Goal: Task Accomplishment & Management: Manage account settings

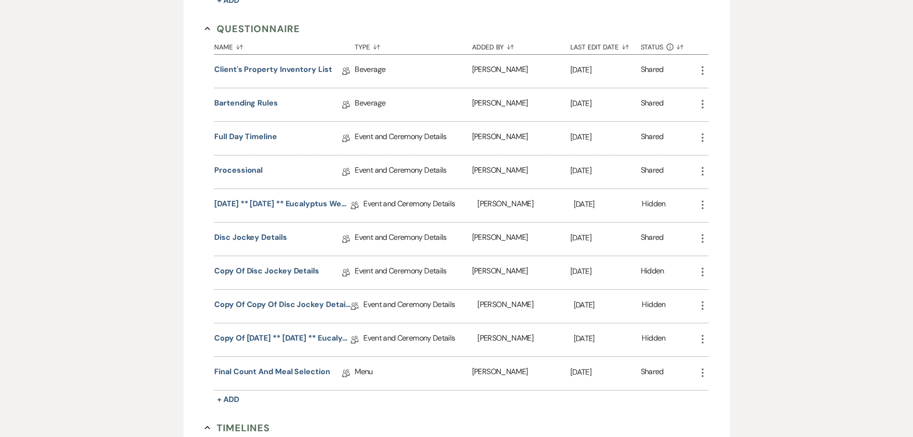
scroll to position [384, 0]
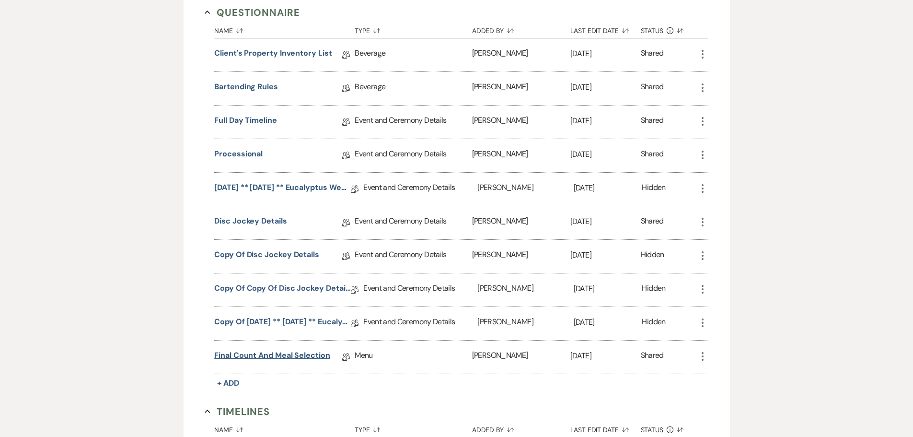
click at [295, 354] on link "Final Count and Meal Selection" at bounding box center [272, 357] width 116 height 15
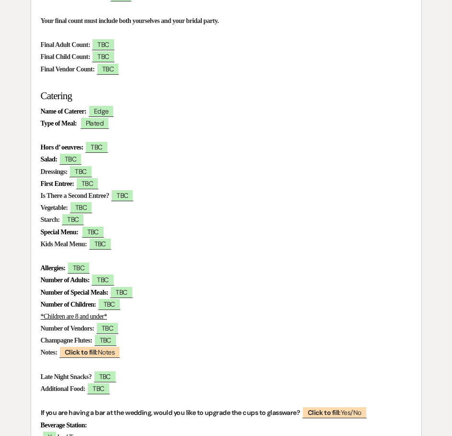
scroll to position [254, 0]
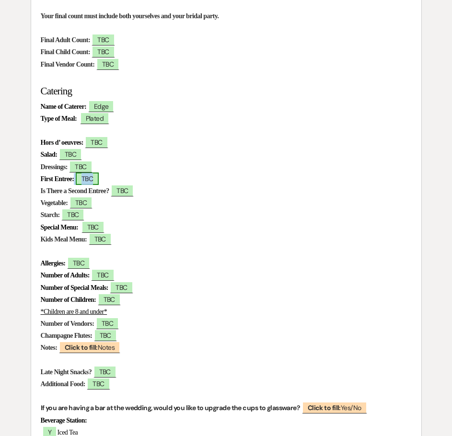
click at [99, 177] on span "TBC" at bounding box center [87, 179] width 23 height 12
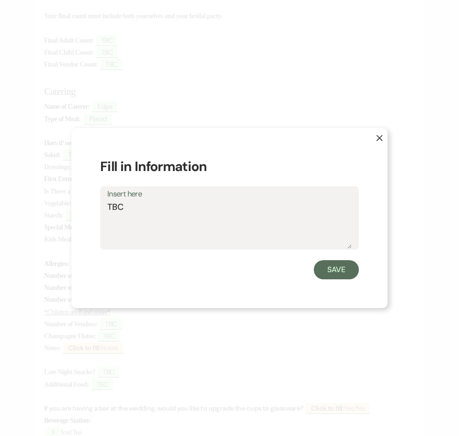
click at [99, 177] on div "X Fill in Information Insert here TBC Save" at bounding box center [229, 218] width 316 height 181
click at [381, 139] on icon "X" at bounding box center [379, 138] width 7 height 7
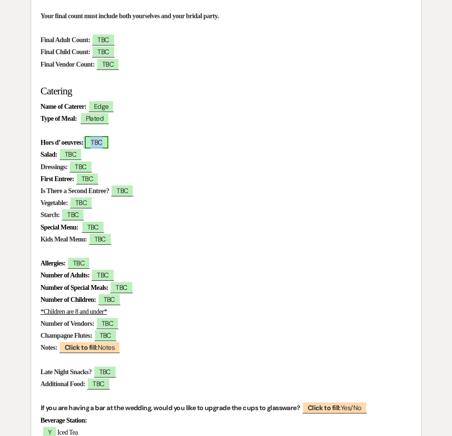
click at [108, 144] on span "TBC" at bounding box center [96, 142] width 23 height 12
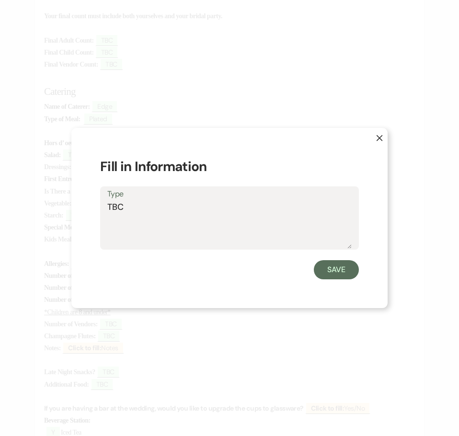
drag, startPoint x: 138, startPoint y: 210, endPoint x: 92, endPoint y: 205, distance: 45.8
click at [92, 205] on div "X Fill in Information Type TBC Save" at bounding box center [229, 218] width 316 height 181
click at [173, 217] on textarea "TBC" at bounding box center [229, 225] width 245 height 48
drag, startPoint x: 124, startPoint y: 207, endPoint x: 104, endPoint y: 207, distance: 20.6
click at [105, 207] on div "Type TBC" at bounding box center [229, 219] width 259 height 64
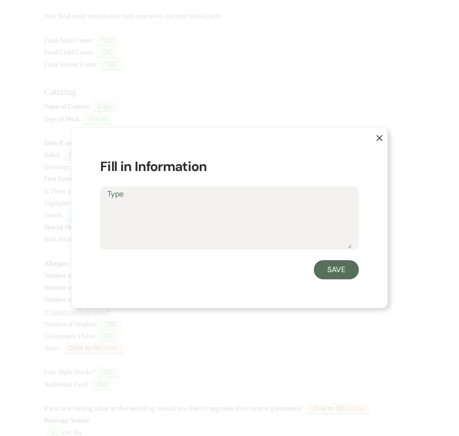
drag, startPoint x: 133, startPoint y: 215, endPoint x: 128, endPoint y: 217, distance: 5.2
click at [133, 215] on textarea "Type" at bounding box center [229, 225] width 245 height 48
type textarea "Mozerella and Tomato Canape"
click at [338, 269] on button "Save" at bounding box center [336, 269] width 45 height 19
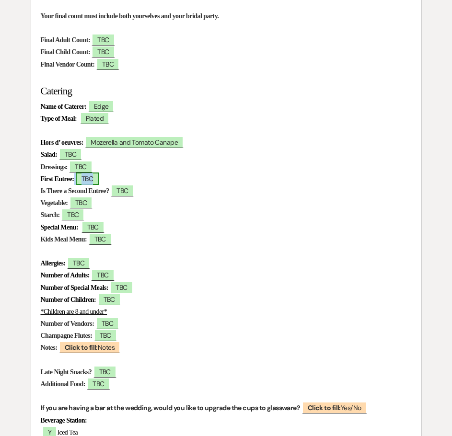
click at [99, 180] on span "TBC" at bounding box center [87, 179] width 23 height 12
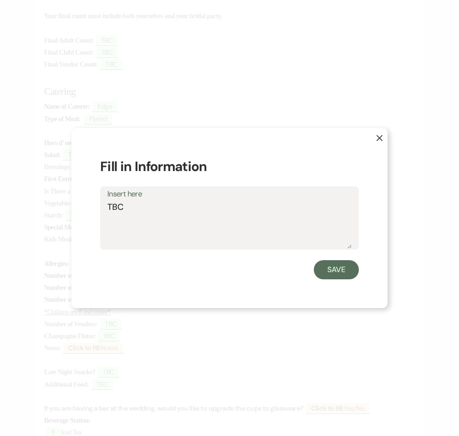
drag, startPoint x: 134, startPoint y: 209, endPoint x: 94, endPoint y: 211, distance: 39.4
click at [102, 210] on div "Insert here TBC" at bounding box center [229, 219] width 259 height 64
type textarea "Pork tenderloin"
click at [333, 275] on button "Save" at bounding box center [336, 269] width 45 height 19
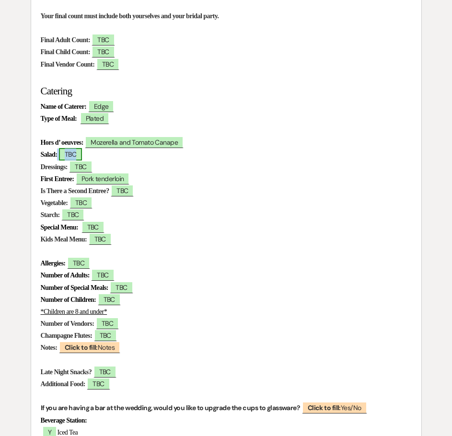
click at [74, 152] on span "TBC" at bounding box center [70, 154] width 23 height 12
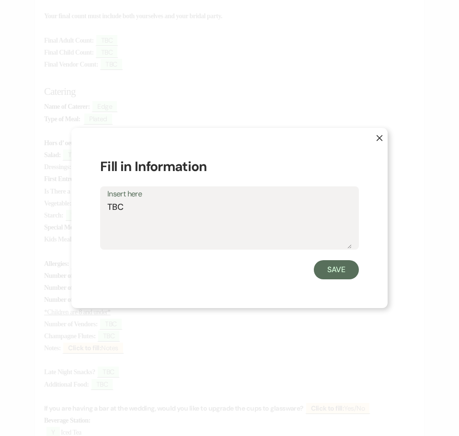
drag, startPoint x: 135, startPoint y: 205, endPoint x: 100, endPoint y: 207, distance: 34.6
click at [100, 207] on div "Insert here TBC" at bounding box center [229, 219] width 259 height 64
type textarea "Edge Salad"
click at [348, 266] on button "Save" at bounding box center [336, 269] width 45 height 19
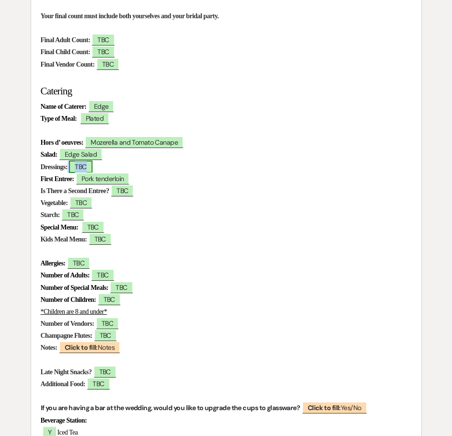
click at [91, 166] on span "TBC" at bounding box center [80, 167] width 23 height 12
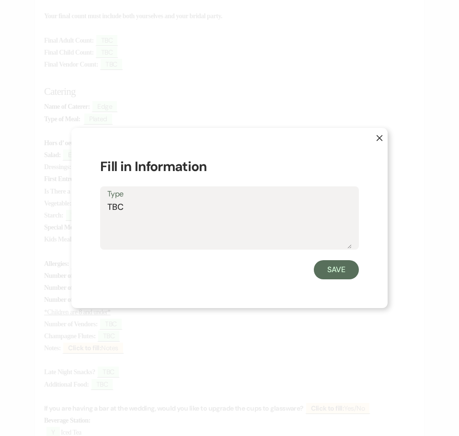
drag, startPoint x: 117, startPoint y: 210, endPoint x: 83, endPoint y: 212, distance: 34.6
click at [95, 210] on div "X Fill in Information Type TBC Save" at bounding box center [229, 218] width 316 height 181
type textarea "Ranch and Classic Caeser"
click at [327, 270] on button "Save" at bounding box center [336, 269] width 45 height 19
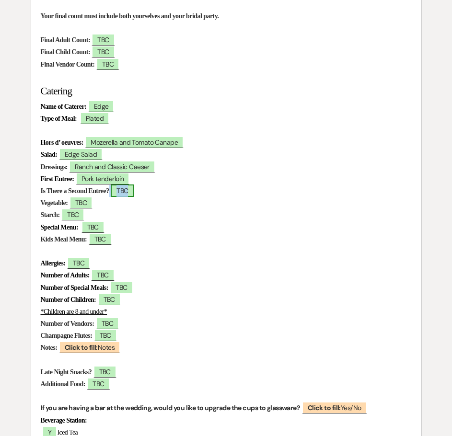
click at [134, 192] on span "TBC" at bounding box center [122, 191] width 23 height 12
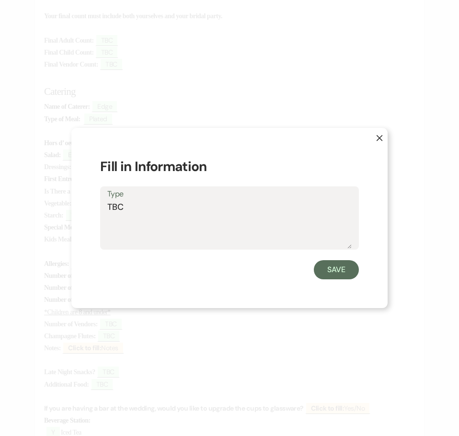
click at [379, 138] on use "button" at bounding box center [380, 138] width 6 height 6
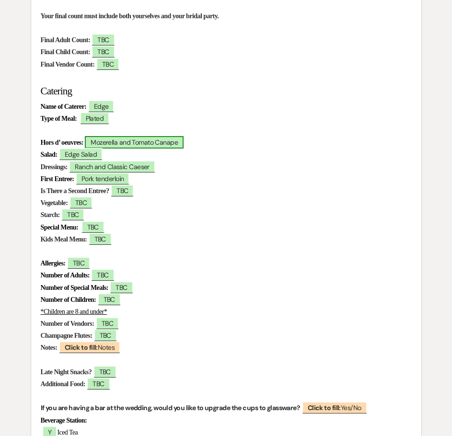
click at [184, 145] on span "Mozerella and Tomato Canape" at bounding box center [134, 142] width 99 height 12
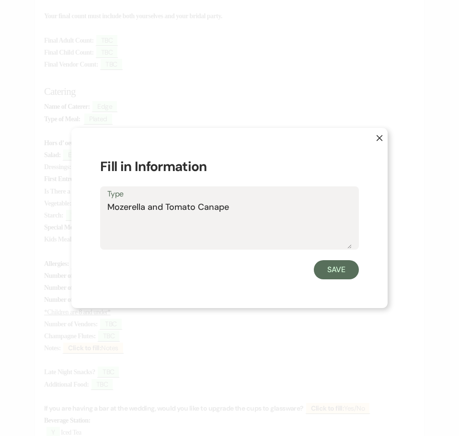
drag, startPoint x: 238, startPoint y: 209, endPoint x: 50, endPoint y: 214, distance: 188.0
click at [50, 214] on div "X Fill in Information Type Mozerella and Tomato Canape Save" at bounding box center [229, 218] width 459 height 436
type textarea "Chicken Skewers"
click at [339, 273] on button "Save" at bounding box center [336, 269] width 45 height 19
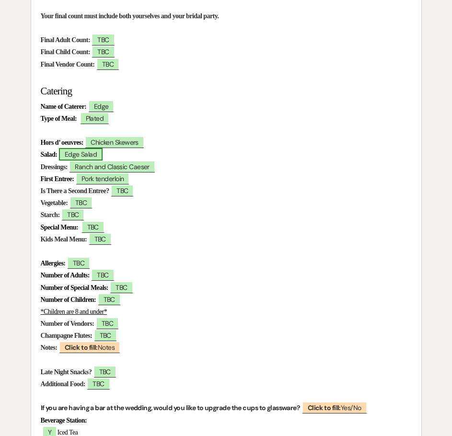
click at [91, 156] on span "Edge Salad" at bounding box center [81, 154] width 44 height 12
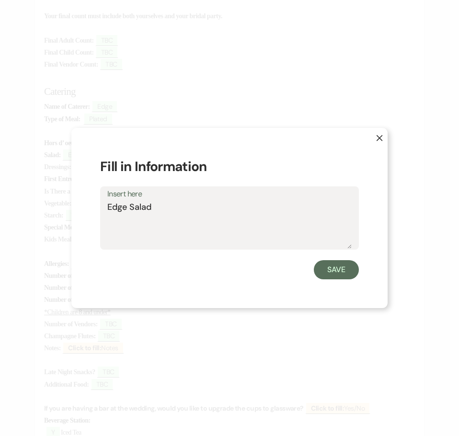
click at [381, 136] on icon "X" at bounding box center [379, 138] width 7 height 7
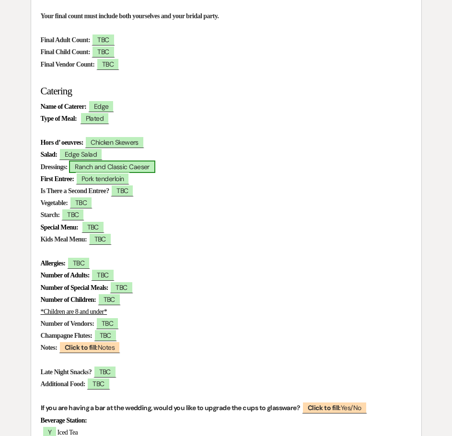
click at [128, 167] on span "Ranch and Classic Caeser" at bounding box center [112, 167] width 86 height 12
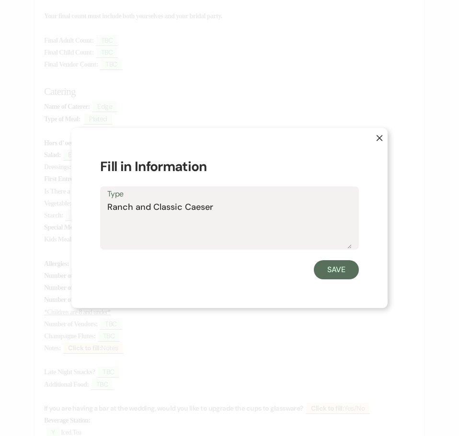
drag, startPoint x: 220, startPoint y: 212, endPoint x: 105, endPoint y: 215, distance: 114.2
click at [105, 215] on div "Type Ranch and Classic Caeser" at bounding box center [229, 219] width 259 height 64
type textarea "Ranch and Raspberry-Lime Vinaigrette"
click at [335, 275] on button "Save" at bounding box center [336, 269] width 45 height 19
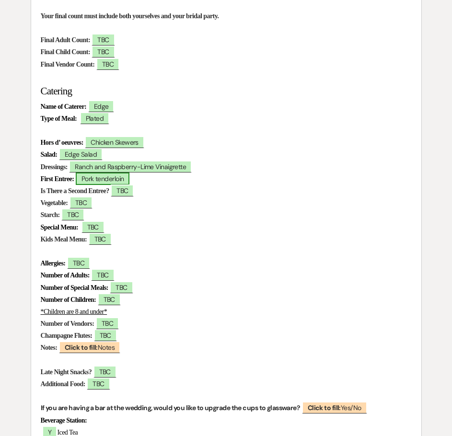
click at [110, 178] on span "Pork tenderloin" at bounding box center [103, 179] width 54 height 12
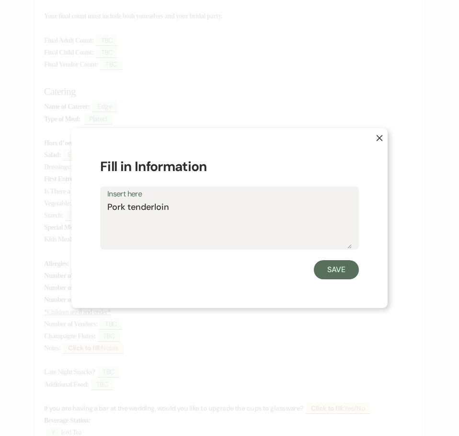
drag, startPoint x: 190, startPoint y: 210, endPoint x: 92, endPoint y: 212, distance: 98.3
click at [92, 212] on div "X Fill in Information Insert here Pork tenderloin Save" at bounding box center [229, 218] width 316 height 181
type textarea "Ground Beef Lasagna"
click at [336, 267] on button "Save" at bounding box center [336, 269] width 45 height 19
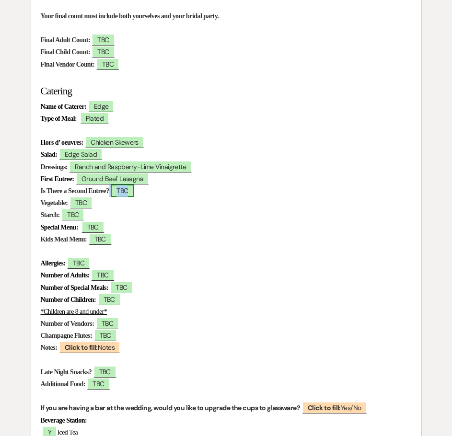
click at [134, 193] on span "TBC" at bounding box center [122, 191] width 23 height 12
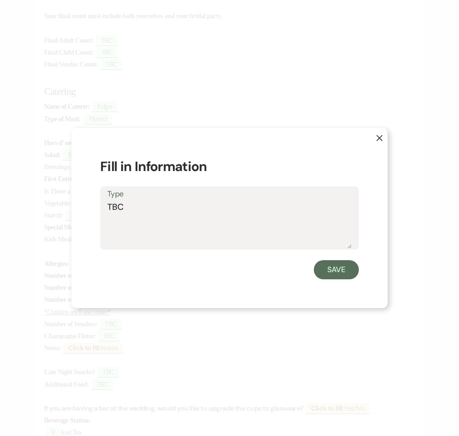
drag, startPoint x: 131, startPoint y: 201, endPoint x: 98, endPoint y: 206, distance: 33.0
click at [99, 206] on div "X Fill in Information Type TBC Save" at bounding box center [229, 218] width 316 height 181
type textarea "Pork Pancetta"
click at [338, 277] on button "Save" at bounding box center [336, 269] width 45 height 19
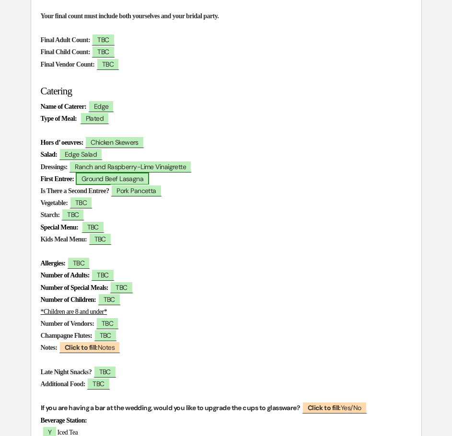
click at [137, 179] on span "Ground Beef Lasagna" at bounding box center [112, 179] width 73 height 12
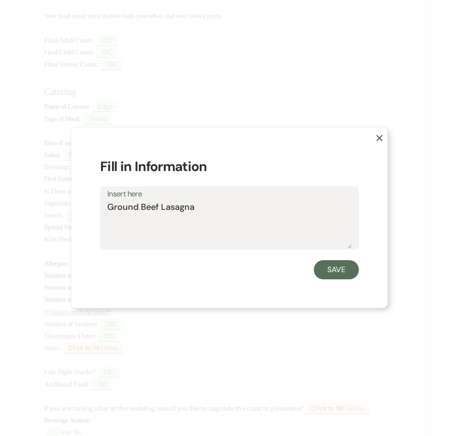
click at [202, 208] on textarea "Ground Beef Lasagna" at bounding box center [229, 225] width 245 height 48
type textarea "Ground Beef Lasagna- 45 guests"
click at [337, 265] on button "Save" at bounding box center [336, 269] width 45 height 19
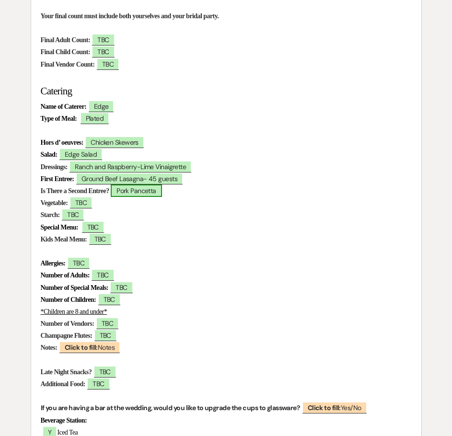
click at [159, 191] on span "Pork Pancetta" at bounding box center [136, 191] width 51 height 12
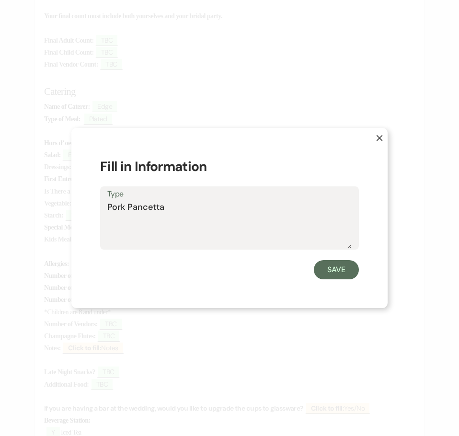
click at [178, 209] on textarea "Pork Pancetta" at bounding box center [229, 225] width 245 height 48
type textarea "Pork Pancetta- 34 Guests"
click at [334, 268] on button "Save" at bounding box center [336, 269] width 45 height 19
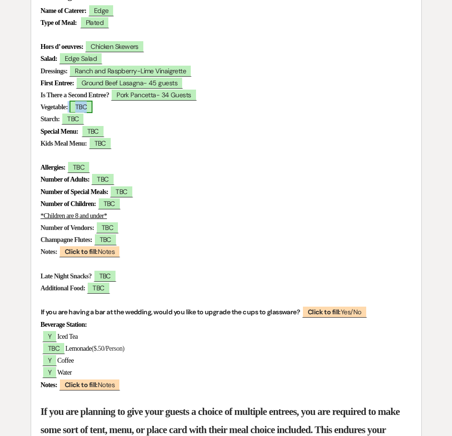
click at [91, 105] on span "TBC" at bounding box center [81, 107] width 23 height 12
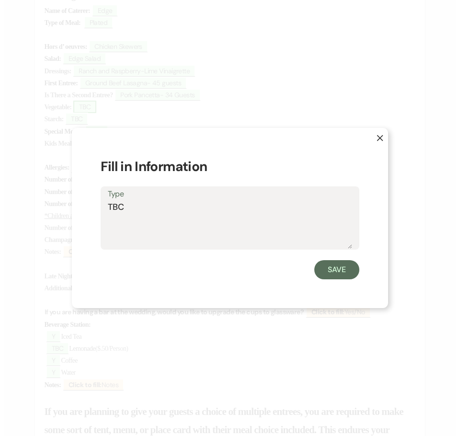
scroll to position [350, 0]
drag, startPoint x: 129, startPoint y: 207, endPoint x: 108, endPoint y: 208, distance: 21.6
click at [108, 208] on textarea "TBC" at bounding box center [229, 225] width 245 height 48
type textarea "Hercot Verts"
click at [336, 271] on button "Save" at bounding box center [336, 269] width 45 height 19
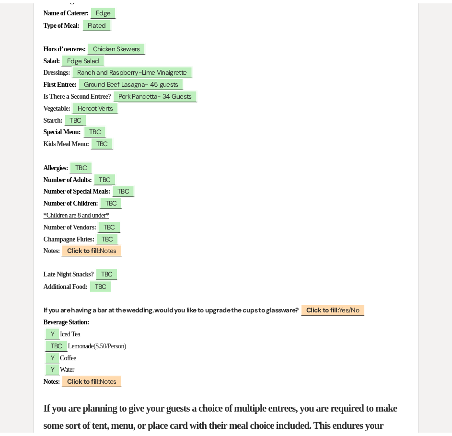
scroll to position [350, 0]
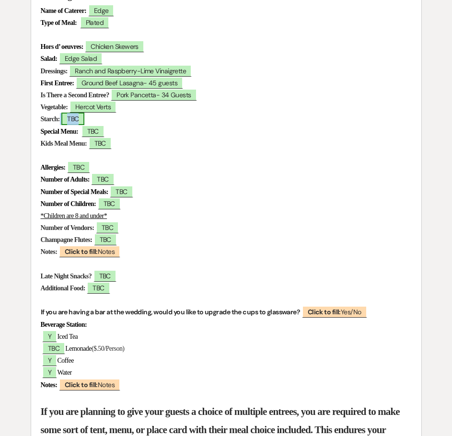
click at [78, 118] on span "TBC" at bounding box center [72, 119] width 23 height 12
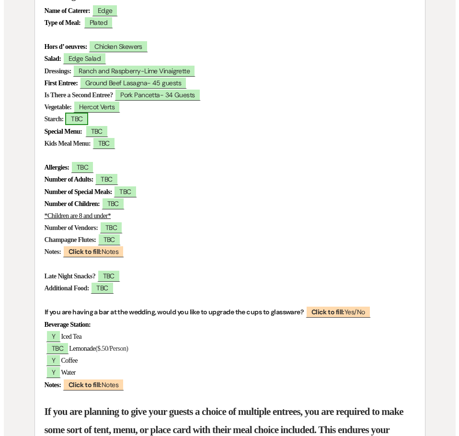
scroll to position [350, 0]
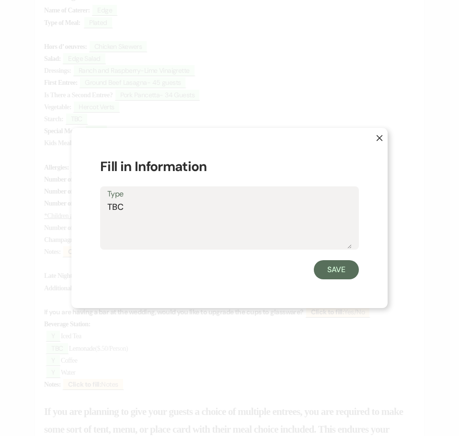
drag, startPoint x: 136, startPoint y: 206, endPoint x: 103, endPoint y: 207, distance: 33.1
click at [103, 207] on div "Type TBC" at bounding box center [229, 219] width 259 height 64
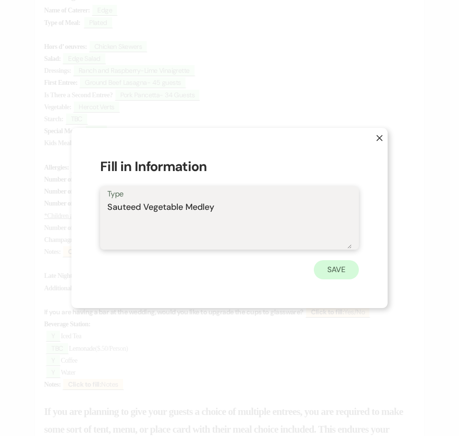
type textarea "Sauteed Vegetable Medley"
click at [345, 272] on button "Save" at bounding box center [336, 269] width 45 height 19
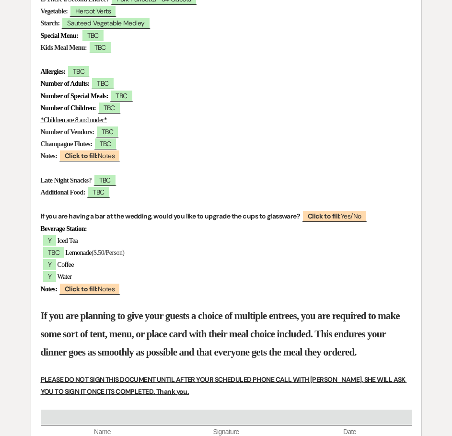
scroll to position [397, 0]
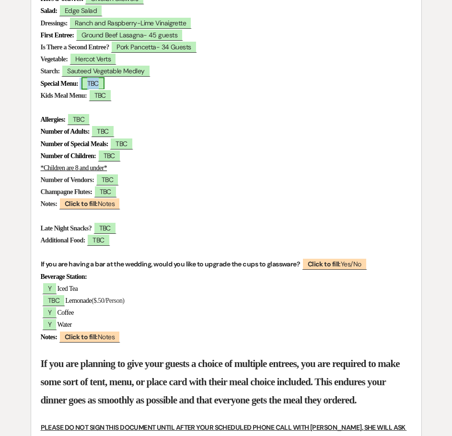
click at [97, 83] on span "TBC" at bounding box center [93, 83] width 23 height 12
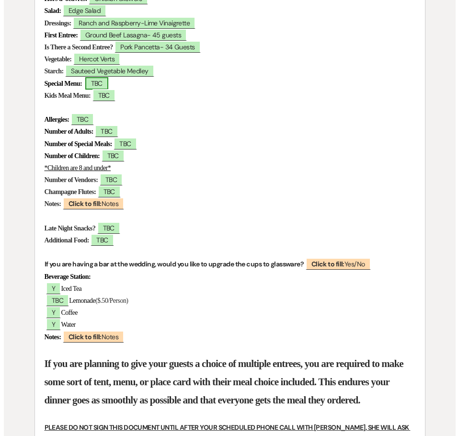
scroll to position [398, 0]
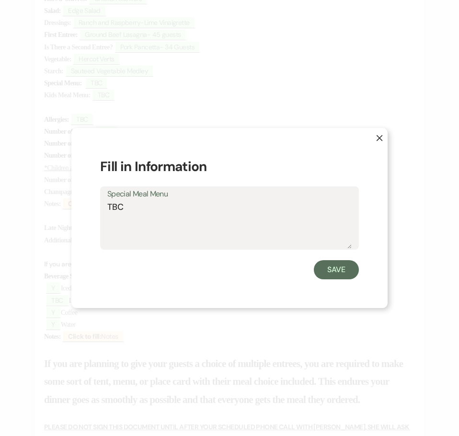
drag, startPoint x: 126, startPoint y: 210, endPoint x: 107, endPoint y: 210, distance: 18.2
click at [107, 210] on textarea "TBC" at bounding box center [229, 225] width 245 height 48
type textarea "Gluten free Pasta with Mushrooms"
click at [333, 270] on button "Save" at bounding box center [336, 269] width 45 height 19
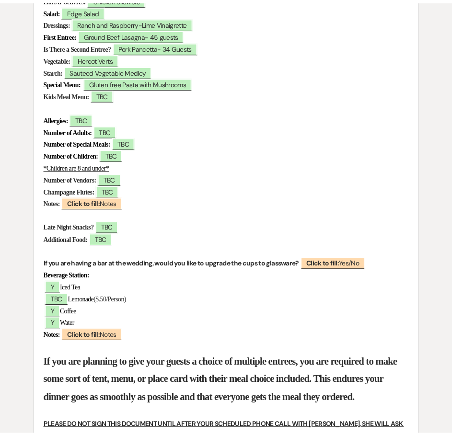
scroll to position [397, 0]
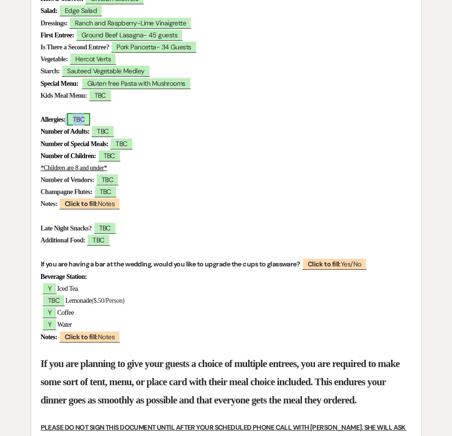
click at [86, 122] on span "TBC" at bounding box center [78, 119] width 23 height 12
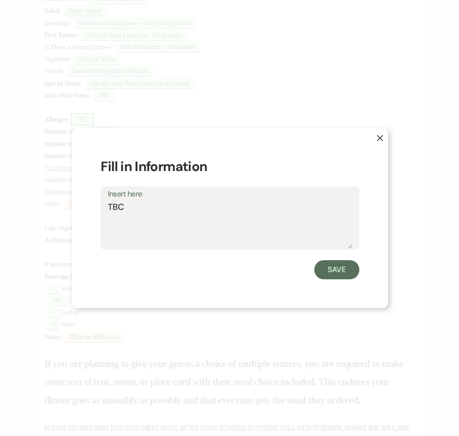
scroll to position [398, 0]
drag, startPoint x: 133, startPoint y: 211, endPoint x: 77, endPoint y: 211, distance: 55.6
click at [79, 211] on div "X Fill in Information Insert here TBC Save" at bounding box center [229, 218] width 316 height 181
type textarea "Gluten Free"
click at [336, 266] on button "Save" at bounding box center [336, 269] width 45 height 19
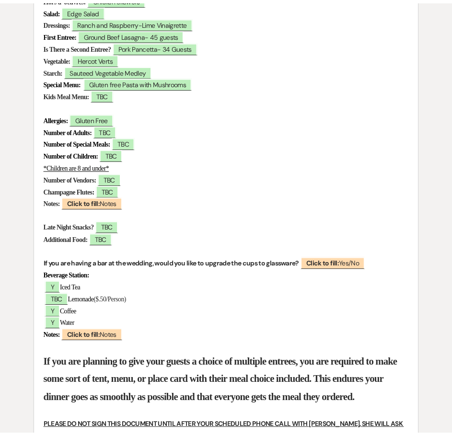
scroll to position [397, 0]
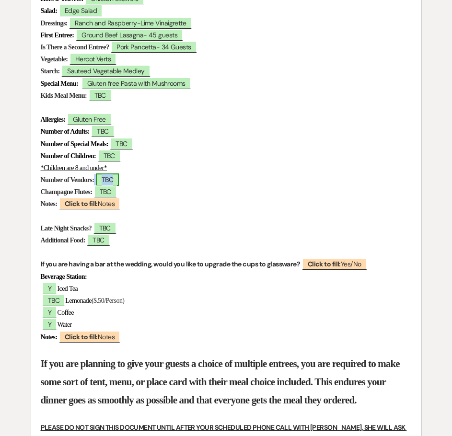
click at [119, 179] on span "TBC" at bounding box center [107, 180] width 23 height 12
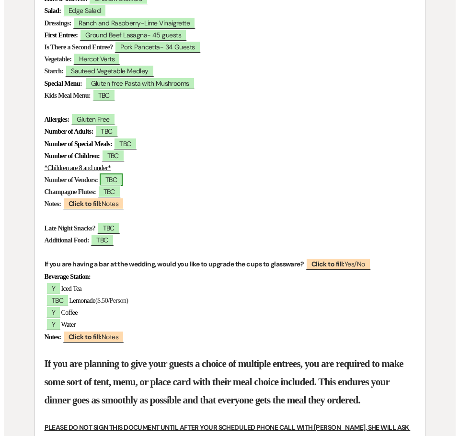
scroll to position [398, 0]
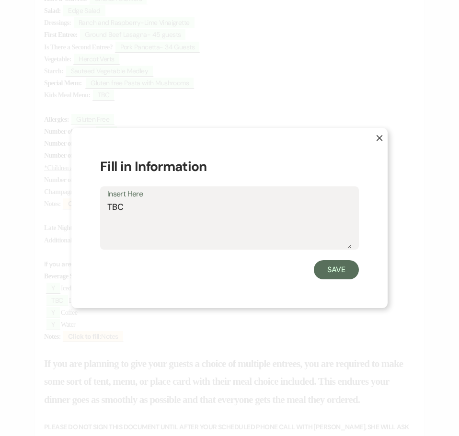
drag, startPoint x: 136, startPoint y: 205, endPoint x: 101, endPoint y: 209, distance: 35.6
click at [101, 209] on div "Insert Here TBC" at bounding box center [229, 219] width 259 height 64
type textarea "2"
click at [332, 266] on button "Save" at bounding box center [336, 269] width 45 height 19
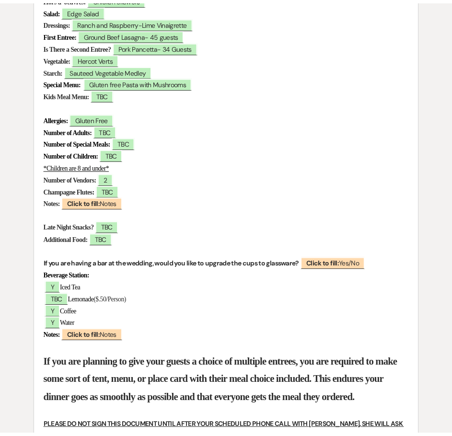
scroll to position [397, 0]
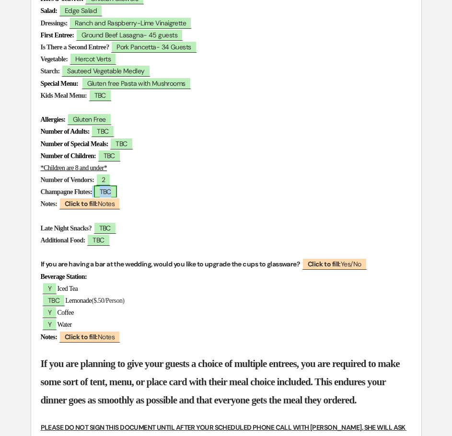
click at [117, 189] on span "TBC" at bounding box center [105, 192] width 23 height 12
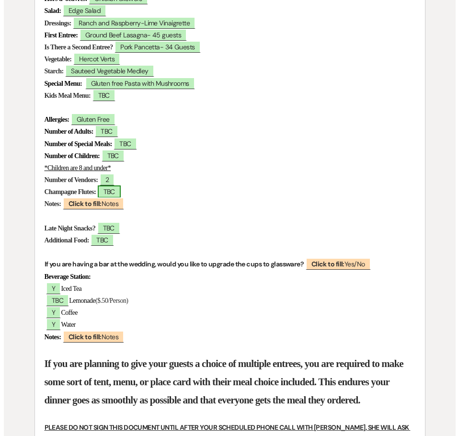
scroll to position [398, 0]
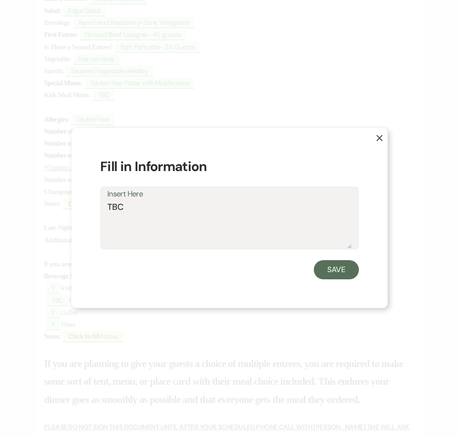
drag, startPoint x: 135, startPoint y: 213, endPoint x: 99, endPoint y: 207, distance: 36.5
click at [99, 207] on div "X Fill in Information Insert Here TBC Save" at bounding box center [229, 218] width 316 height 181
type textarea "Yes"
click at [336, 268] on button "Save" at bounding box center [336, 269] width 45 height 19
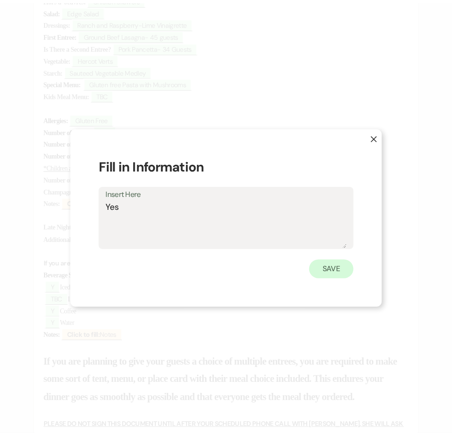
scroll to position [397, 0]
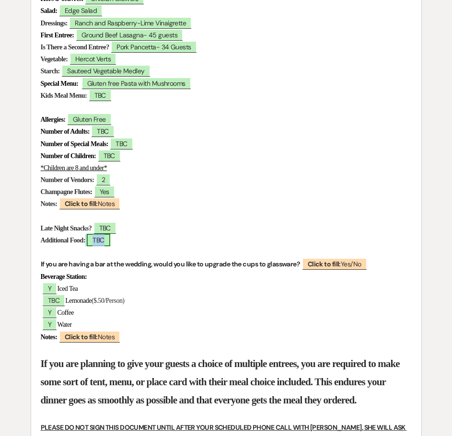
click at [110, 239] on span "TBC" at bounding box center [98, 240] width 23 height 12
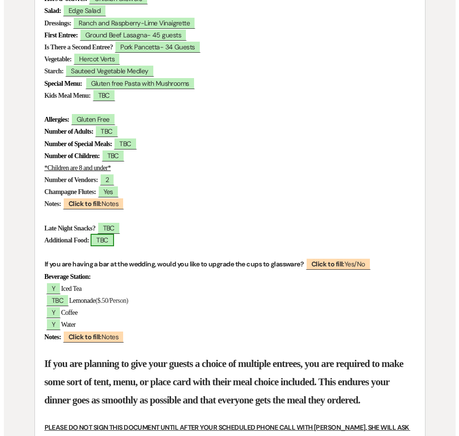
scroll to position [398, 0]
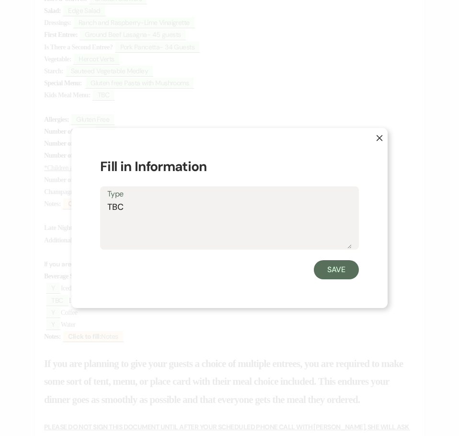
drag, startPoint x: 125, startPoint y: 212, endPoint x: 103, endPoint y: 209, distance: 22.9
click at [103, 209] on div "Type TBC" at bounding box center [229, 219] width 259 height 64
type textarea "No"
click at [327, 266] on button "Save" at bounding box center [336, 269] width 45 height 19
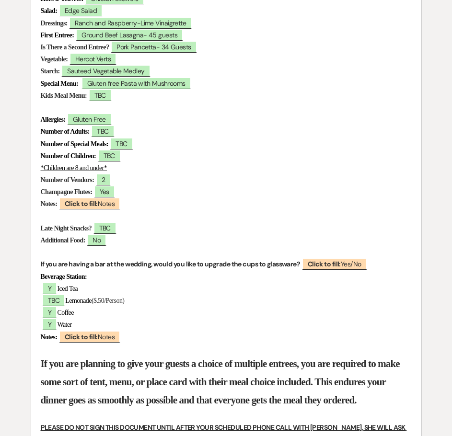
scroll to position [445, 0]
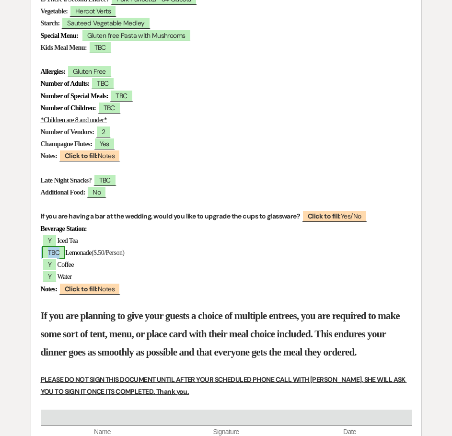
click at [57, 251] on span "TBC" at bounding box center [53, 252] width 23 height 12
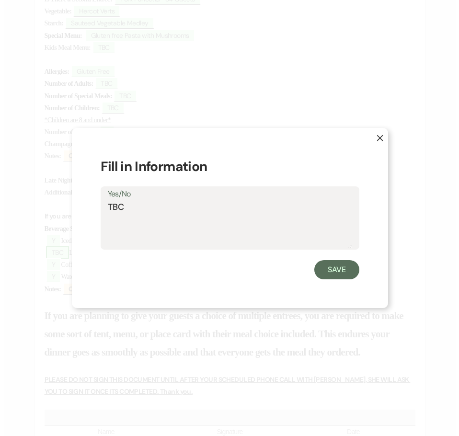
scroll to position [446, 0]
drag, startPoint x: 114, startPoint y: 208, endPoint x: 85, endPoint y: 206, distance: 28.8
click at [85, 206] on div "X Fill in Information Yes/No TBC Save" at bounding box center [229, 218] width 316 height 181
type textarea "No"
click at [340, 271] on button "Save" at bounding box center [336, 269] width 45 height 19
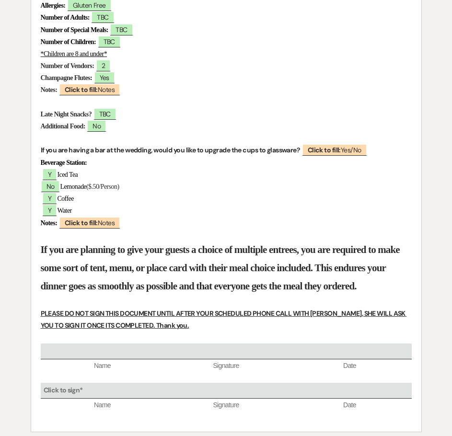
scroll to position [493, 0]
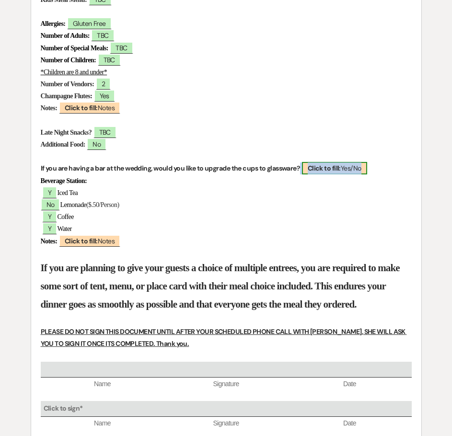
click at [347, 167] on span "Click to fill: Yes/No" at bounding box center [334, 168] width 65 height 12
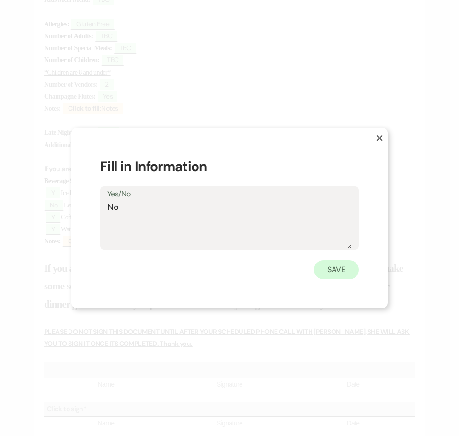
type textarea "No"
click at [342, 271] on button "Save" at bounding box center [336, 269] width 45 height 19
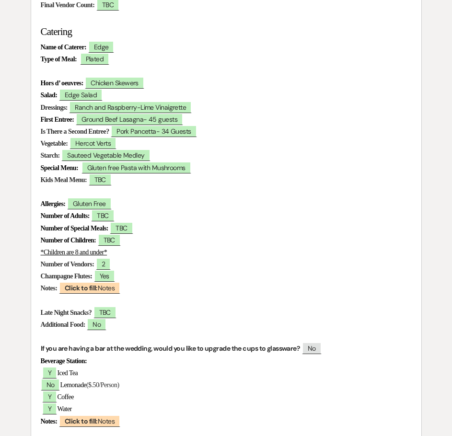
scroll to position [206, 0]
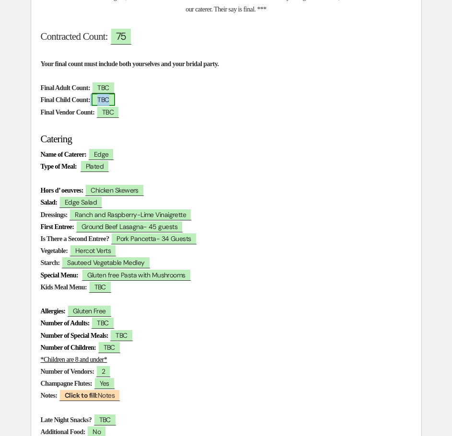
click at [115, 99] on span "TBC" at bounding box center [103, 99] width 23 height 12
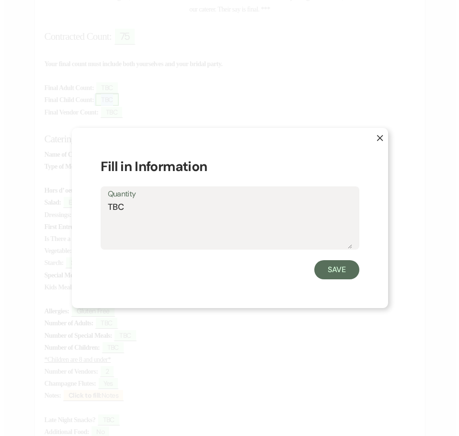
scroll to position [206, 0]
drag, startPoint x: 132, startPoint y: 210, endPoint x: 107, endPoint y: 204, distance: 25.0
click at [107, 204] on textarea "TBC" at bounding box center [229, 225] width 245 height 48
type textarea "1"
click at [350, 271] on button "Save" at bounding box center [336, 269] width 45 height 19
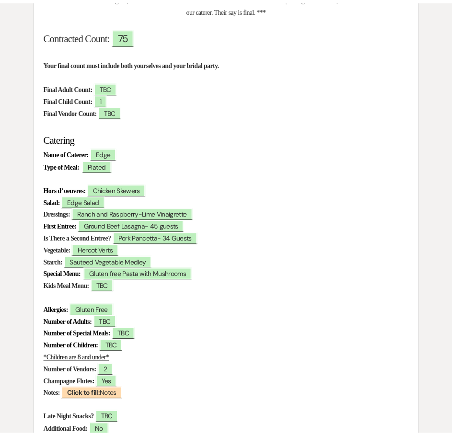
scroll to position [206, 0]
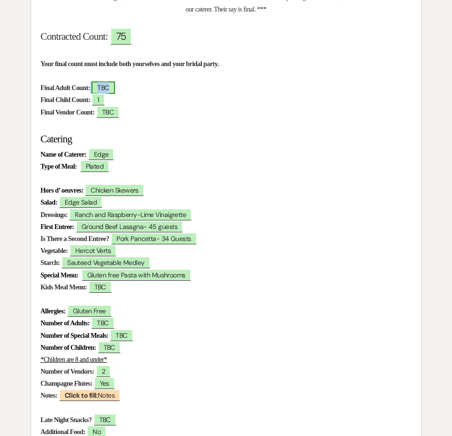
click at [115, 86] on span "TBC" at bounding box center [103, 88] width 23 height 12
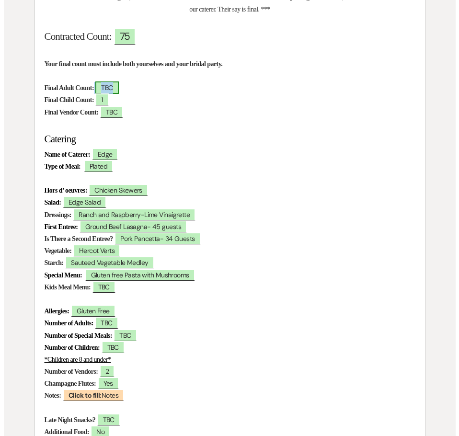
scroll to position [206, 0]
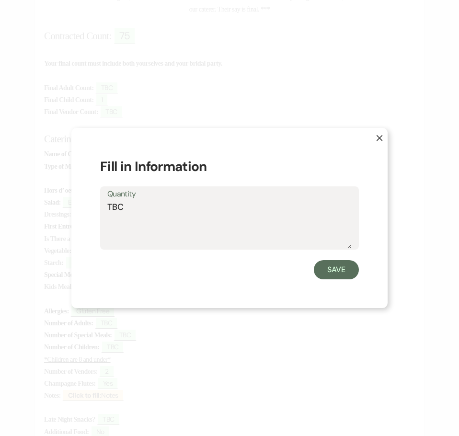
drag, startPoint x: 142, startPoint y: 205, endPoint x: 99, endPoint y: 210, distance: 43.5
click at [99, 210] on div "X Fill in Information Quantity TBC Save" at bounding box center [229, 218] width 316 height 181
type textarea "91"
click at [335, 268] on button "Save" at bounding box center [336, 269] width 45 height 19
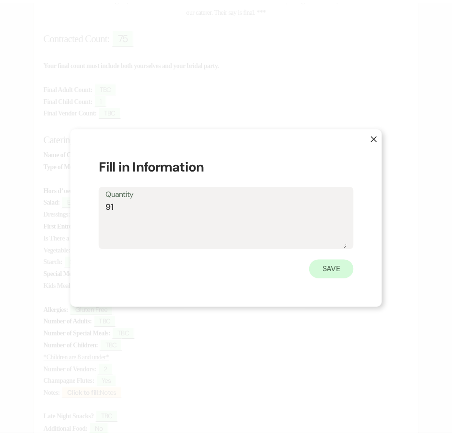
scroll to position [206, 0]
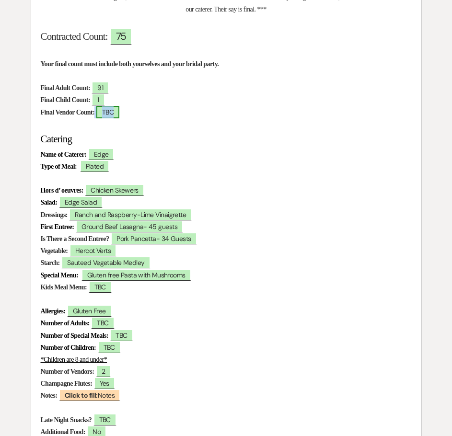
click at [119, 114] on span "TBC" at bounding box center [107, 112] width 23 height 12
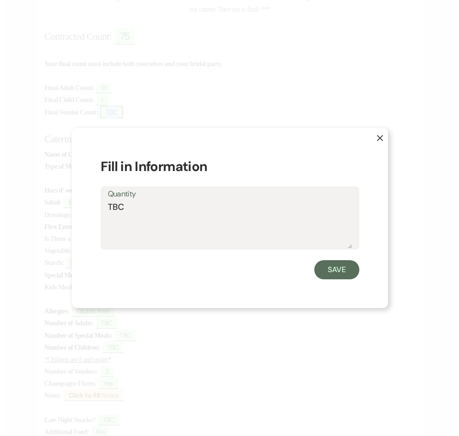
scroll to position [206, 0]
drag, startPoint x: 135, startPoint y: 203, endPoint x: 90, endPoint y: 200, distance: 45.2
click at [95, 201] on div "X Fill in Information Quantity TBC Save" at bounding box center [229, 218] width 316 height 181
type textarea "2- Jon and Georgina"
click at [344, 272] on button "Save" at bounding box center [336, 269] width 45 height 19
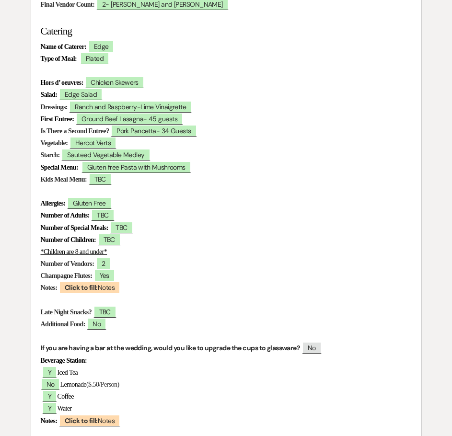
scroll to position [350, 0]
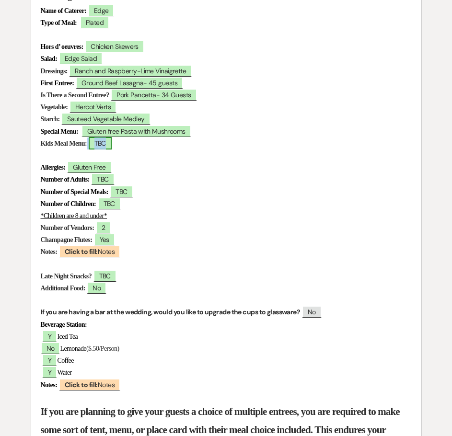
click at [109, 147] on span "TBC" at bounding box center [100, 143] width 23 height 12
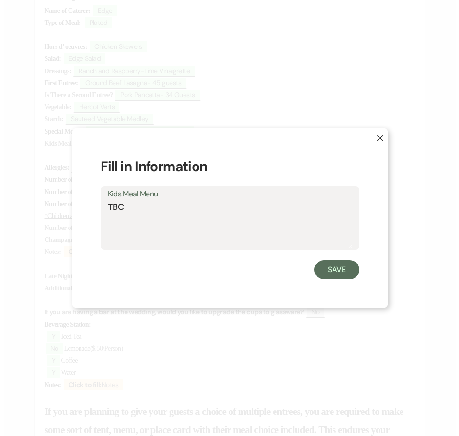
scroll to position [350, 0]
drag, startPoint x: 123, startPoint y: 210, endPoint x: 104, endPoint y: 210, distance: 19.2
click at [104, 210] on div "Kids Meal Menu TBC" at bounding box center [229, 219] width 259 height 64
type textarea "1"
click at [344, 274] on button "Save" at bounding box center [336, 269] width 45 height 19
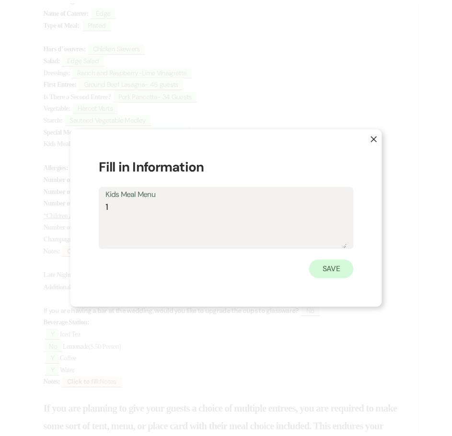
scroll to position [350, 0]
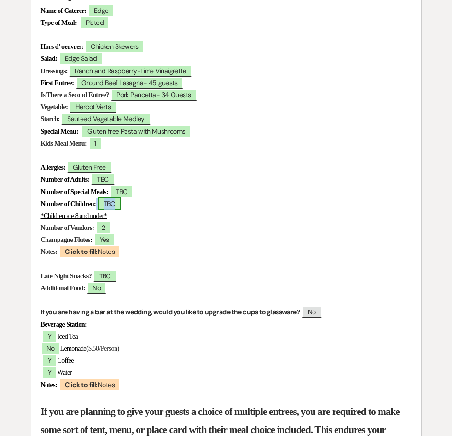
click at [121, 207] on span "TBC" at bounding box center [109, 204] width 23 height 12
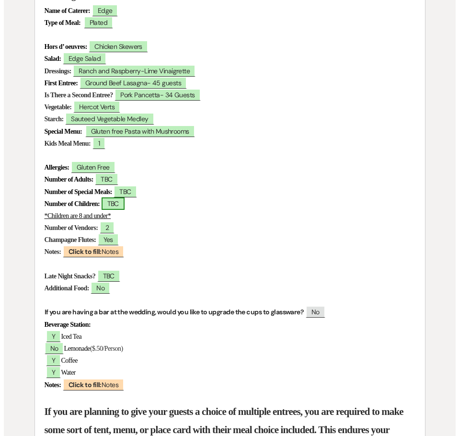
scroll to position [350, 0]
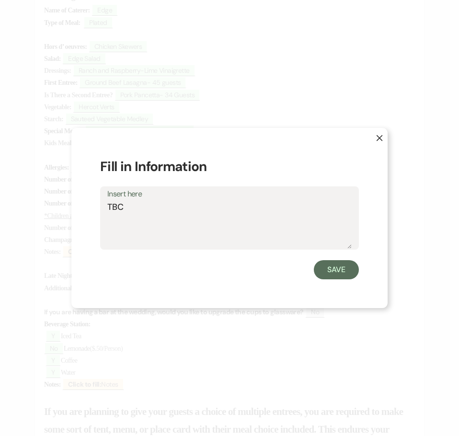
drag, startPoint x: 128, startPoint y: 207, endPoint x: 83, endPoint y: 206, distance: 45.1
click at [83, 206] on div "X Fill in Information Insert here TBC Save" at bounding box center [229, 218] width 316 height 181
type textarea "1"
click at [378, 137] on use "button" at bounding box center [380, 138] width 6 height 6
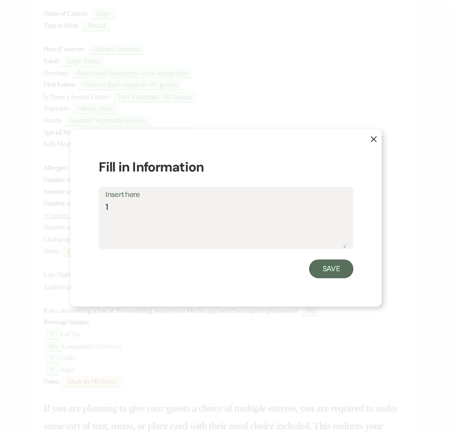
scroll to position [350, 0]
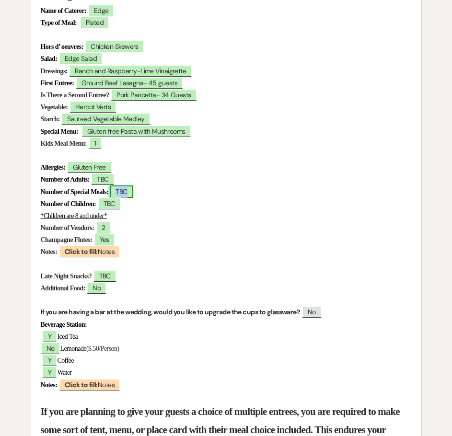
click at [133, 193] on span "TBC" at bounding box center [121, 192] width 23 height 12
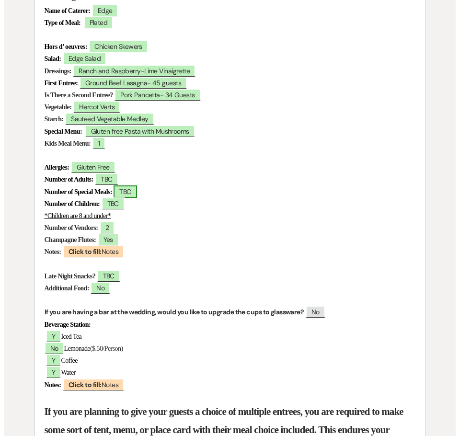
scroll to position [350, 0]
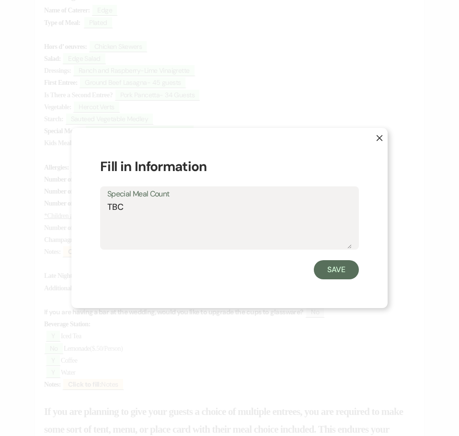
click at [382, 128] on button "X" at bounding box center [372, 142] width 31 height 29
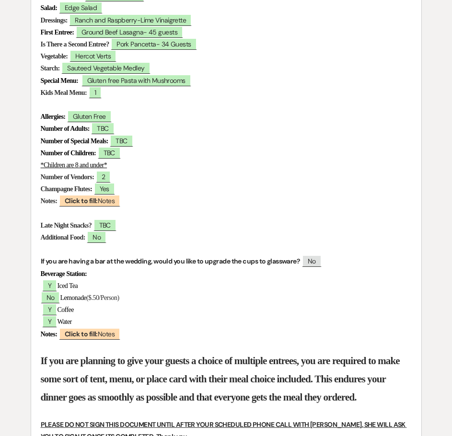
scroll to position [384, 0]
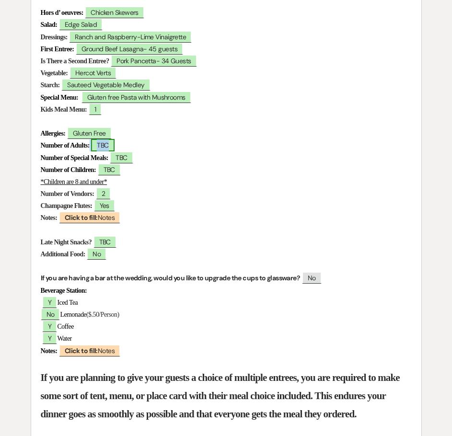
click at [114, 150] on span "TBC" at bounding box center [102, 145] width 23 height 12
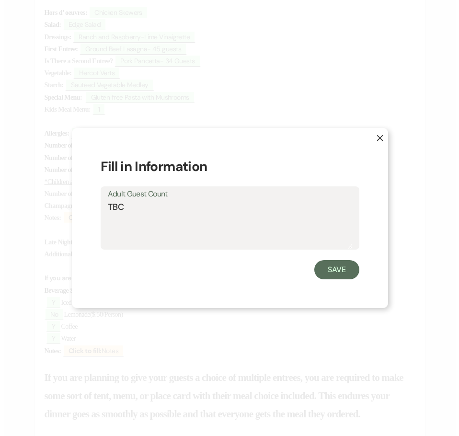
scroll to position [384, 0]
drag, startPoint x: 139, startPoint y: 204, endPoint x: 79, endPoint y: 204, distance: 59.5
click at [79, 204] on div "X Fill in Information Adult Guest Count TBC Save" at bounding box center [229, 218] width 316 height 181
type textarea "91"
click at [330, 270] on button "Save" at bounding box center [336, 269] width 45 height 19
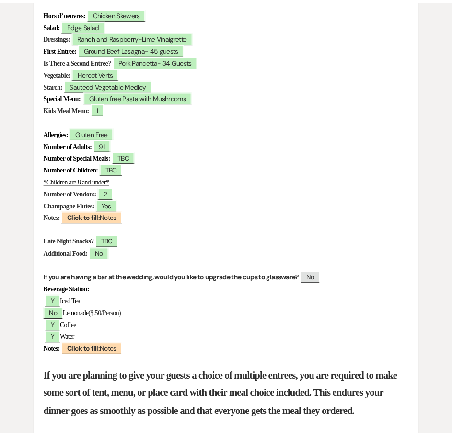
scroll to position [384, 0]
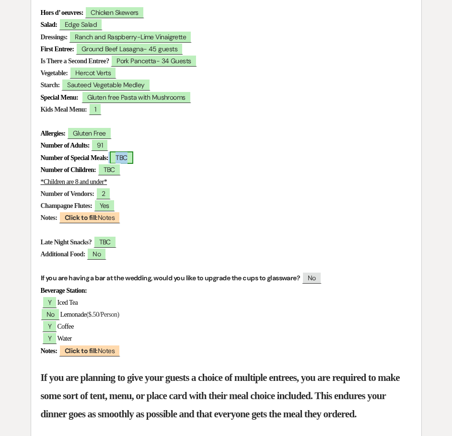
click at [132, 159] on span "TBC" at bounding box center [121, 158] width 23 height 12
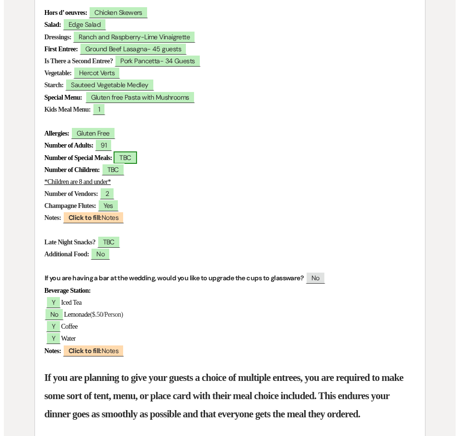
scroll to position [384, 0]
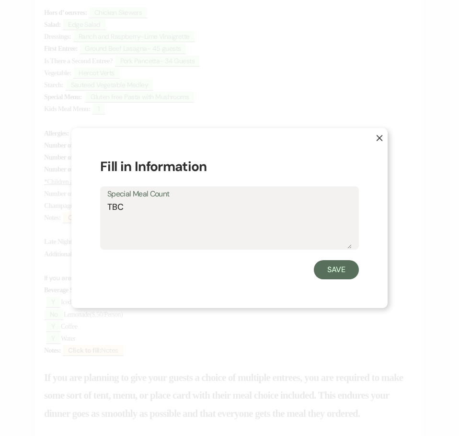
click at [379, 138] on use "button" at bounding box center [380, 138] width 6 height 6
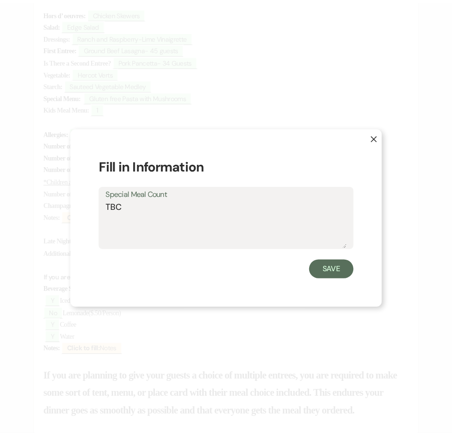
scroll to position [384, 0]
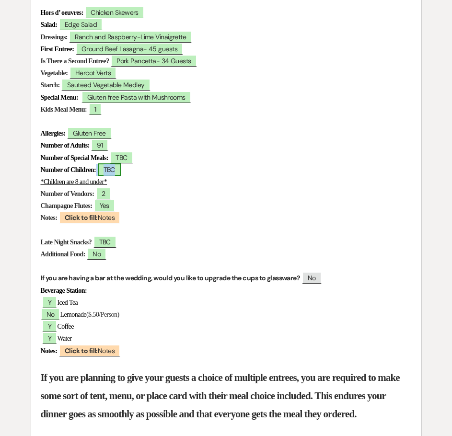
click at [121, 170] on span "TBC" at bounding box center [109, 170] width 23 height 12
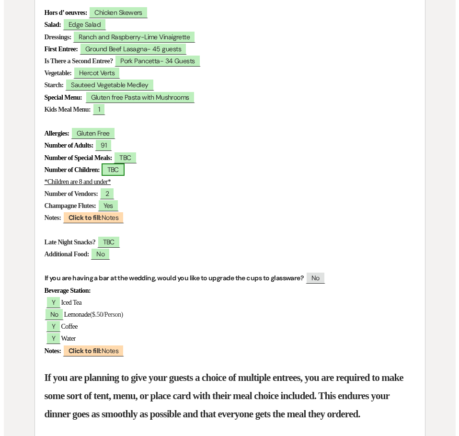
scroll to position [384, 0]
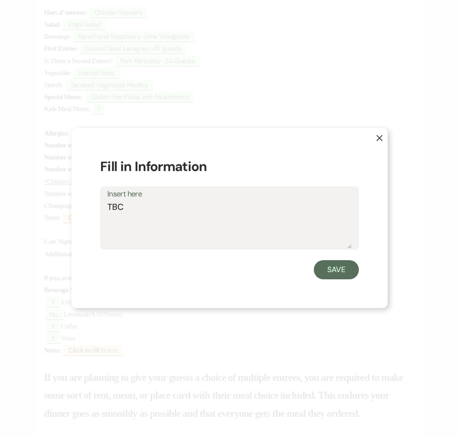
drag, startPoint x: 132, startPoint y: 210, endPoint x: 100, endPoint y: 211, distance: 32.1
click at [100, 211] on div "X Fill in Information Insert here TBC Save" at bounding box center [229, 218] width 316 height 181
type textarea "1"
click at [325, 269] on button "Save" at bounding box center [336, 269] width 45 height 19
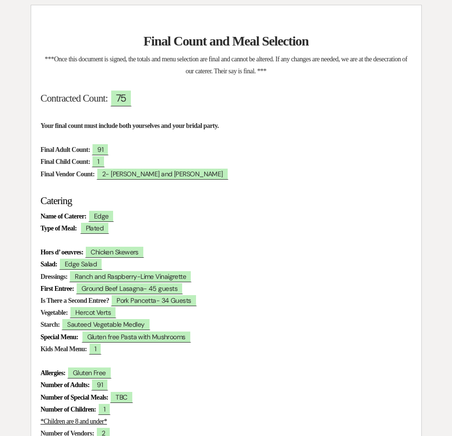
scroll to position [0, 0]
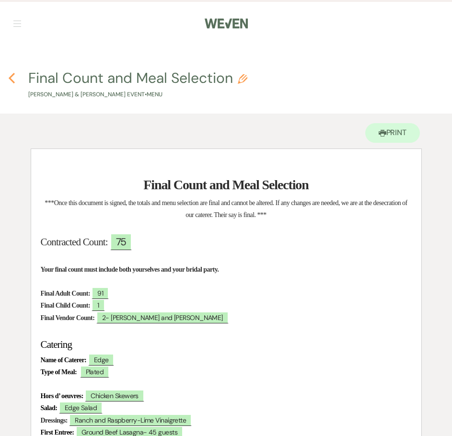
click at [11, 82] on icon "Previous" at bounding box center [11, 78] width 7 height 12
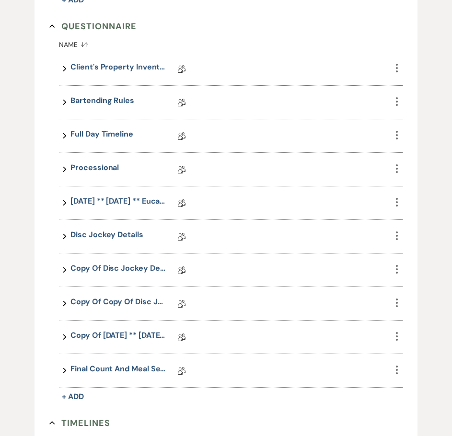
scroll to position [417, 0]
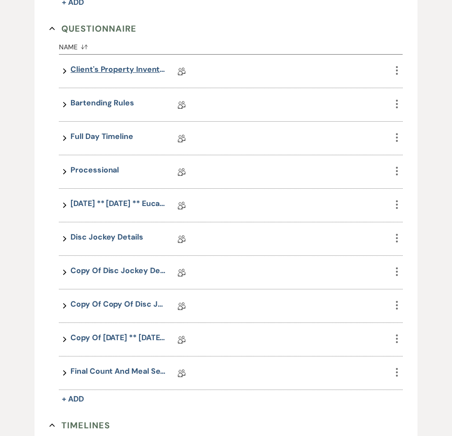
click at [102, 71] on link "Client's Property Inventory List" at bounding box center [118, 71] width 96 height 15
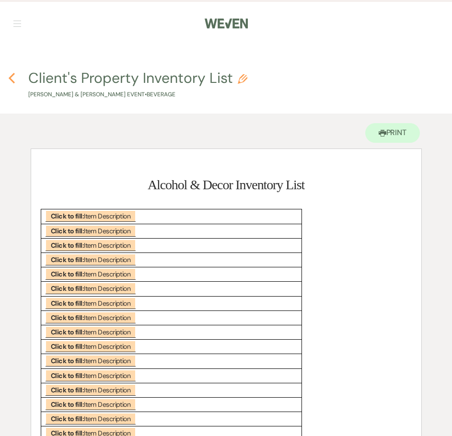
click at [13, 79] on icon "Previous" at bounding box center [11, 78] width 7 height 12
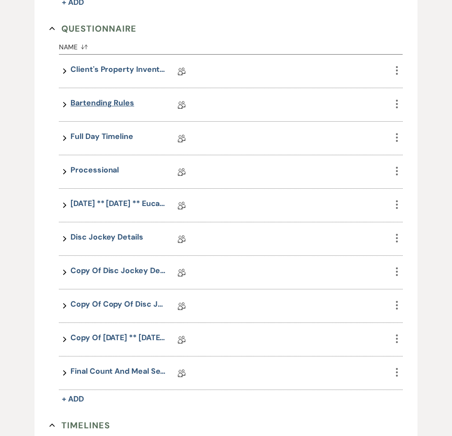
click at [105, 105] on link "Bartending Rules" at bounding box center [102, 104] width 64 height 15
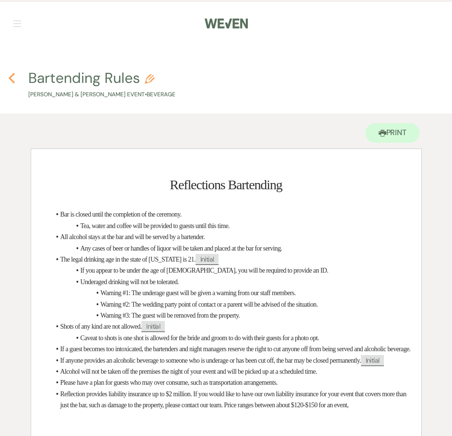
click at [12, 77] on icon "Previous" at bounding box center [11, 78] width 7 height 12
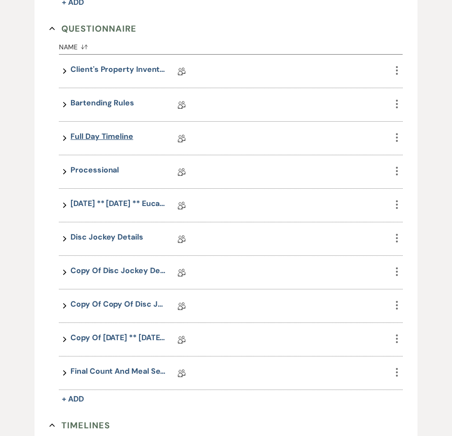
click at [98, 135] on link "Full Day Timeline" at bounding box center [101, 138] width 63 height 15
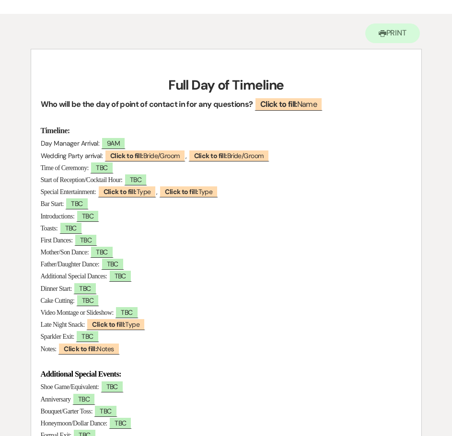
scroll to position [75, 0]
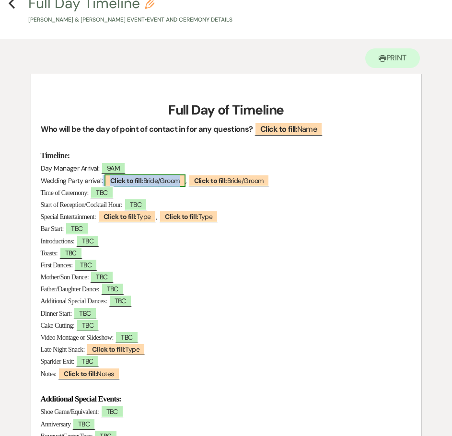
click at [148, 182] on span "Click to fill: Bride/Groom" at bounding box center [145, 181] width 81 height 12
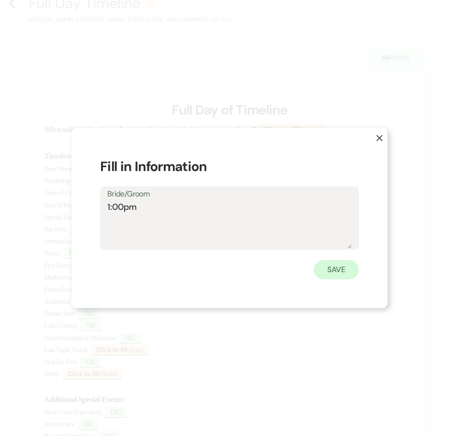
type textarea "1:00pm"
click at [332, 266] on button "Save" at bounding box center [336, 269] width 45 height 19
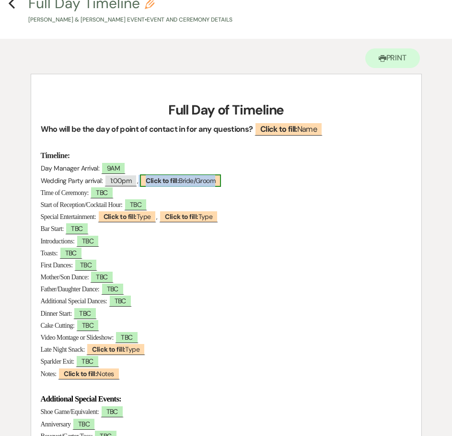
click at [186, 180] on span "Click to fill: Bride/Groom" at bounding box center [180, 181] width 81 height 12
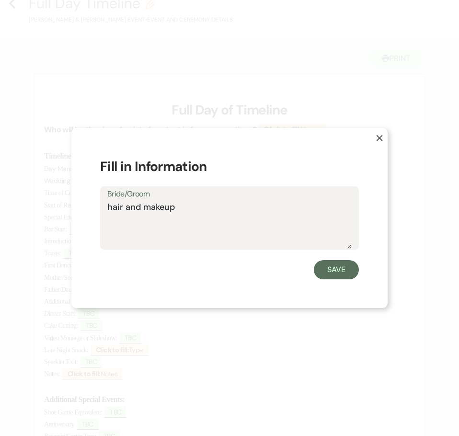
click at [163, 208] on textarea "hair and makeup" at bounding box center [229, 225] width 245 height 48
click at [183, 205] on textarea "hair and make-up" at bounding box center [229, 225] width 245 height 48
type textarea "hair and make-up off site"
click at [334, 269] on button "Save" at bounding box center [336, 269] width 45 height 19
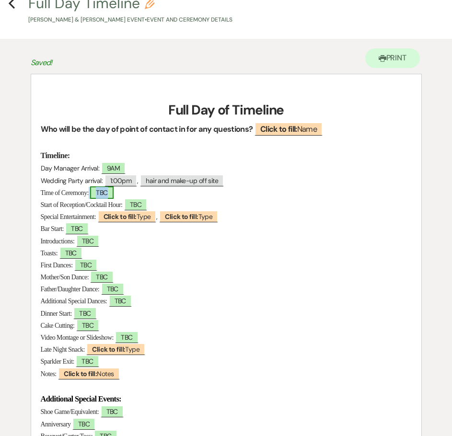
click at [113, 195] on span "TBC" at bounding box center [101, 193] width 23 height 12
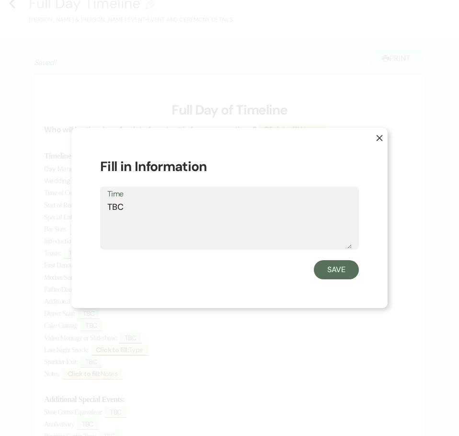
drag, startPoint x: 131, startPoint y: 205, endPoint x: 100, endPoint y: 214, distance: 31.9
click at [100, 214] on div "Time TBC" at bounding box center [229, 219] width 259 height 64
type textarea "4:00pm"
click at [335, 271] on button "Save" at bounding box center [336, 269] width 45 height 19
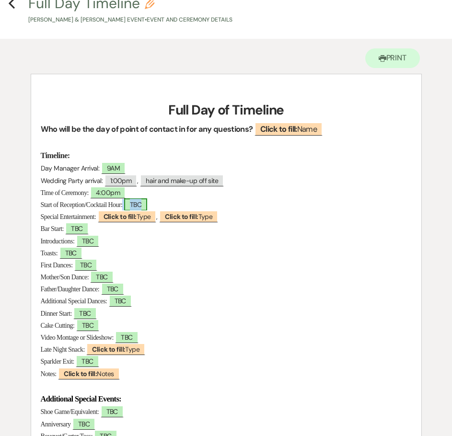
click at [147, 202] on span "TBC" at bounding box center [135, 205] width 23 height 12
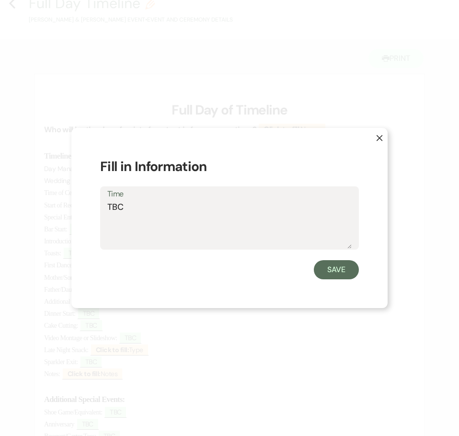
drag, startPoint x: 139, startPoint y: 206, endPoint x: 106, endPoint y: 210, distance: 32.4
click at [106, 210] on div "Time TBC" at bounding box center [229, 219] width 259 height 64
type textarea "4:30pm"
click at [332, 270] on button "Save" at bounding box center [336, 269] width 45 height 19
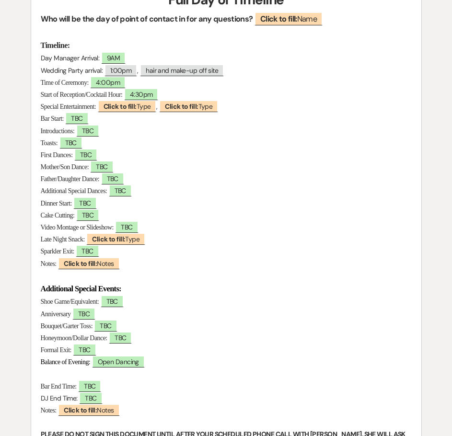
scroll to position [219, 0]
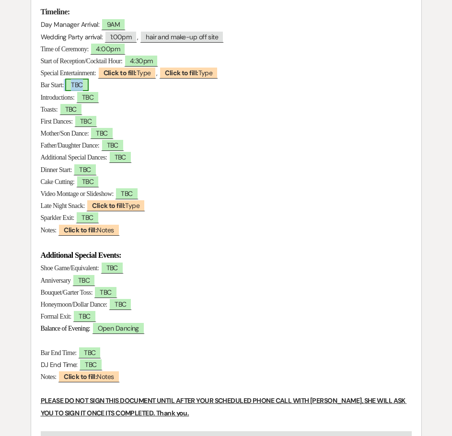
click at [81, 84] on span "TBC" at bounding box center [76, 85] width 23 height 12
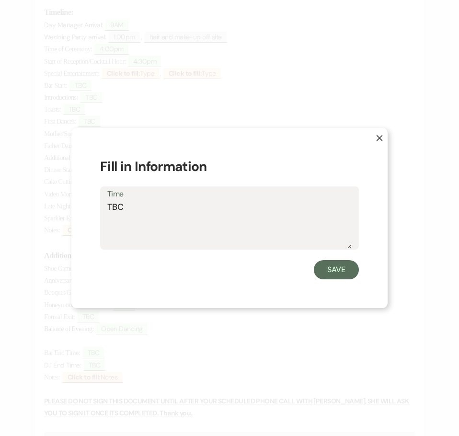
drag, startPoint x: 126, startPoint y: 210, endPoint x: 103, endPoint y: 209, distance: 23.1
click at [103, 209] on div "Time TBC" at bounding box center [229, 219] width 259 height 64
type textarea "4:30pm"
click at [344, 271] on button "Save" at bounding box center [336, 269] width 45 height 19
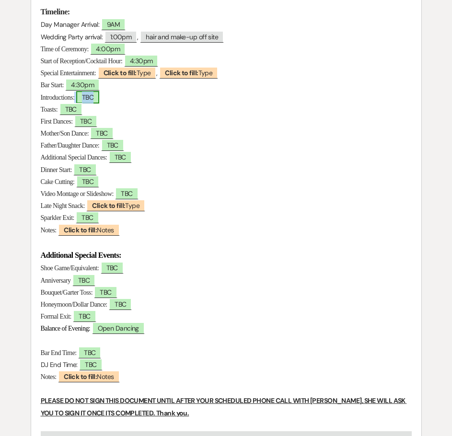
click at [92, 96] on span "TBC" at bounding box center [87, 97] width 23 height 12
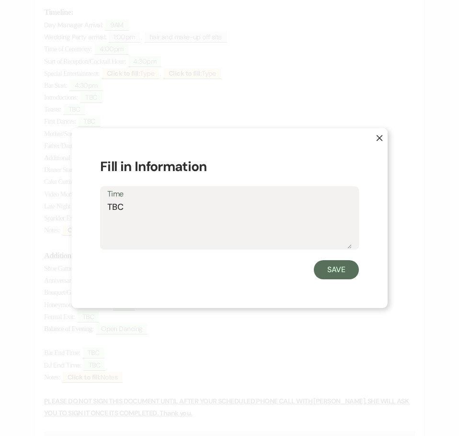
drag, startPoint x: 131, startPoint y: 208, endPoint x: 81, endPoint y: 210, distance: 50.4
click at [81, 210] on div "X Fill in Information Time TBC Save" at bounding box center [229, 218] width 316 height 181
type textarea "5:45pm"
click at [344, 270] on button "Save" at bounding box center [336, 269] width 45 height 19
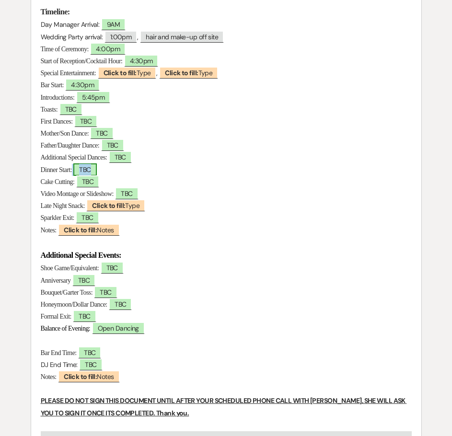
click at [96, 171] on span "TBC" at bounding box center [84, 170] width 23 height 12
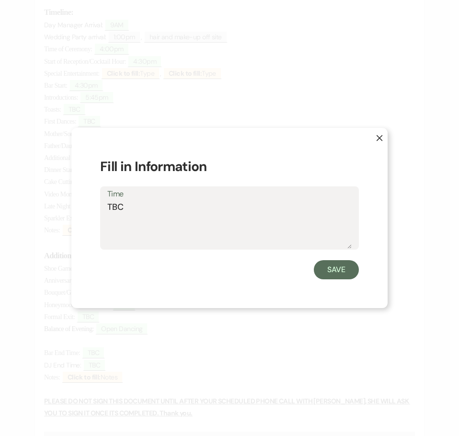
drag, startPoint x: 127, startPoint y: 207, endPoint x: 93, endPoint y: 211, distance: 34.4
click at [93, 211] on div "X Fill in Information Time TBC Save" at bounding box center [229, 218] width 316 height 181
click at [165, 207] on textarea "5:50pm after intros" at bounding box center [229, 225] width 245 height 48
click at [145, 208] on textarea "5:50pm after Intros" at bounding box center [229, 225] width 245 height 48
type textarea "5:50pm After Intros"
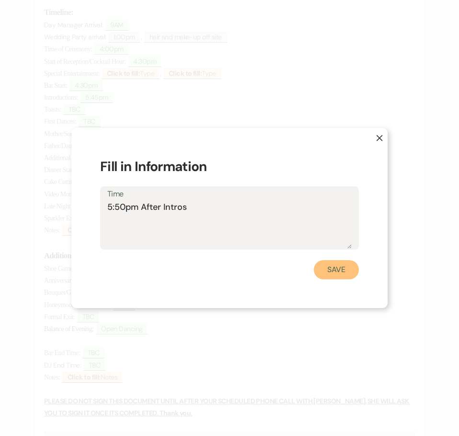
click at [351, 270] on button "Save" at bounding box center [336, 269] width 45 height 19
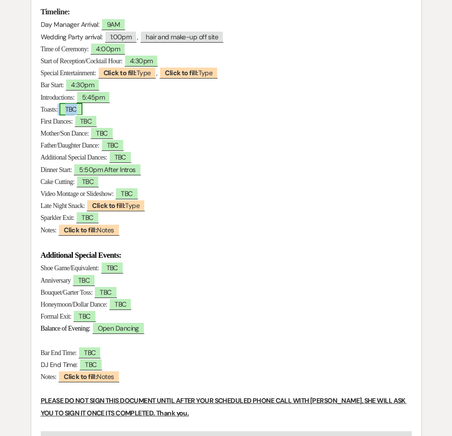
click at [70, 109] on span "TBC" at bounding box center [70, 109] width 23 height 12
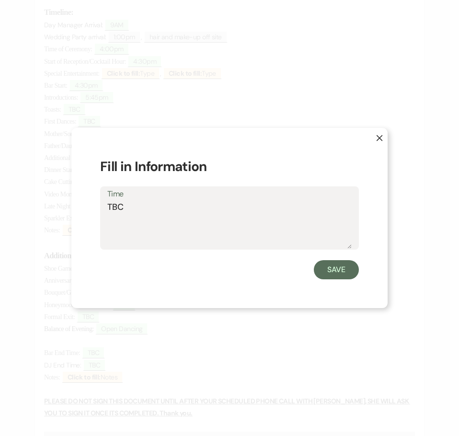
drag, startPoint x: 130, startPoint y: 209, endPoint x: 100, endPoint y: 213, distance: 30.0
click at [100, 213] on div "Time TBC" at bounding box center [229, 219] width 259 height 64
click at [383, 140] on icon "X" at bounding box center [379, 138] width 7 height 7
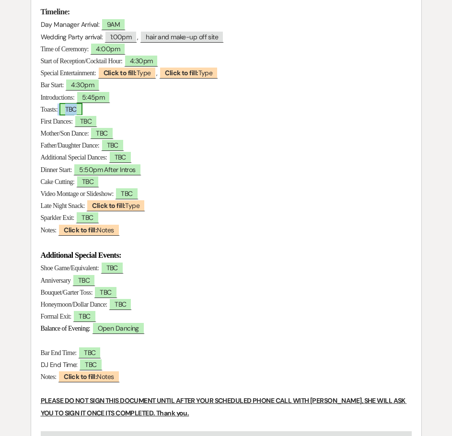
click at [71, 110] on span "TBC" at bounding box center [70, 109] width 23 height 12
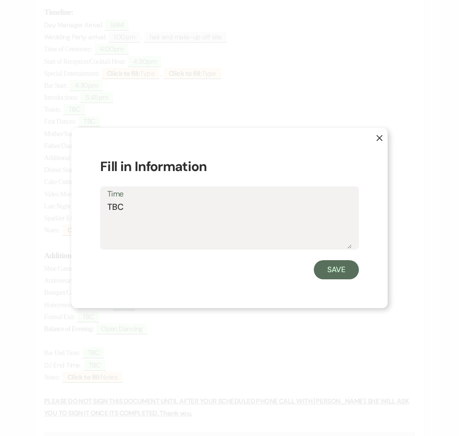
drag, startPoint x: 92, startPoint y: 205, endPoint x: 82, endPoint y: 204, distance: 10.6
click at [82, 204] on div "X Fill in Information Time TBC Save" at bounding box center [229, 218] width 316 height 181
type textarea "6:45pm"
click at [335, 263] on button "Save" at bounding box center [336, 269] width 45 height 19
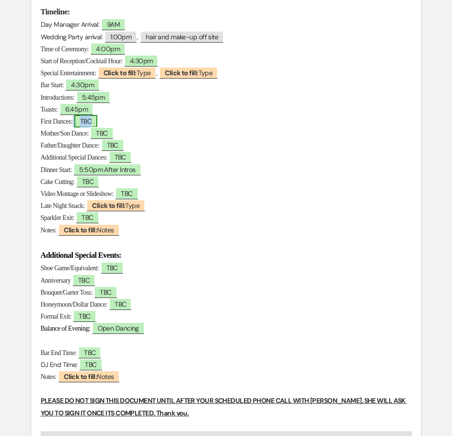
click at [92, 123] on span "TBC" at bounding box center [85, 121] width 23 height 12
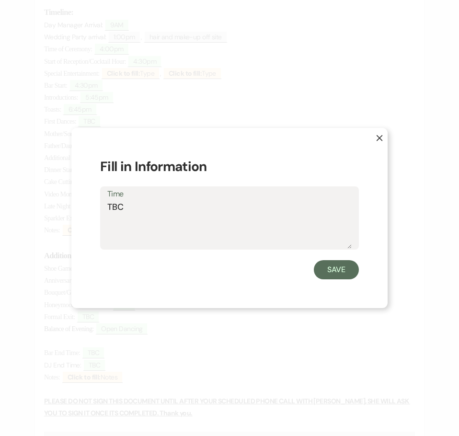
drag, startPoint x: 131, startPoint y: 209, endPoint x: 104, endPoint y: 209, distance: 26.9
click at [104, 209] on div "Time TBC" at bounding box center [229, 219] width 259 height 64
type textarea "7:00pm"
click at [342, 270] on button "Save" at bounding box center [336, 269] width 45 height 19
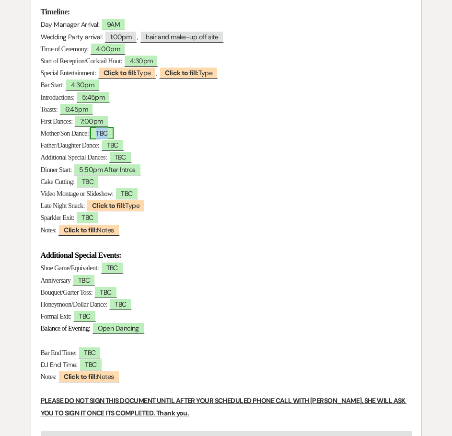
click at [113, 133] on span "TBC" at bounding box center [101, 133] width 23 height 12
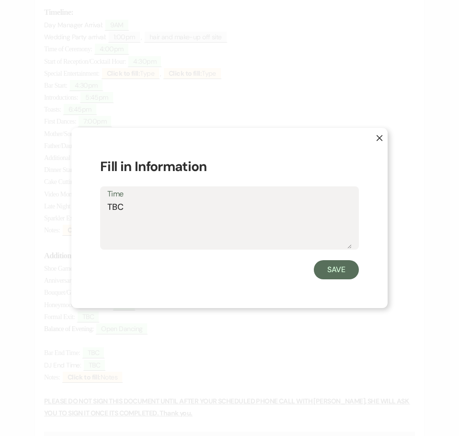
drag, startPoint x: 134, startPoint y: 205, endPoint x: 102, endPoint y: 207, distance: 32.2
click at [102, 206] on div "Time TBC" at bounding box center [229, 219] width 259 height 64
type textarea "f"
type textarea "Follow B&G"
click at [336, 269] on button "Save" at bounding box center [336, 269] width 45 height 19
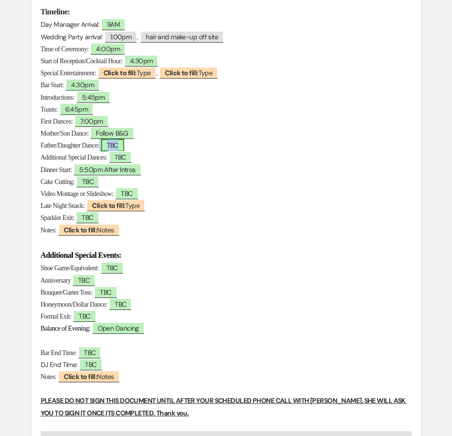
click at [124, 145] on span "TBC" at bounding box center [112, 145] width 23 height 12
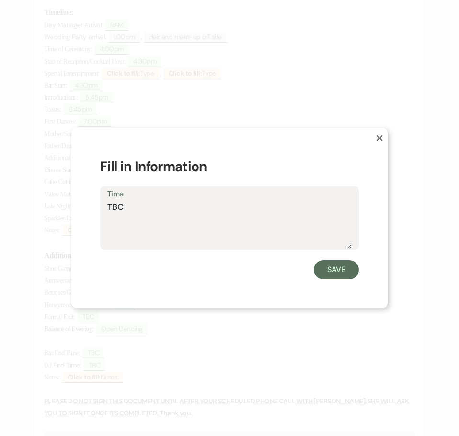
drag, startPoint x: 131, startPoint y: 209, endPoint x: 102, endPoint y: 210, distance: 29.3
click at [102, 210] on div "Time TBC" at bounding box center [229, 219] width 259 height 64
type textarea "Follow B&G"
click at [322, 268] on button "Save" at bounding box center [336, 269] width 45 height 19
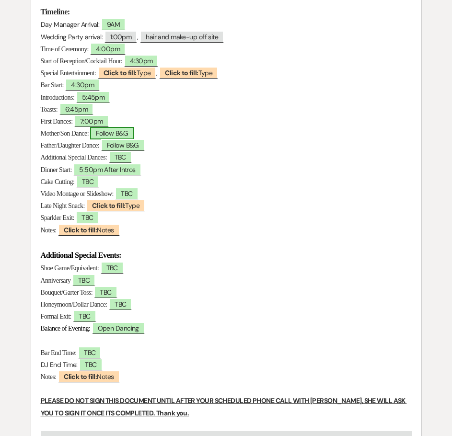
click at [134, 133] on span "Follow B&G" at bounding box center [112, 133] width 44 height 12
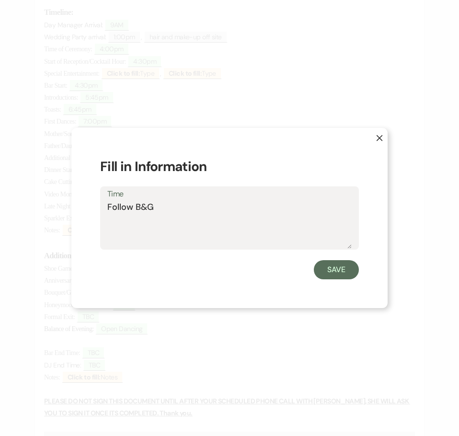
drag, startPoint x: 154, startPoint y: 208, endPoint x: 149, endPoint y: 207, distance: 5.4
click at [149, 207] on textarea "Follow B&G" at bounding box center [229, 225] width 245 height 48
type textarea "Follow B&F"
click at [327, 269] on button "Save" at bounding box center [336, 269] width 45 height 19
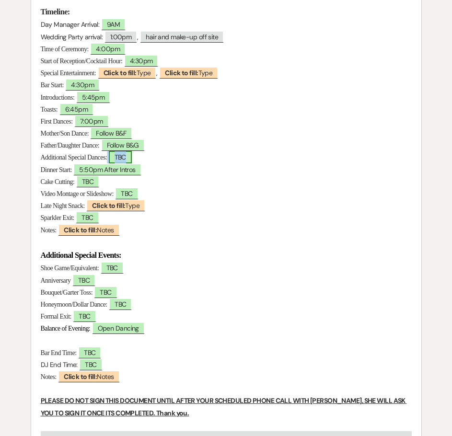
click at [132, 155] on span "TBC" at bounding box center [120, 157] width 23 height 12
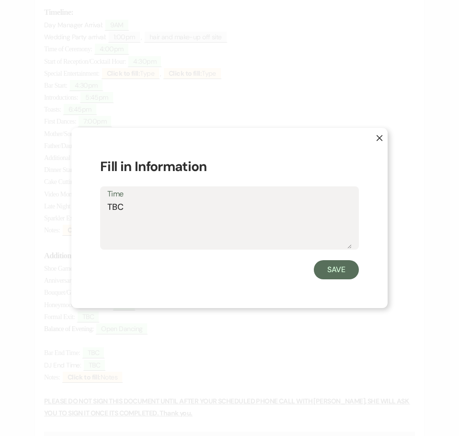
click at [378, 139] on icon "X" at bounding box center [379, 138] width 7 height 7
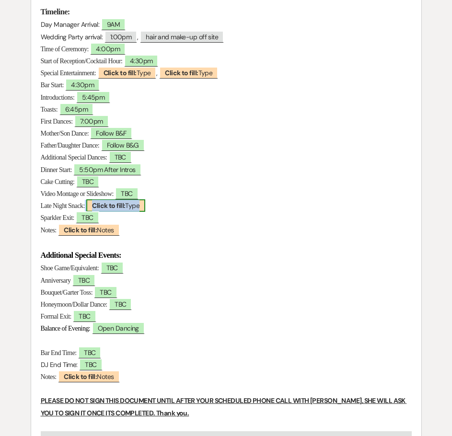
click at [125, 208] on b "Click to fill:" at bounding box center [108, 205] width 33 height 9
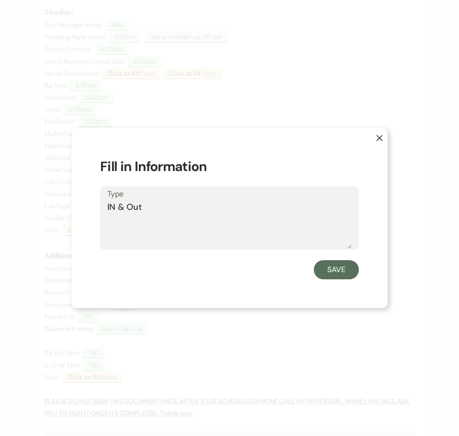
click at [115, 207] on textarea "IN & Out" at bounding box center [229, 225] width 245 height 48
type textarea "In & Out"
click at [337, 265] on button "Save" at bounding box center [336, 269] width 45 height 19
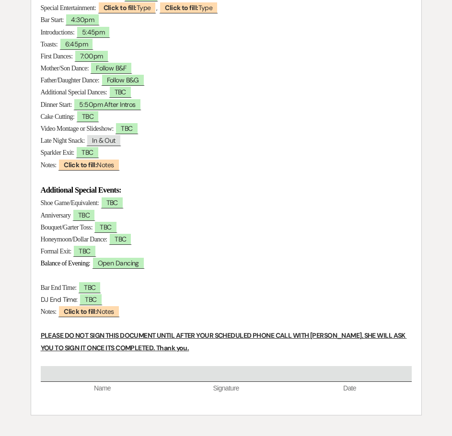
scroll to position [315, 0]
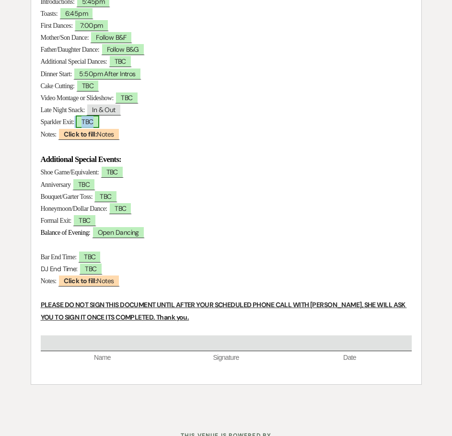
click at [88, 121] on span "TBC" at bounding box center [87, 122] width 23 height 12
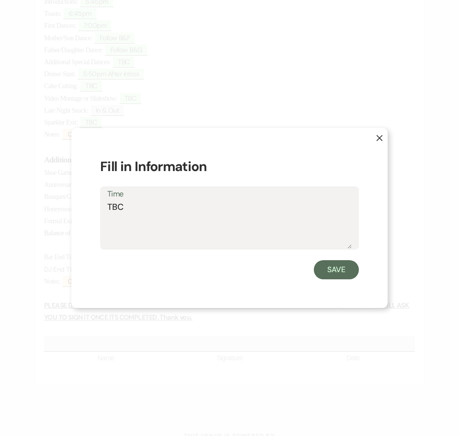
click at [119, 205] on textarea "TBC" at bounding box center [229, 225] width 245 height 48
drag, startPoint x: 128, startPoint y: 207, endPoint x: 82, endPoint y: 206, distance: 45.6
click at [82, 206] on div "X Fill in Information Time TBC Save" at bounding box center [229, 218] width 316 height 181
type textarea "None"
click at [340, 274] on button "Save" at bounding box center [336, 269] width 45 height 19
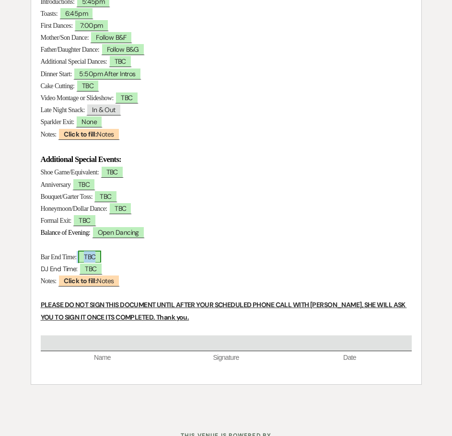
click at [95, 256] on span "TBC" at bounding box center [89, 257] width 23 height 12
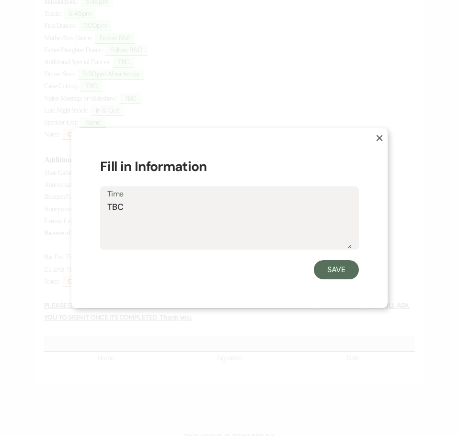
drag, startPoint x: 131, startPoint y: 207, endPoint x: 92, endPoint y: 207, distance: 38.8
click at [92, 207] on div "X Fill in Information Time TBC Save" at bounding box center [229, 218] width 316 height 181
type textarea "10:30pm"
click at [331, 265] on button "Save" at bounding box center [336, 269] width 45 height 19
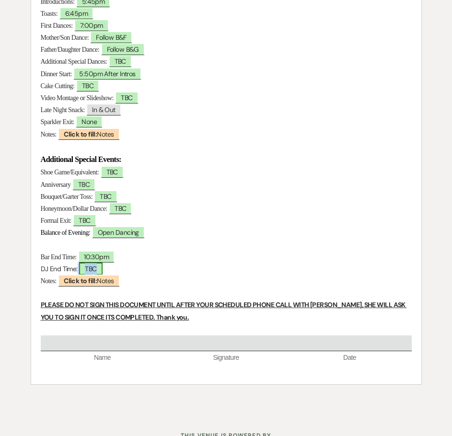
click at [91, 270] on span "TBC" at bounding box center [90, 269] width 23 height 12
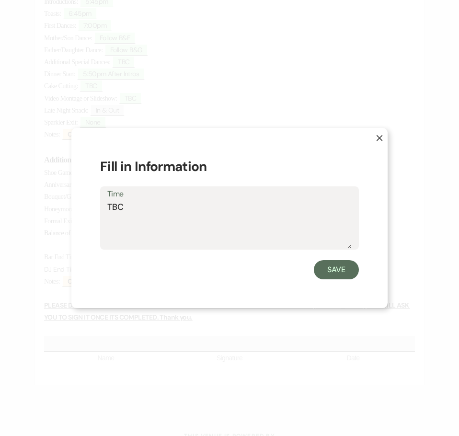
drag, startPoint x: 135, startPoint y: 208, endPoint x: 106, endPoint y: 209, distance: 28.3
click at [106, 209] on div "Time TBC" at bounding box center [229, 219] width 259 height 64
type textarea "10:30pm"
click at [334, 272] on button "Save" at bounding box center [336, 269] width 45 height 19
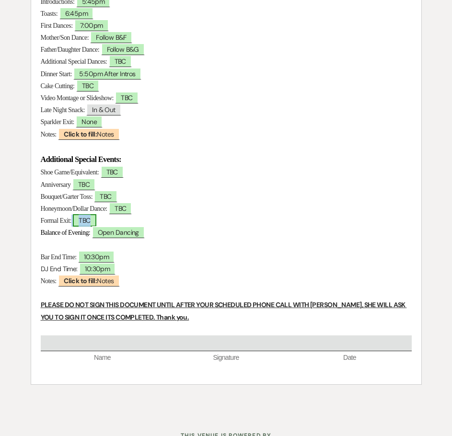
click at [96, 220] on span "TBC" at bounding box center [84, 220] width 23 height 12
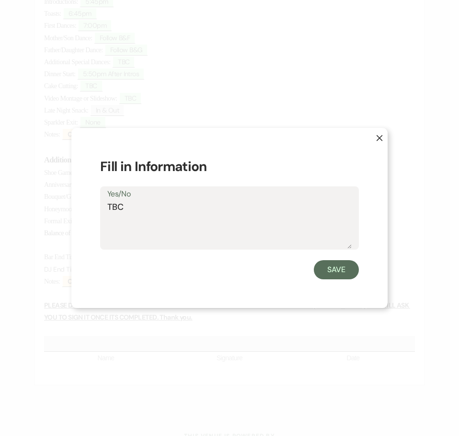
drag, startPoint x: 130, startPoint y: 205, endPoint x: 105, endPoint y: 211, distance: 25.6
click at [105, 211] on div "Yes/No TBC" at bounding box center [229, 219] width 259 height 64
click at [114, 206] on textarea "none" at bounding box center [229, 225] width 245 height 48
type textarea "None"
click at [342, 275] on button "Save" at bounding box center [336, 269] width 45 height 19
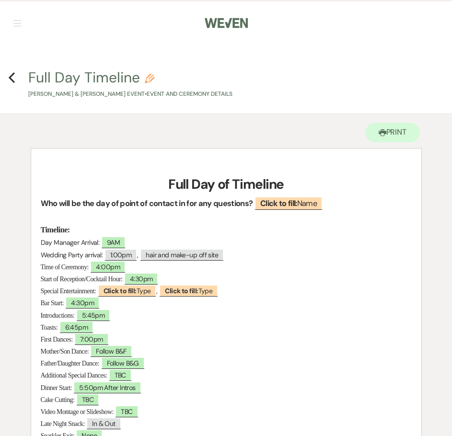
scroll to position [0, 0]
click at [11, 77] on use "button" at bounding box center [12, 78] width 6 height 11
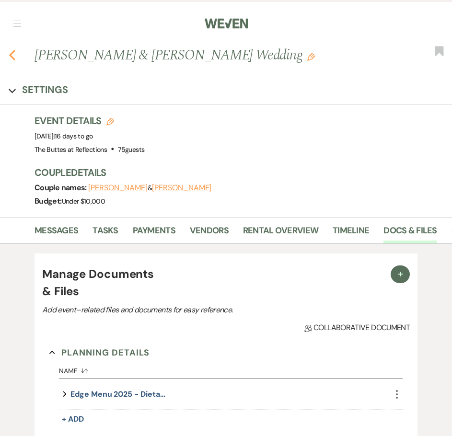
click at [13, 56] on icon "Previous" at bounding box center [12, 55] width 7 height 12
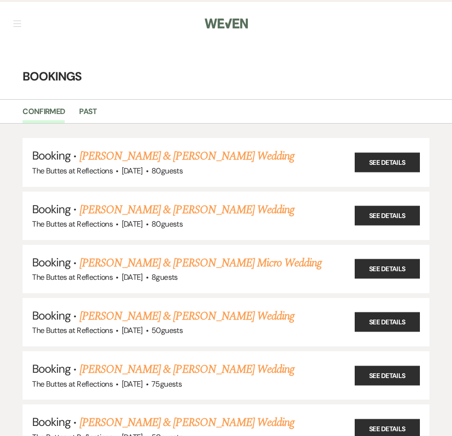
scroll to position [336, 0]
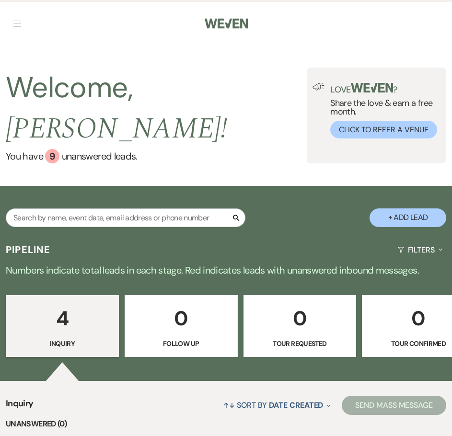
click at [19, 19] on nav "Dashboard Manage Venues Expand The Buttes at Reflections Bookings To Do Analyti…" at bounding box center [226, 22] width 452 height 45
click at [16, 24] on button "button" at bounding box center [17, 24] width 8 height 6
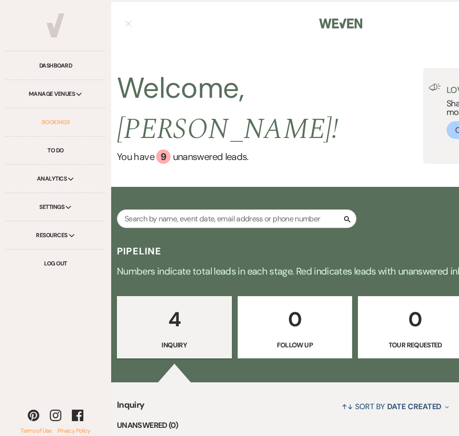
click at [54, 122] on link "Bookings" at bounding box center [56, 122] width 100 height 28
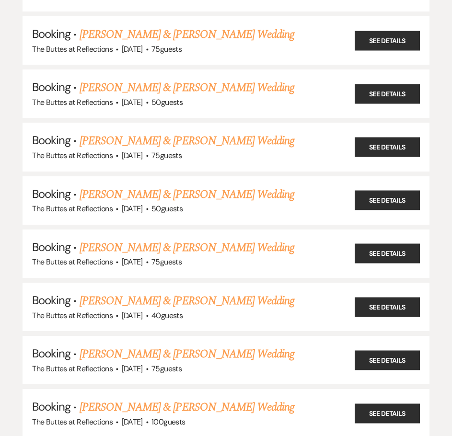
scroll to position [336, 0]
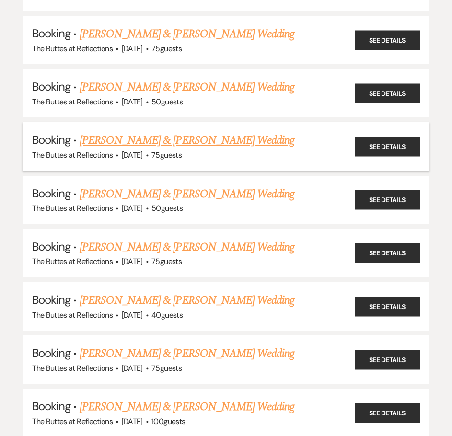
click at [123, 136] on link "[PERSON_NAME] & [PERSON_NAME] Wedding" at bounding box center [187, 140] width 215 height 17
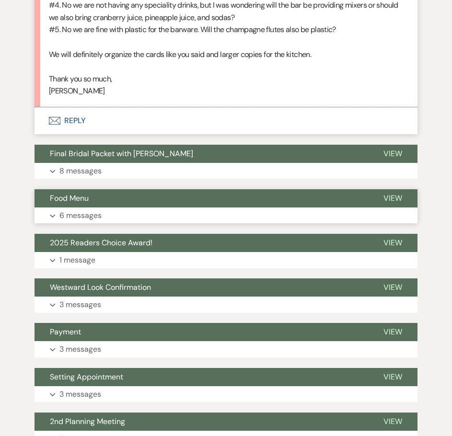
scroll to position [815, 0]
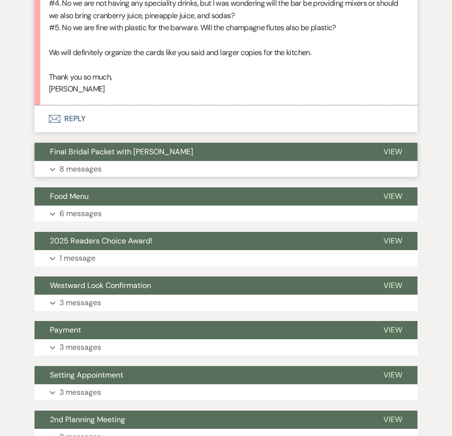
click at [81, 172] on p "8 messages" at bounding box center [80, 169] width 42 height 12
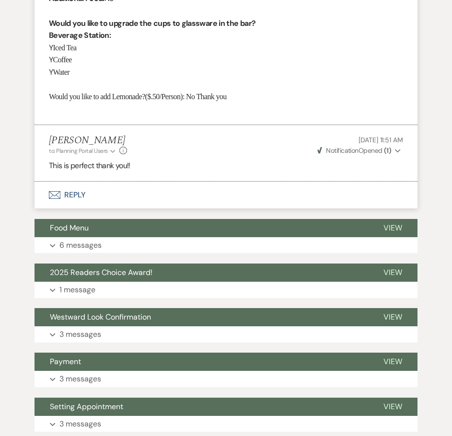
scroll to position [2733, 0]
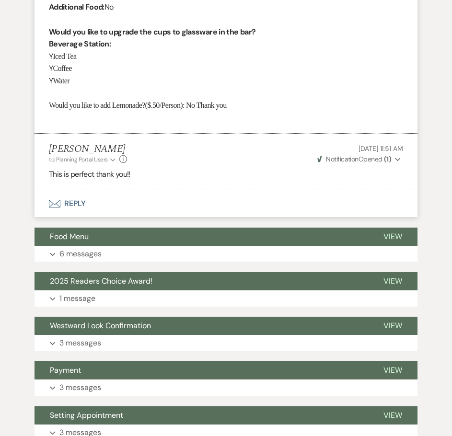
click at [69, 217] on button "Envelope Reply" at bounding box center [226, 203] width 383 height 27
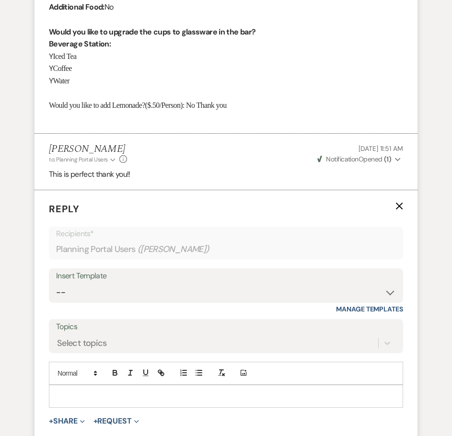
scroll to position [2829, 0]
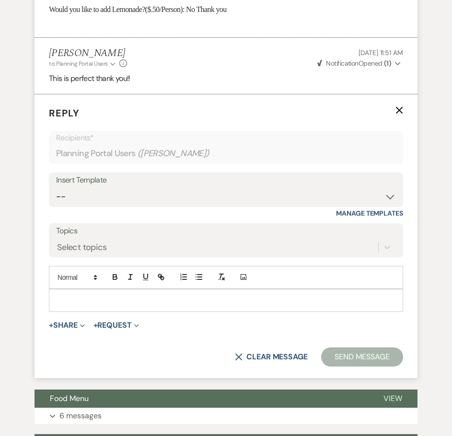
click at [117, 306] on p at bounding box center [226, 300] width 339 height 11
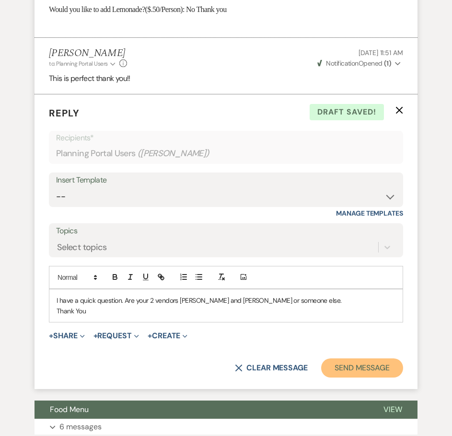
click at [361, 361] on button "Send Message" at bounding box center [362, 368] width 82 height 19
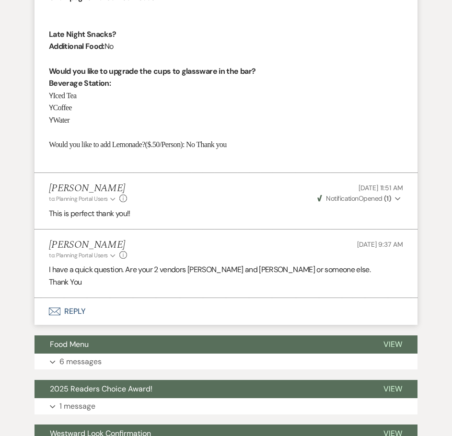
scroll to position [2733, 0]
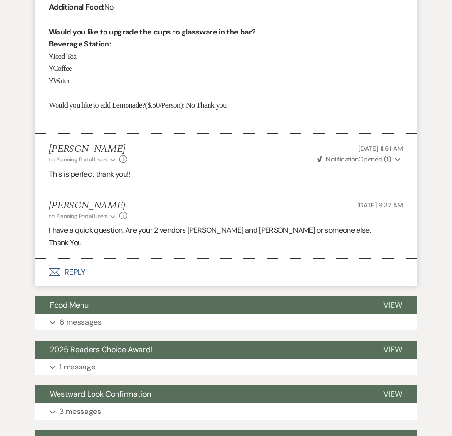
click at [71, 286] on button "Envelope Reply" at bounding box center [226, 272] width 383 height 27
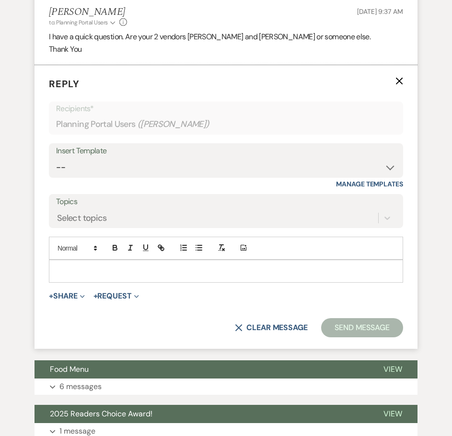
scroll to position [2941, 0]
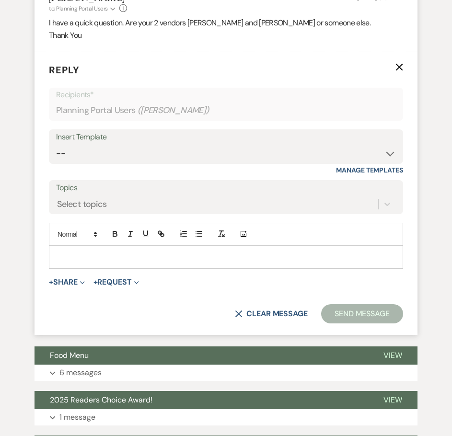
click at [81, 263] on p at bounding box center [226, 257] width 339 height 11
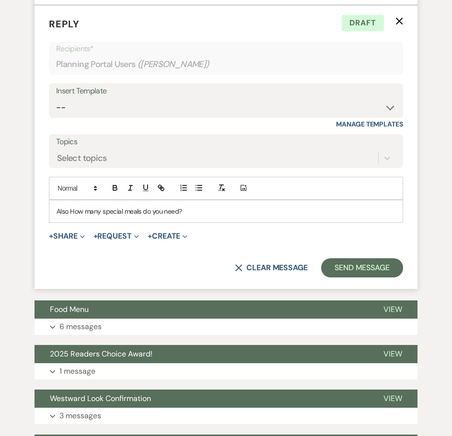
scroll to position [2989, 0]
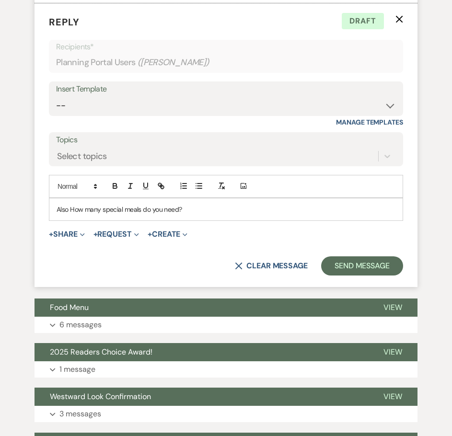
click at [188, 215] on p "Also How many special meals do you need?" at bounding box center [226, 209] width 339 height 11
click at [74, 215] on p "Also How many special meals do you need?" at bounding box center [226, 209] width 339 height 11
click at [186, 215] on p "Also, how many special meals do you need?" at bounding box center [226, 209] width 339 height 11
drag, startPoint x: 194, startPoint y: 236, endPoint x: 39, endPoint y: 243, distance: 154.6
click at [43, 242] on form "Reply X Draft Recipients* Planning Portal Users ( Laura Cartwright ) Insert Tem…" at bounding box center [226, 145] width 383 height 284
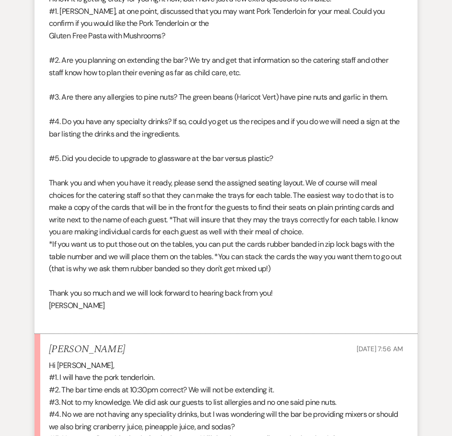
scroll to position [0, 0]
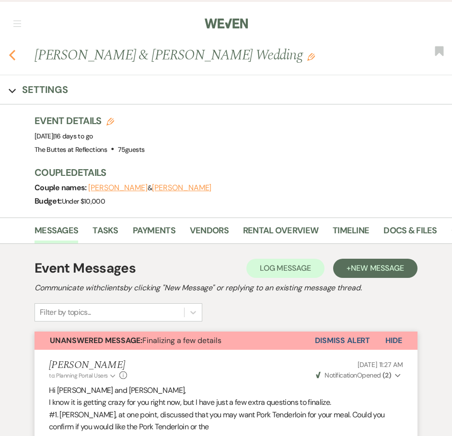
click at [14, 50] on use "button" at bounding box center [12, 55] width 6 height 11
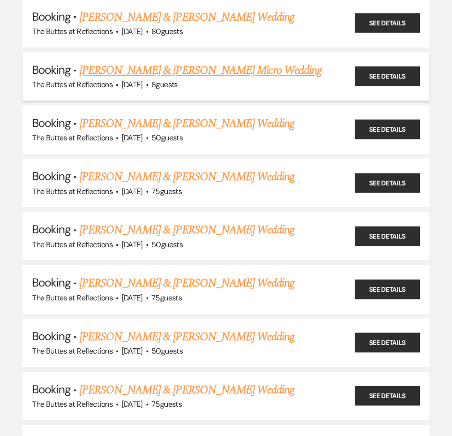
scroll to position [240, 0]
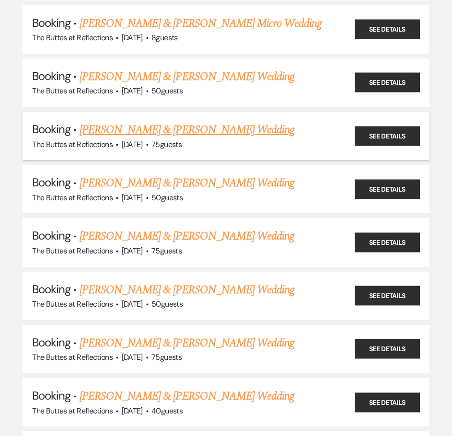
click at [145, 125] on link "[PERSON_NAME] & [PERSON_NAME] Wedding" at bounding box center [187, 129] width 215 height 17
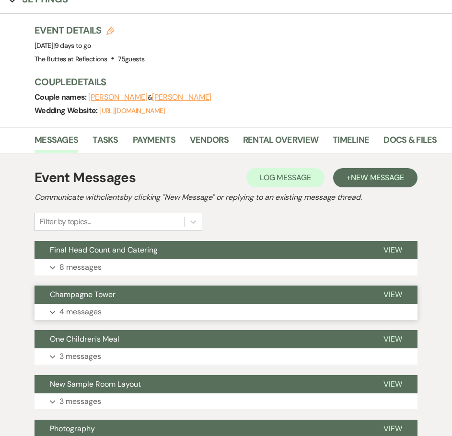
scroll to position [96, 0]
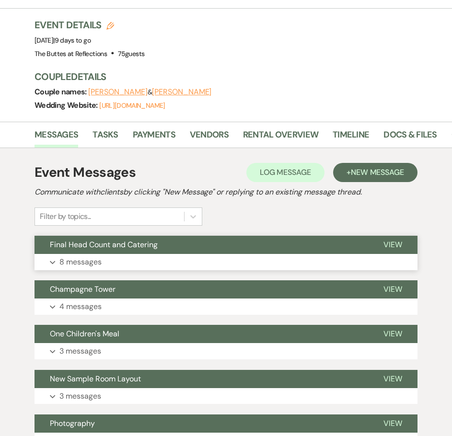
click at [71, 262] on p "8 messages" at bounding box center [80, 262] width 42 height 12
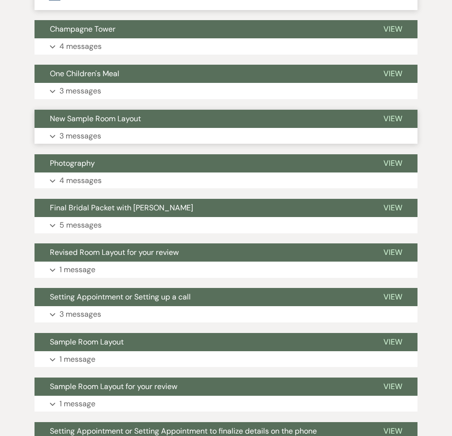
scroll to position [1678, 0]
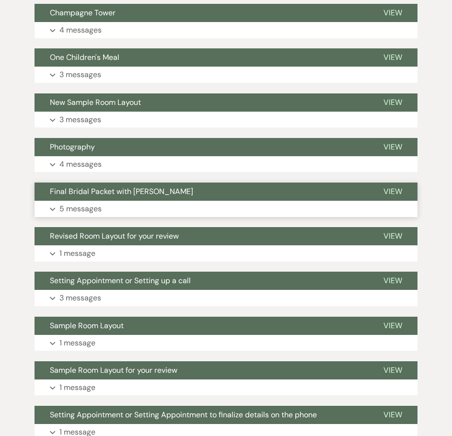
click at [70, 207] on p "5 messages" at bounding box center [80, 209] width 42 height 12
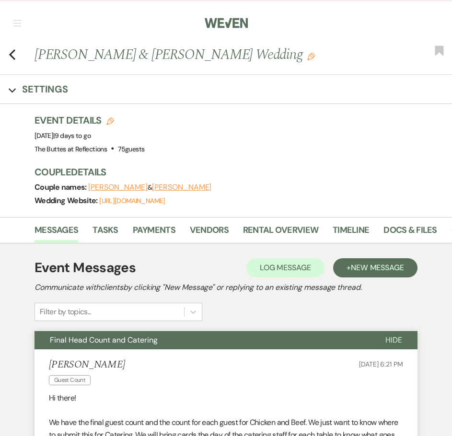
scroll to position [0, 0]
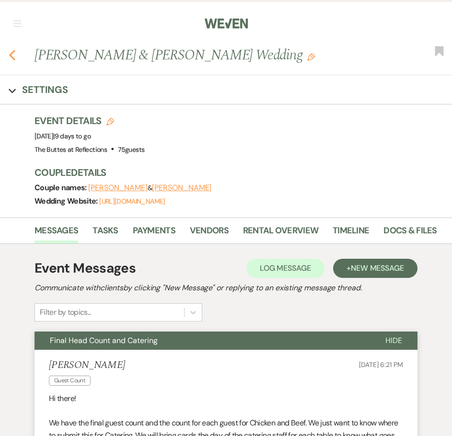
click at [11, 56] on use "button" at bounding box center [12, 55] width 6 height 11
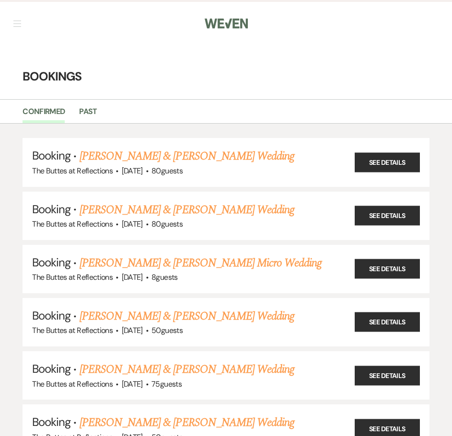
scroll to position [240, 0]
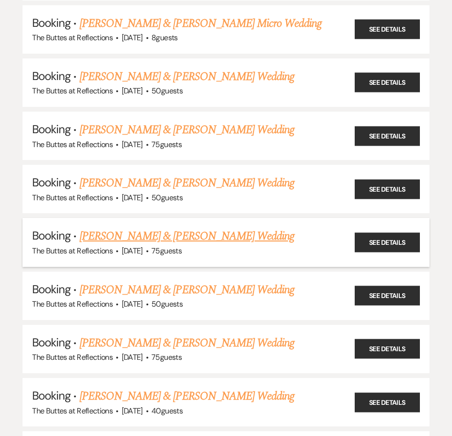
click at [150, 236] on link "[PERSON_NAME] & [PERSON_NAME] Wedding" at bounding box center [187, 236] width 215 height 17
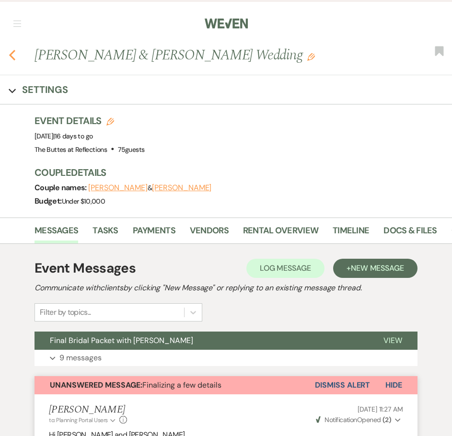
click at [12, 55] on icon "Previous" at bounding box center [12, 55] width 7 height 12
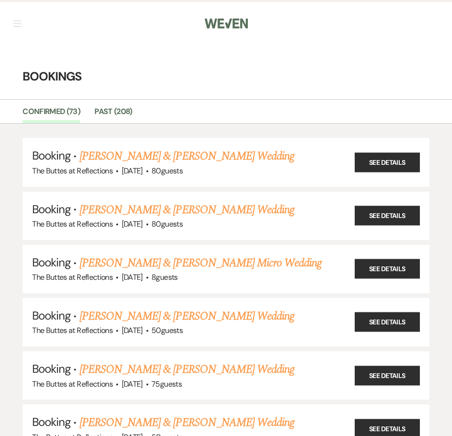
click at [13, 18] on nav "Dashboard Manage Venues Expand The Buttes at Reflections Bookings To Do Analyti…" at bounding box center [226, 22] width 452 height 45
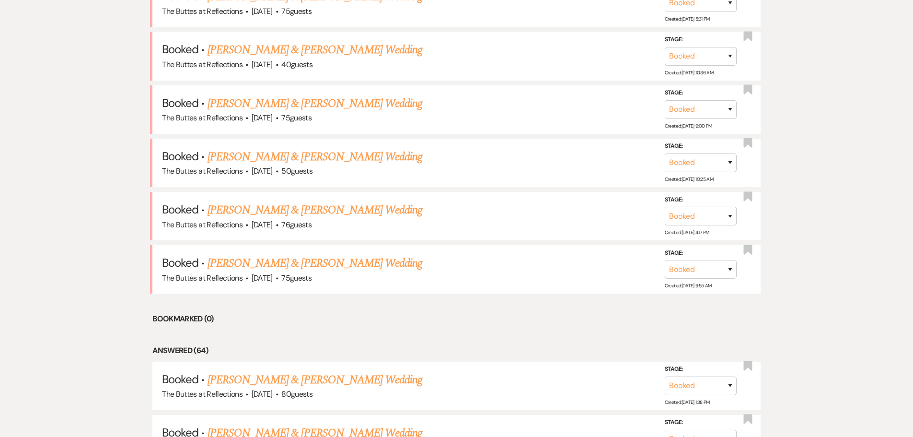
scroll to position [745, 0]
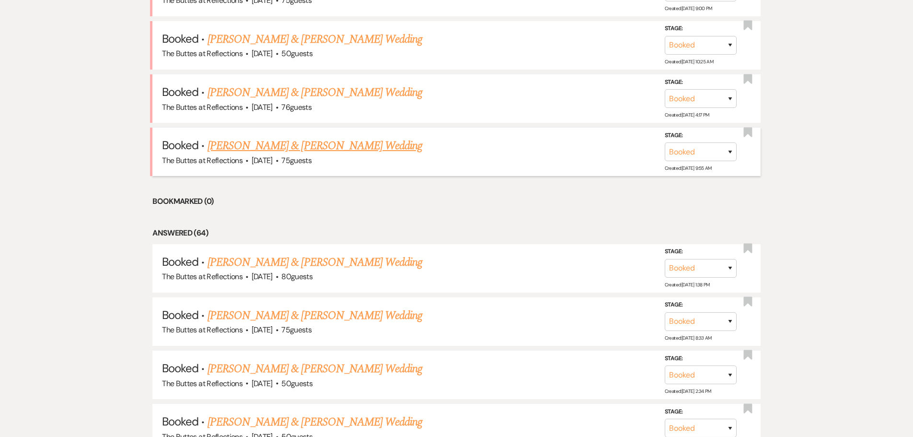
click at [279, 145] on link "[PERSON_NAME] & [PERSON_NAME] Wedding" at bounding box center [315, 145] width 215 height 17
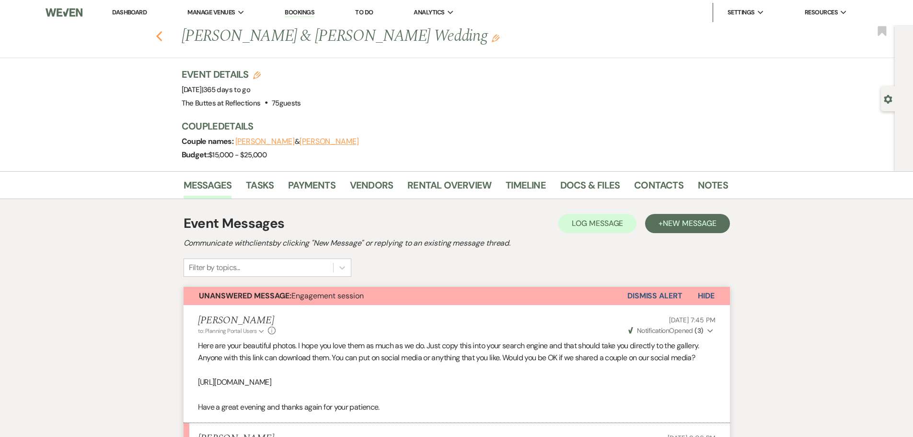
click at [163, 34] on icon "Previous" at bounding box center [159, 37] width 7 height 12
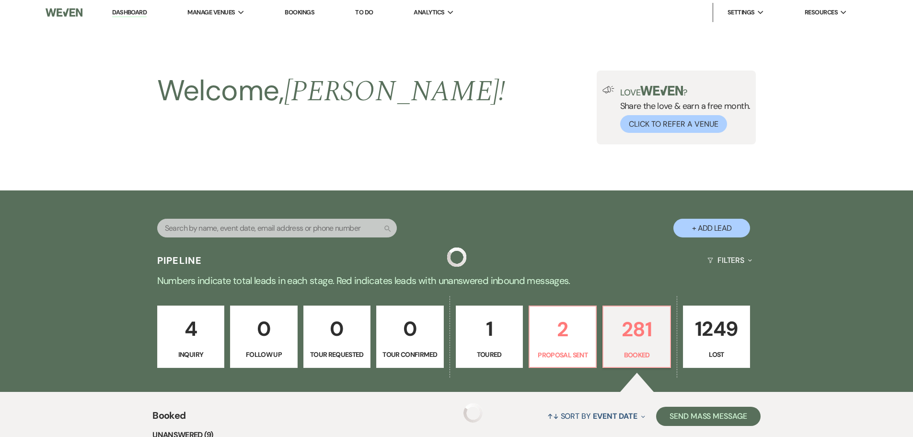
scroll to position [745, 0]
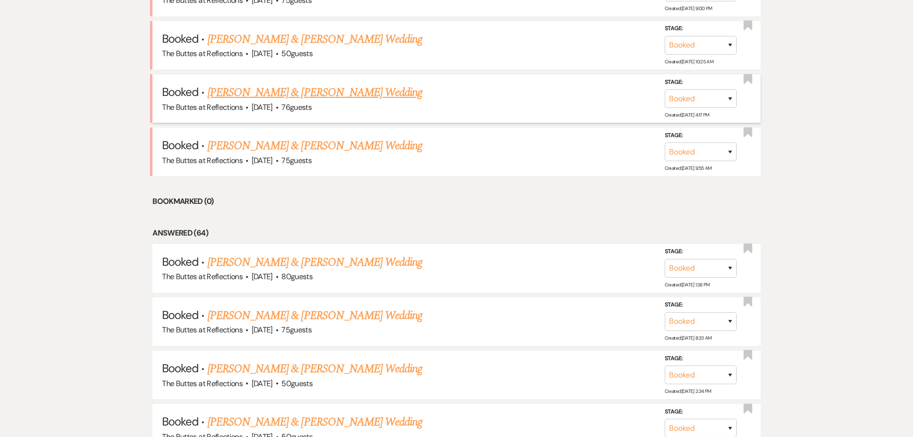
click at [300, 86] on link "[PERSON_NAME] & [PERSON_NAME] Wedding" at bounding box center [315, 92] width 215 height 17
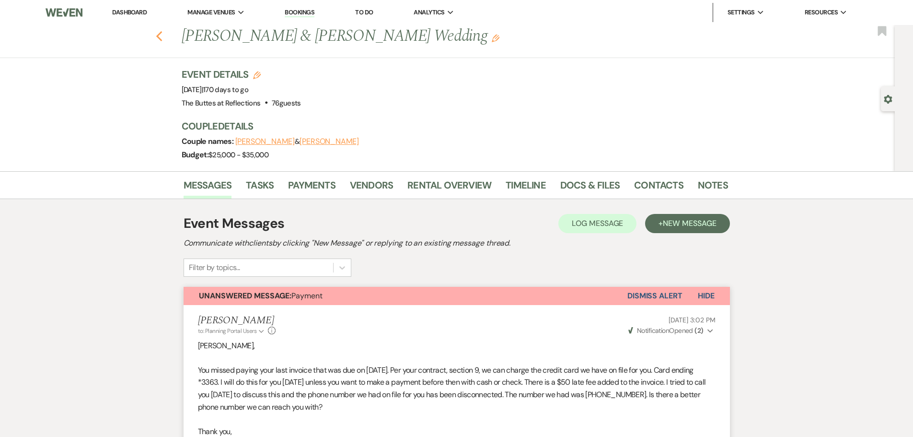
click at [162, 32] on use "button" at bounding box center [159, 36] width 6 height 11
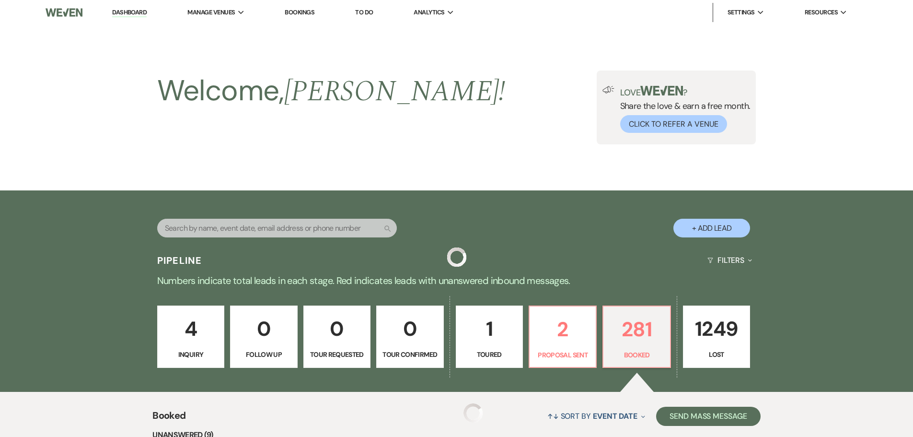
scroll to position [745, 0]
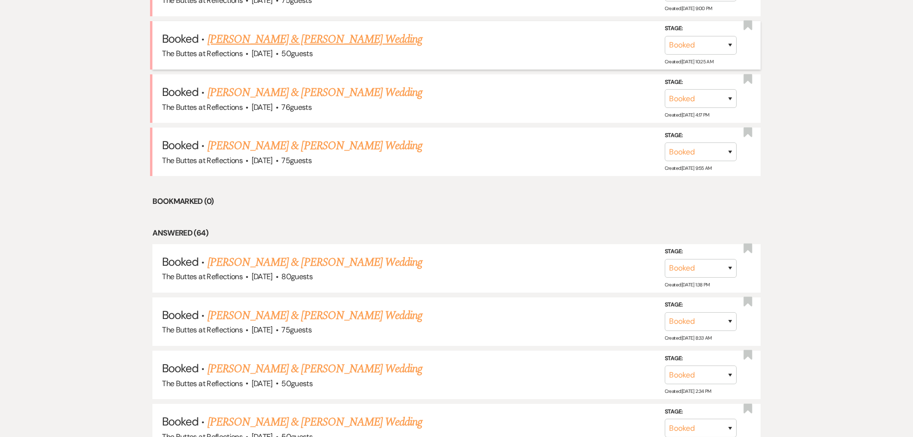
click at [269, 40] on link "[PERSON_NAME] & [PERSON_NAME] Wedding" at bounding box center [315, 39] width 215 height 17
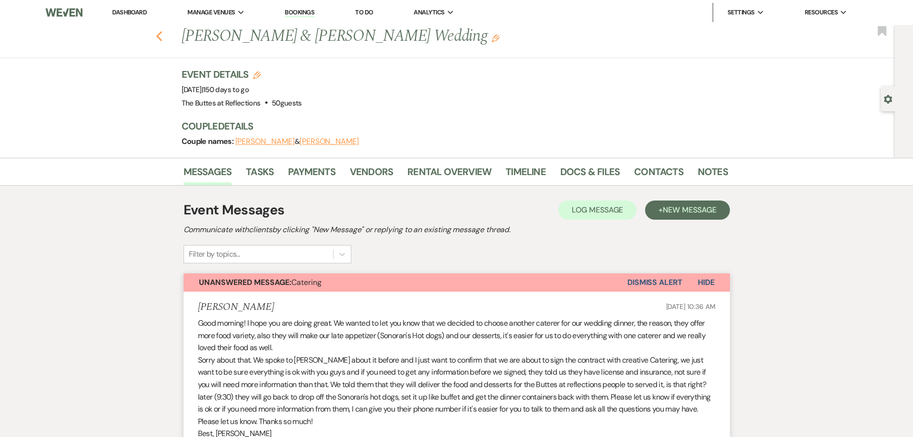
click at [163, 35] on icon "Previous" at bounding box center [159, 37] width 7 height 12
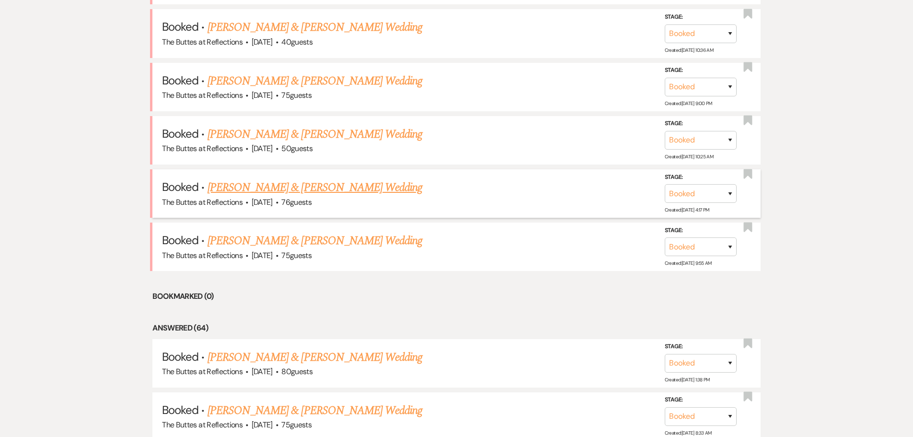
scroll to position [649, 0]
drag, startPoint x: 272, startPoint y: 82, endPoint x: 137, endPoint y: 114, distance: 138.4
click at [272, 82] on link "[PERSON_NAME] & [PERSON_NAME] Wedding" at bounding box center [315, 81] width 215 height 17
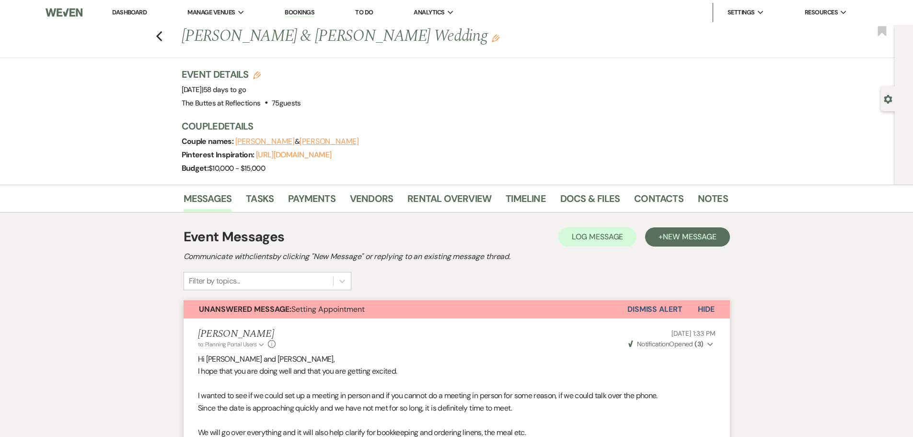
click at [123, 11] on link "Dashboard" at bounding box center [129, 12] width 35 height 8
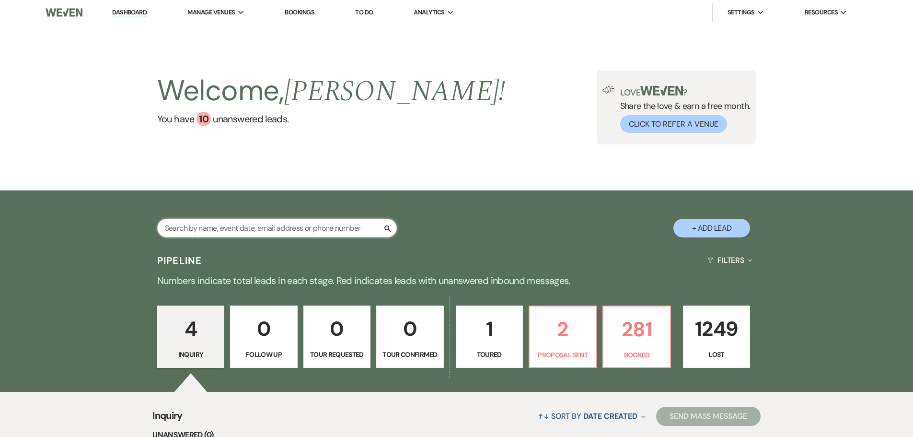
click at [299, 230] on input "text" at bounding box center [277, 228] width 240 height 19
type input "[PERSON_NAME]"
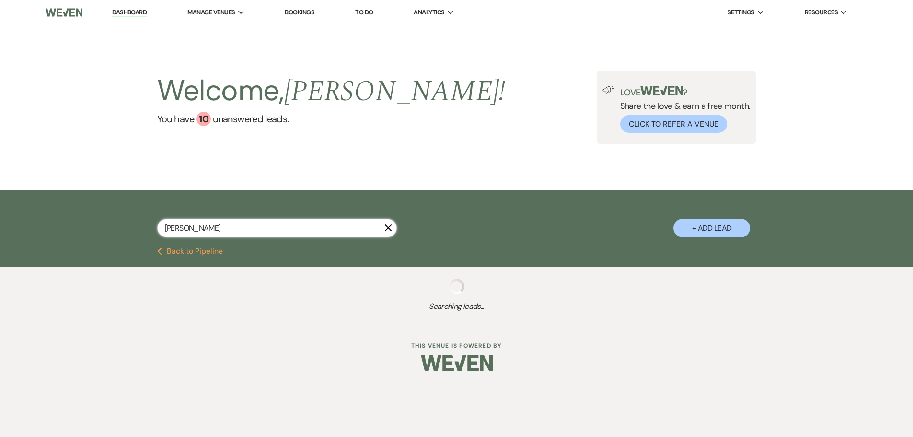
select select "8"
select select "5"
select select "8"
select select "4"
select select "8"
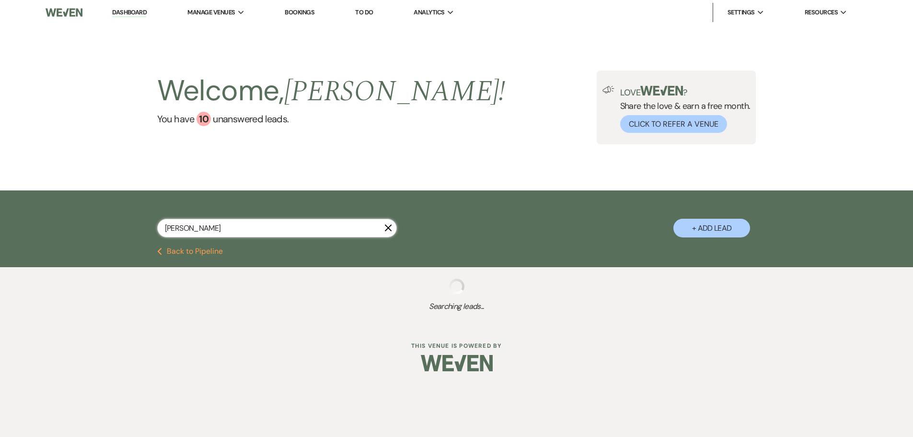
select select "11"
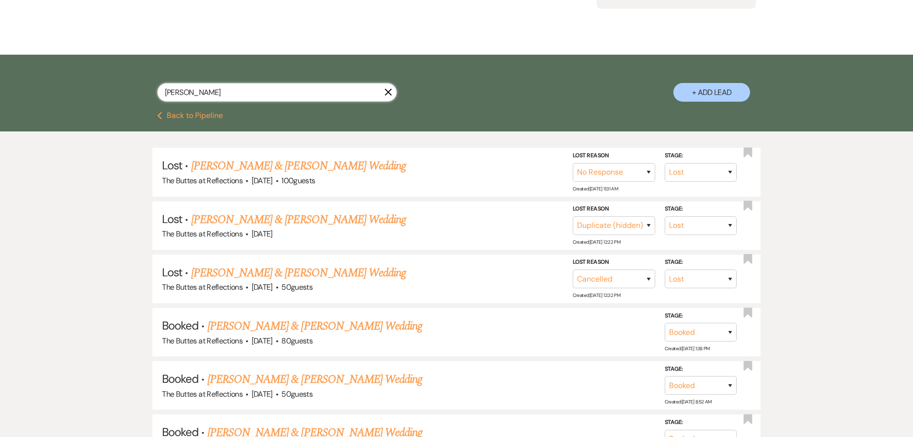
scroll to position [144, 0]
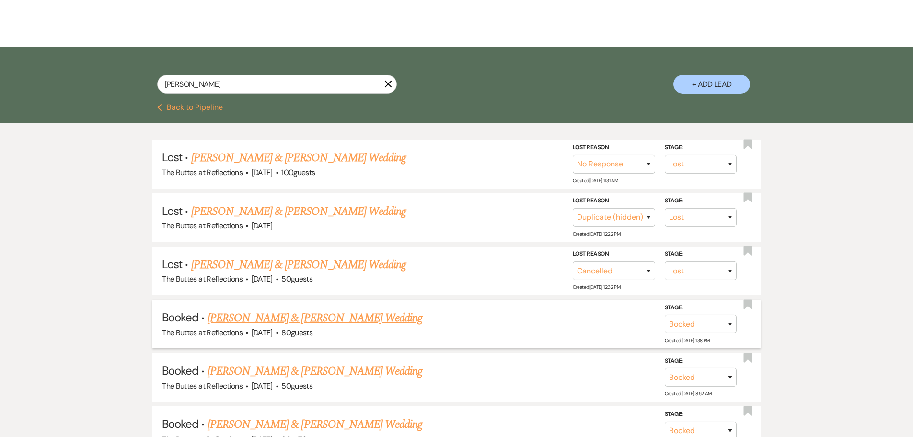
click at [310, 319] on link "[PERSON_NAME] & [PERSON_NAME] Wedding" at bounding box center [315, 317] width 215 height 17
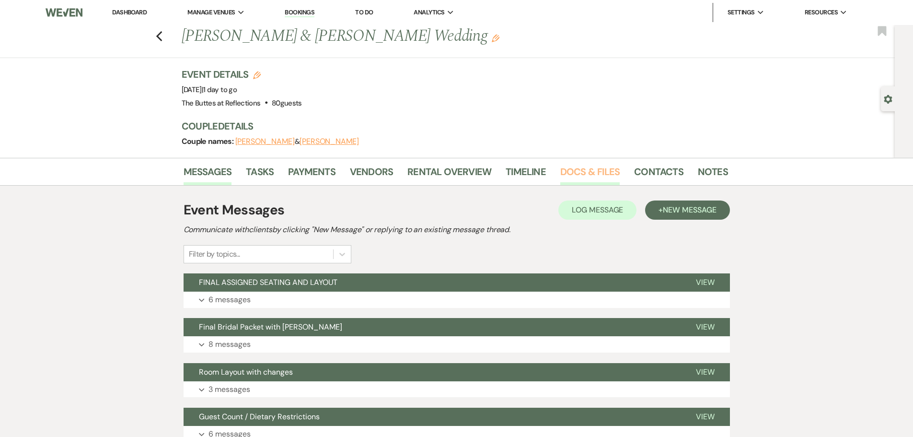
click at [575, 167] on link "Docs & Files" at bounding box center [590, 174] width 59 height 21
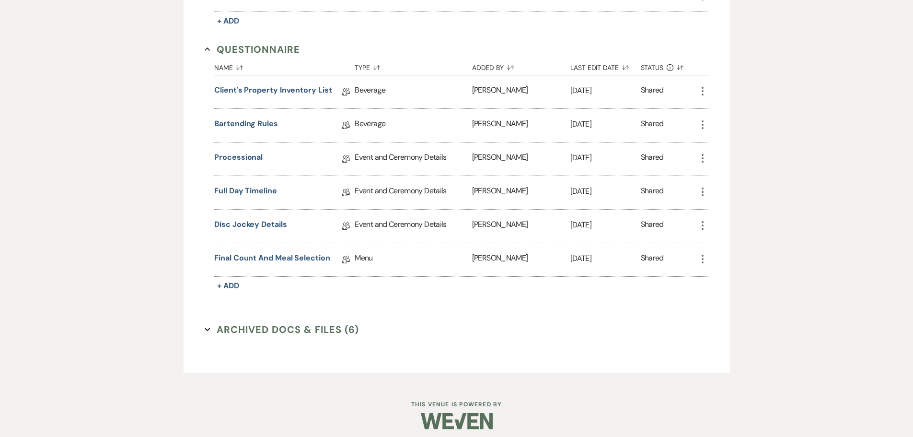
scroll to position [1020, 0]
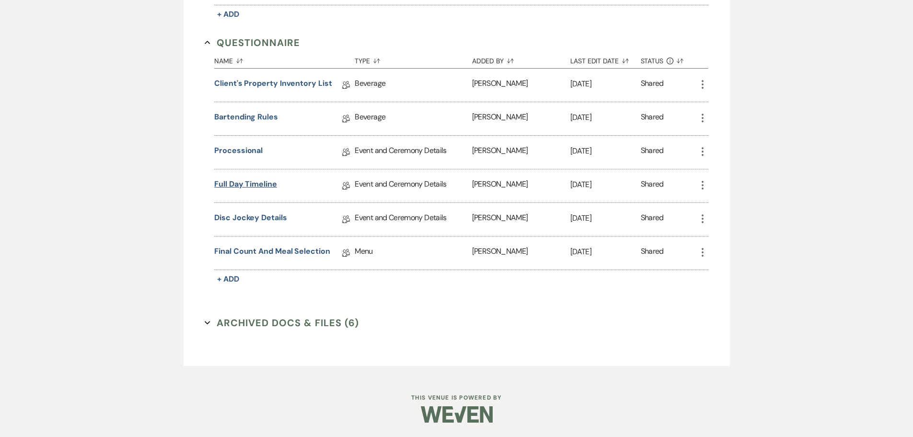
click at [247, 185] on link "Full Day Timeline" at bounding box center [245, 185] width 63 height 15
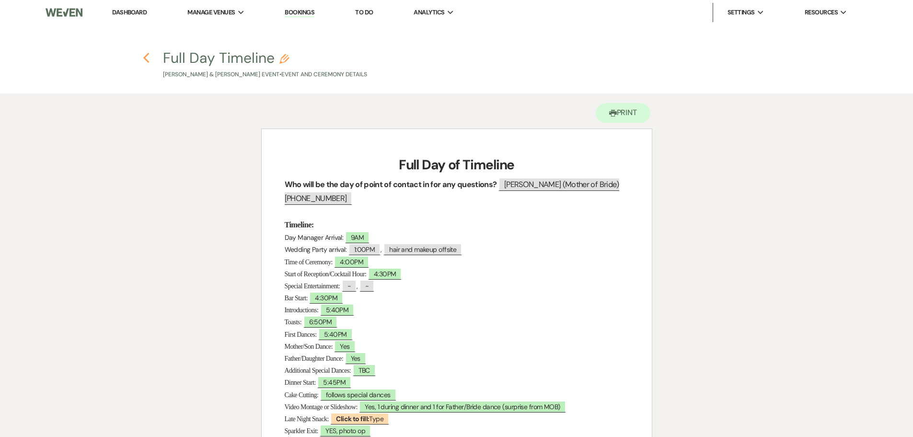
click at [147, 58] on icon "Previous" at bounding box center [146, 58] width 7 height 12
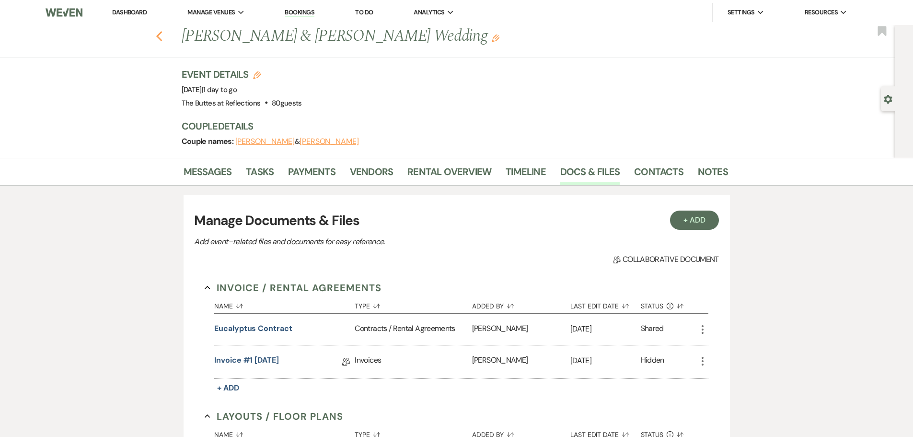
click at [160, 34] on icon "Previous" at bounding box center [159, 37] width 7 height 12
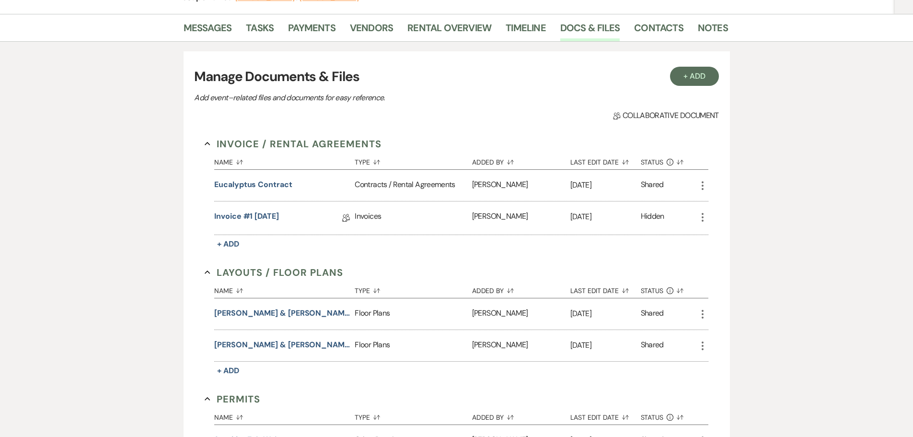
select select "8"
select select "5"
select select "8"
select select "4"
select select "8"
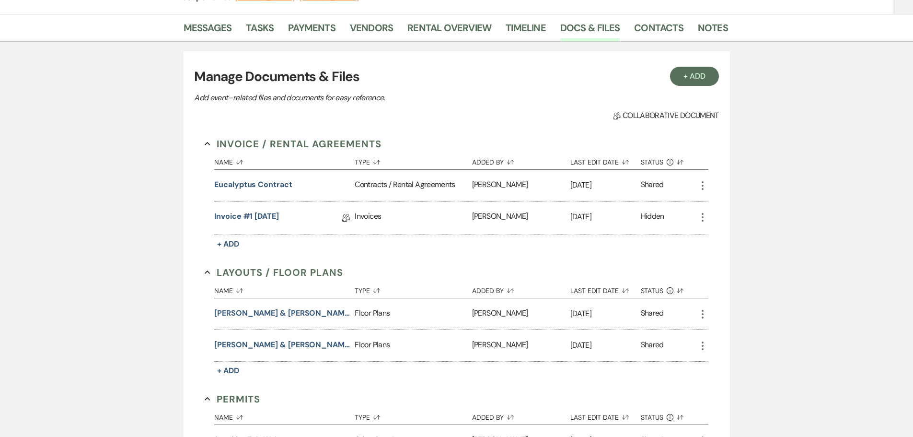
select select "11"
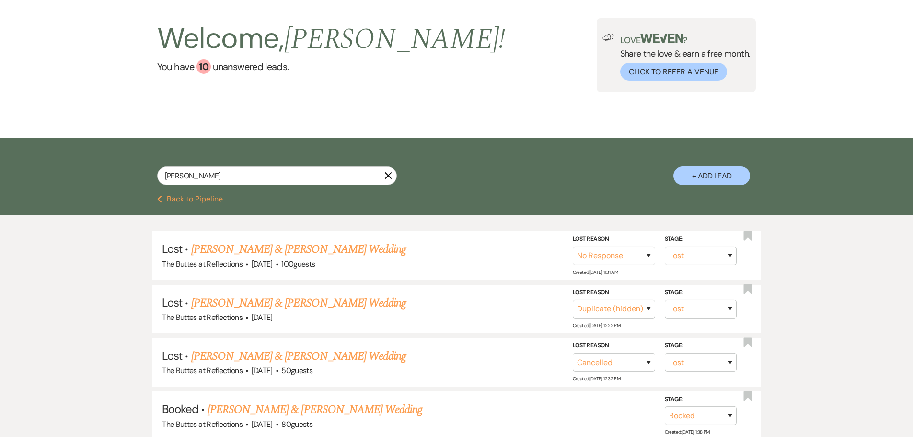
scroll to position [0, 0]
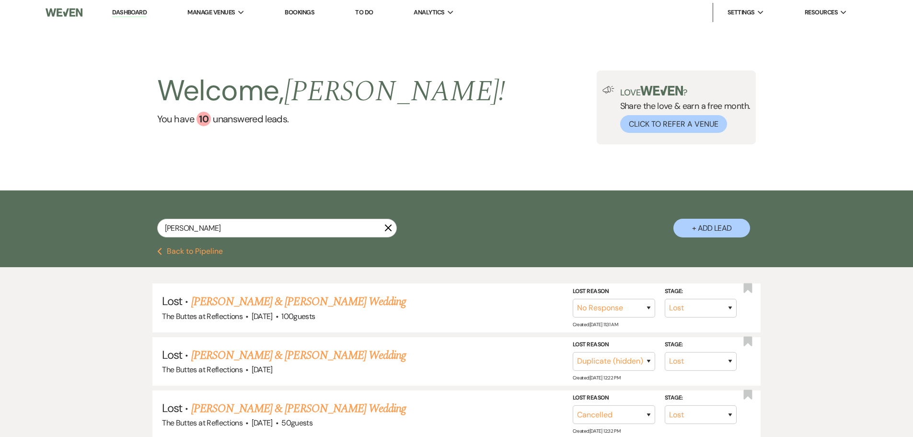
click at [300, 10] on link "Bookings" at bounding box center [300, 12] width 30 height 8
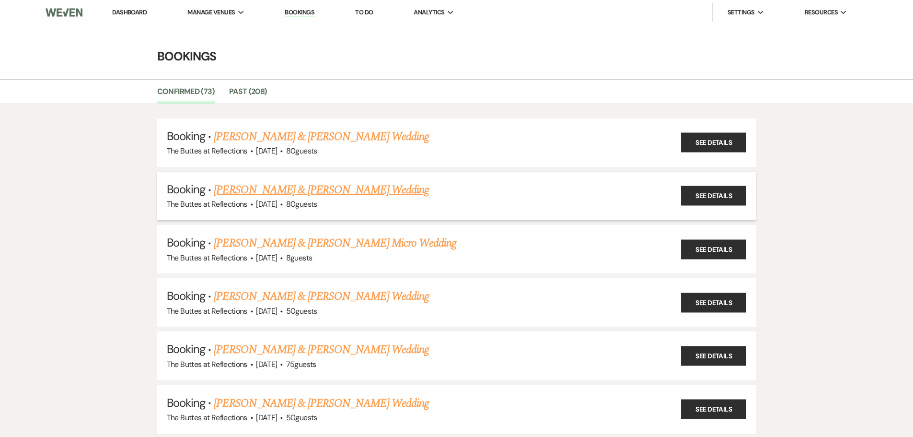
click at [302, 190] on link "[PERSON_NAME] & [PERSON_NAME] Wedding" at bounding box center [321, 189] width 215 height 17
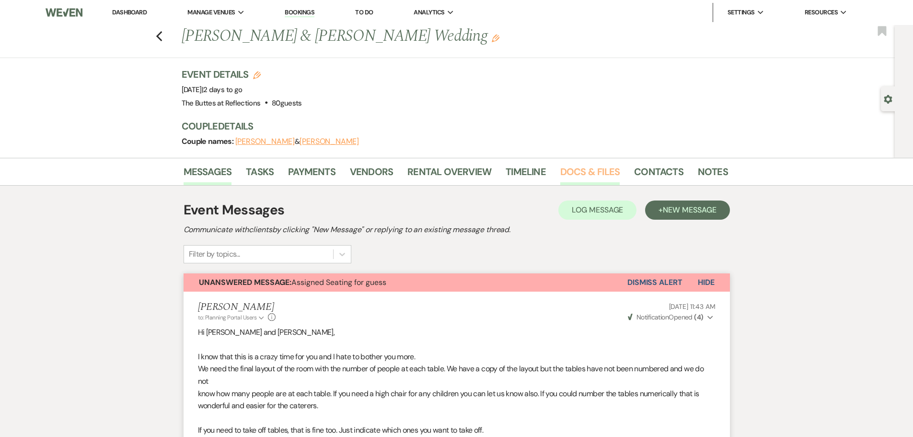
click at [578, 170] on link "Docs & Files" at bounding box center [590, 174] width 59 height 21
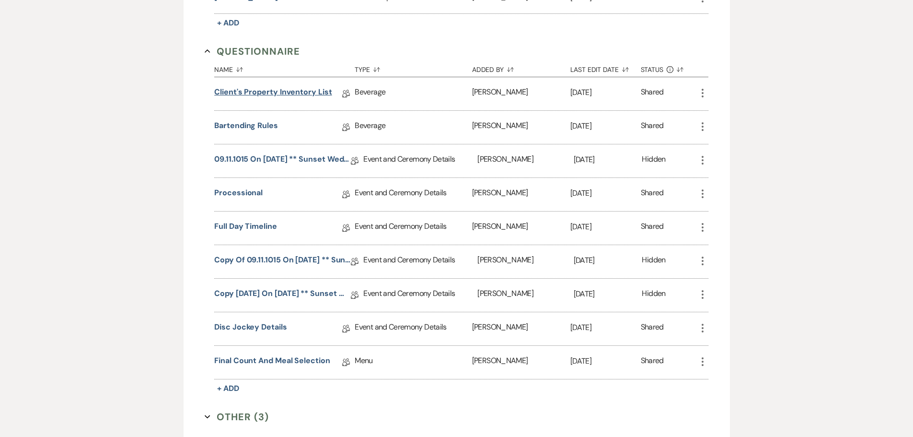
scroll to position [896, 0]
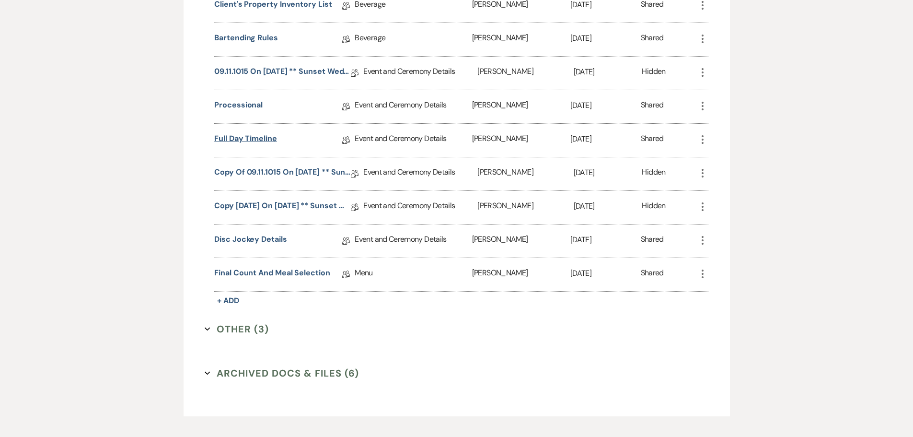
click at [256, 140] on link "Full Day Timeline" at bounding box center [245, 140] width 63 height 15
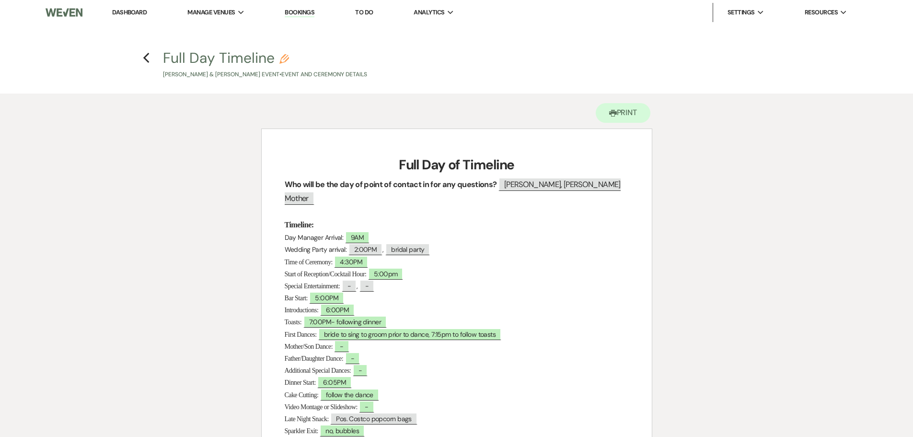
click at [305, 12] on link "Bookings" at bounding box center [300, 12] width 30 height 9
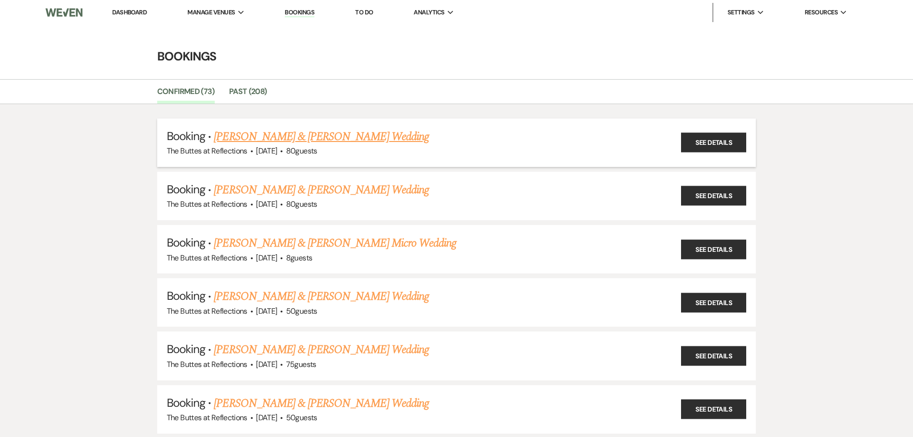
click at [319, 132] on link "[PERSON_NAME] & [PERSON_NAME] Wedding" at bounding box center [321, 136] width 215 height 17
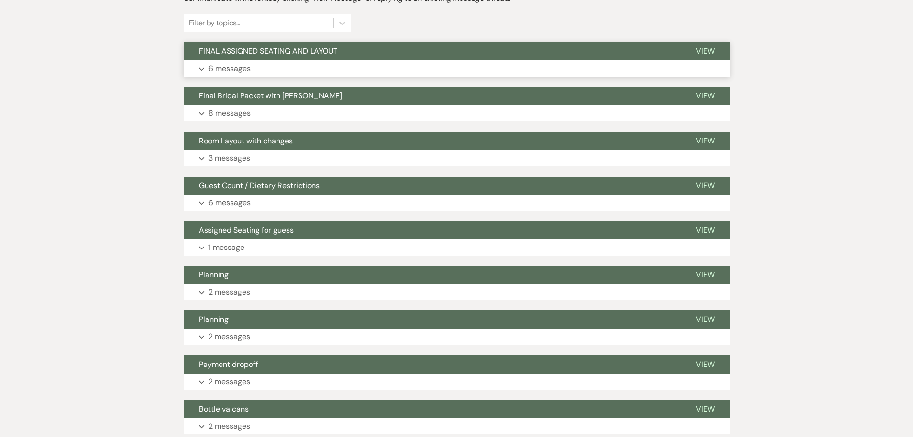
scroll to position [240, 0]
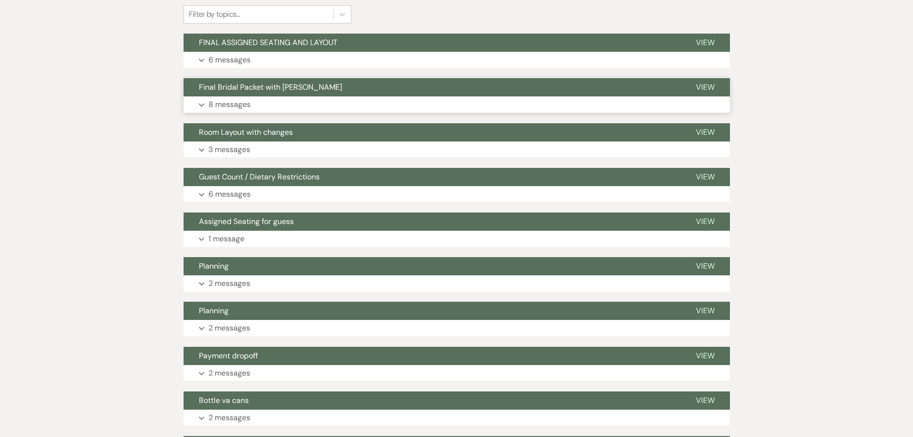
click at [239, 105] on p "8 messages" at bounding box center [230, 104] width 42 height 12
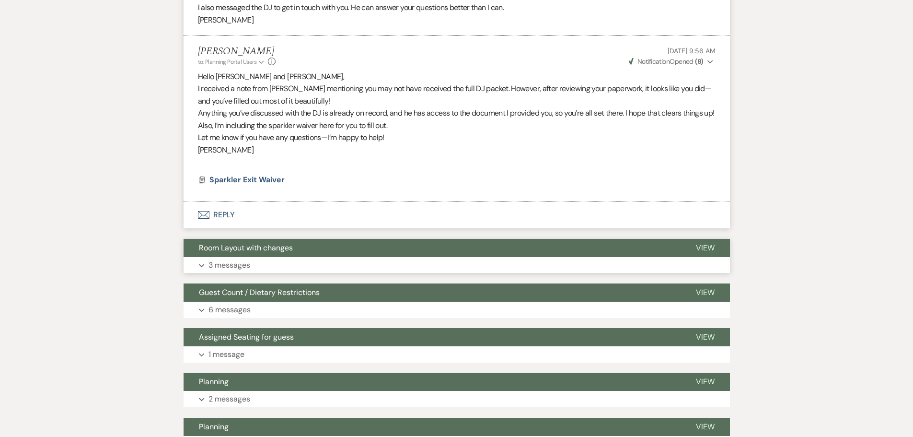
scroll to position [1343, 0]
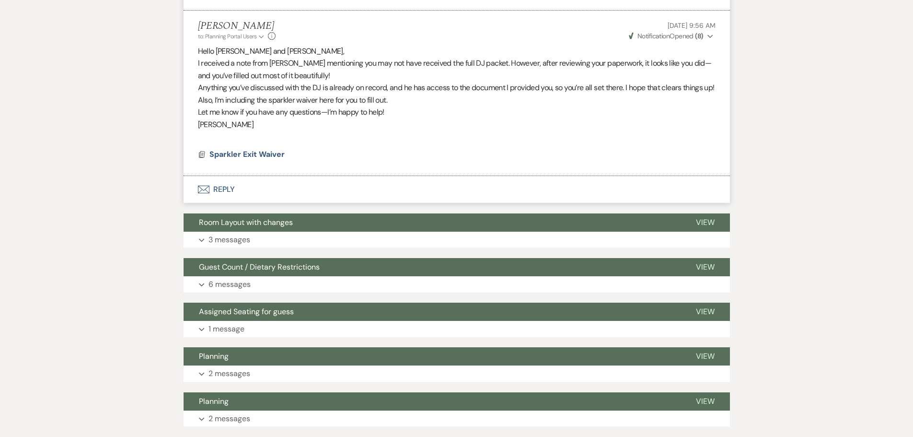
click at [217, 190] on button "Envelope Reply" at bounding box center [457, 189] width 547 height 27
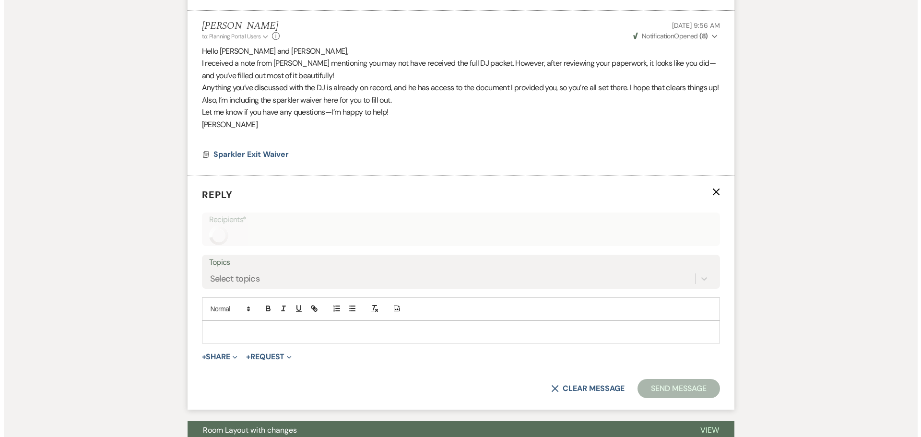
scroll to position [1418, 0]
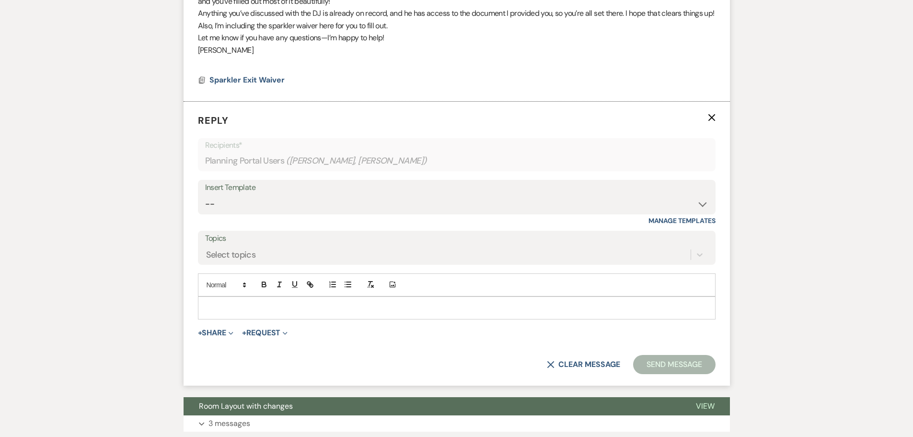
drag, startPoint x: 273, startPoint y: 299, endPoint x: 276, endPoint y: 307, distance: 9.0
click at [273, 300] on div at bounding box center [457, 308] width 517 height 22
click at [253, 83] on span "Sparkler Exit Waiver" at bounding box center [247, 80] width 75 height 10
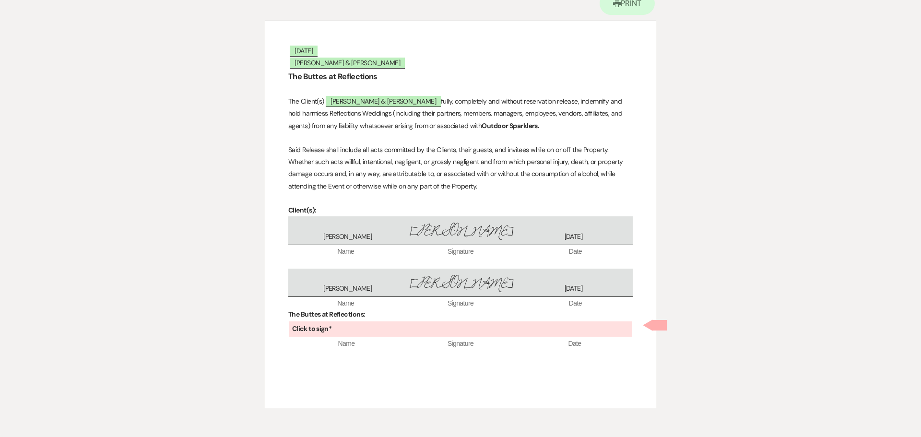
scroll to position [0, 0]
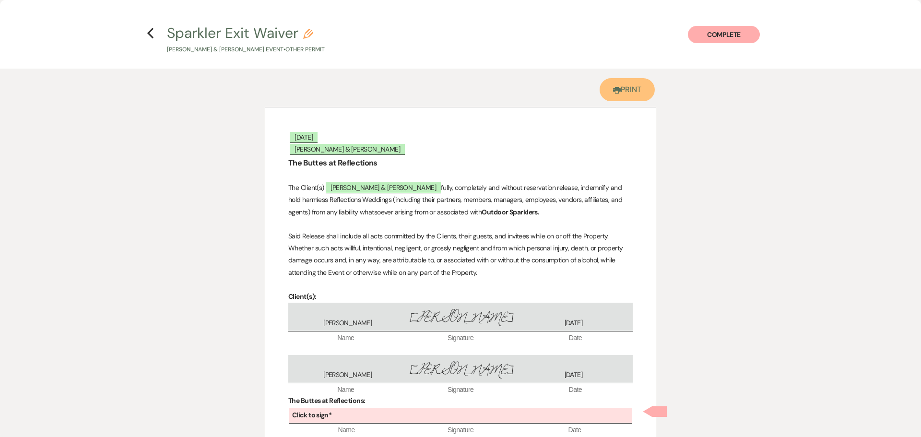
click at [613, 90] on use at bounding box center [617, 90] width 8 height 7
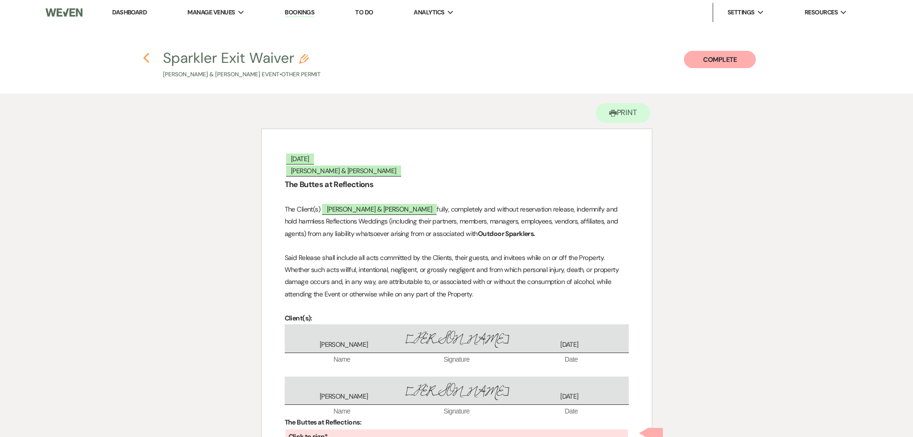
click at [147, 57] on icon "Previous" at bounding box center [146, 58] width 7 height 12
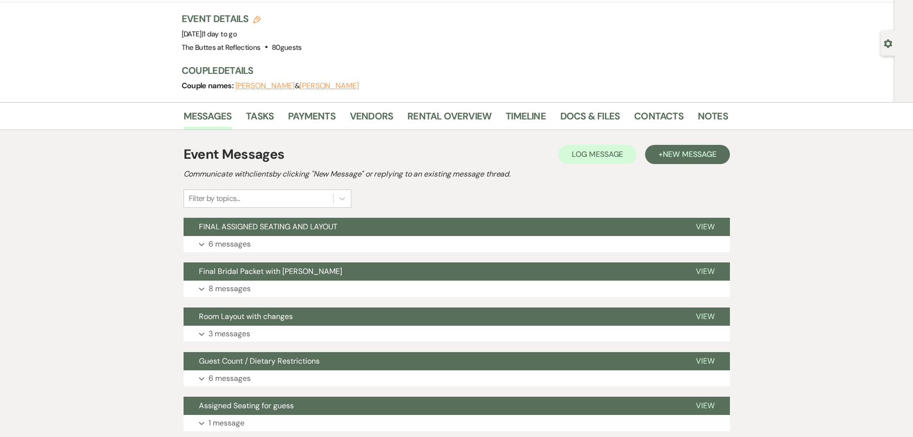
scroll to position [144, 0]
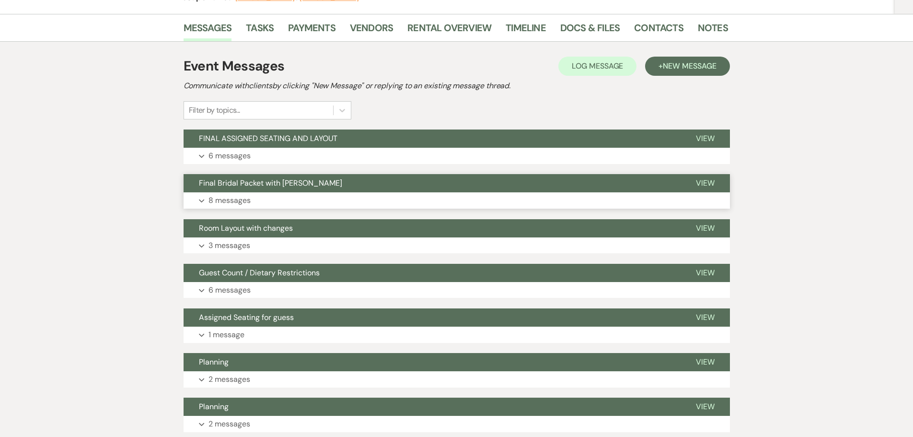
click at [231, 201] on p "8 messages" at bounding box center [230, 200] width 42 height 12
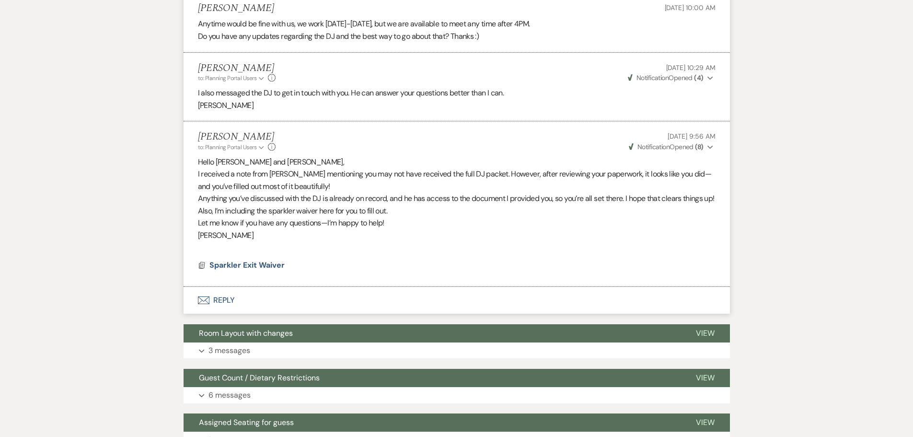
scroll to position [1248, 0]
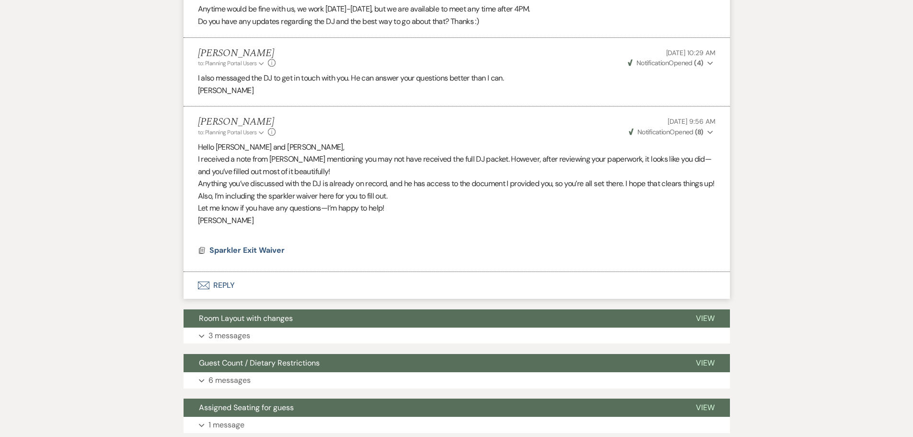
click at [223, 284] on button "Envelope Reply" at bounding box center [457, 285] width 547 height 27
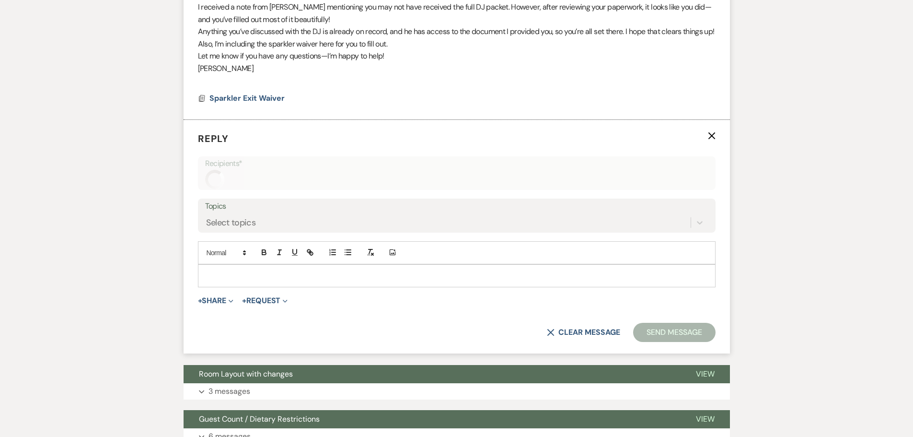
scroll to position [1401, 0]
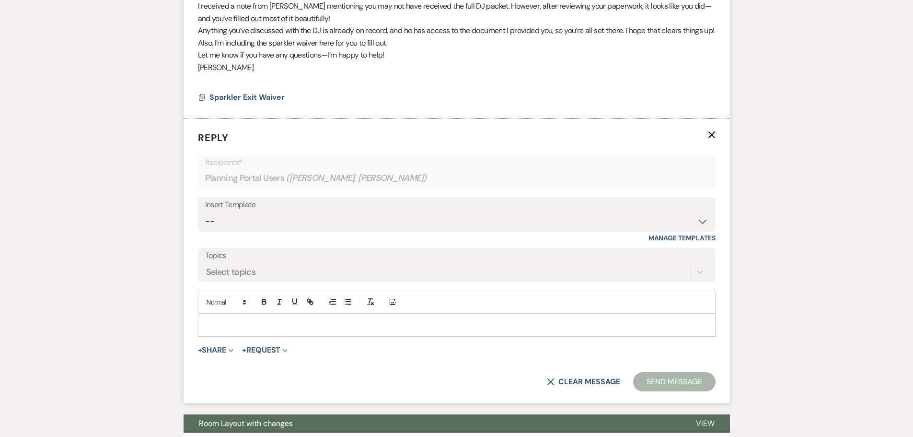
click at [249, 323] on p at bounding box center [457, 325] width 502 height 11
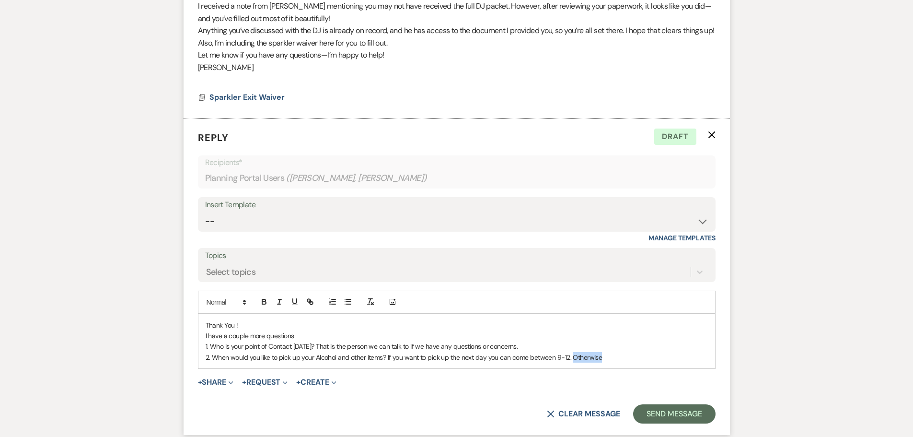
drag, startPoint x: 611, startPoint y: 361, endPoint x: 572, endPoint y: 360, distance: 38.4
click at [572, 360] on p "2. When would you like to pick up your Alcohol and other items? If you want to …" at bounding box center [457, 357] width 502 height 11
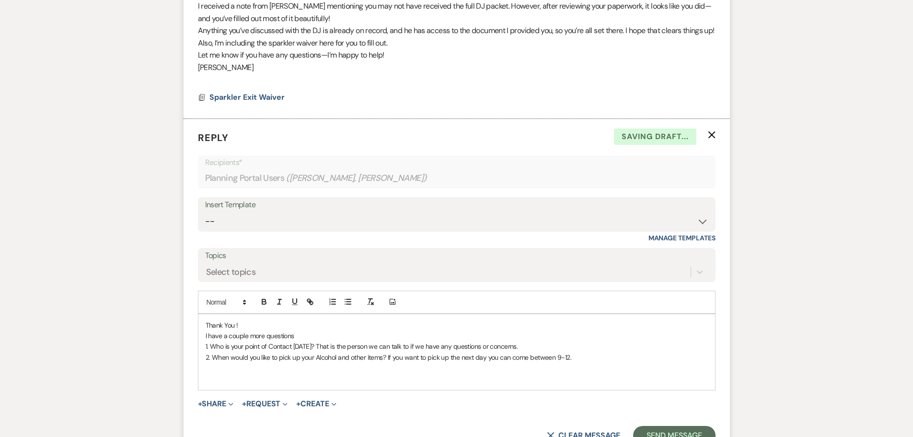
click at [234, 327] on p "Thank You !" at bounding box center [457, 325] width 502 height 11
click at [311, 328] on p "Thank You for signing the Waiver!" at bounding box center [457, 325] width 502 height 11
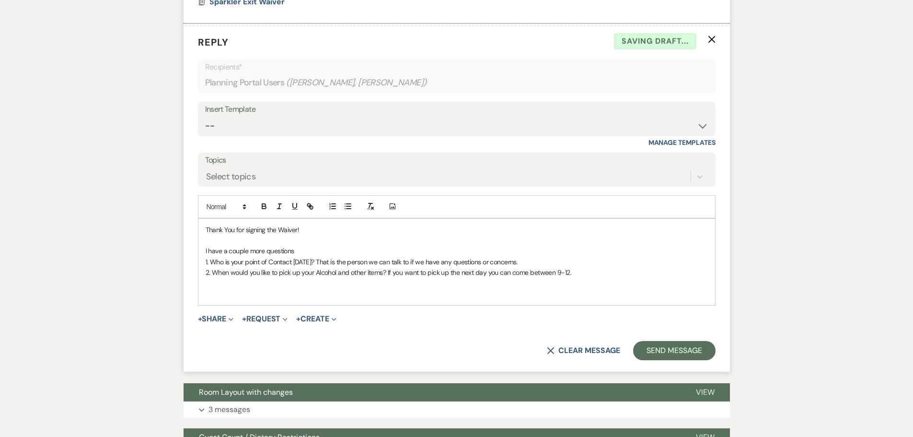
scroll to position [1496, 0]
click at [661, 353] on button "Send Message" at bounding box center [674, 349] width 82 height 19
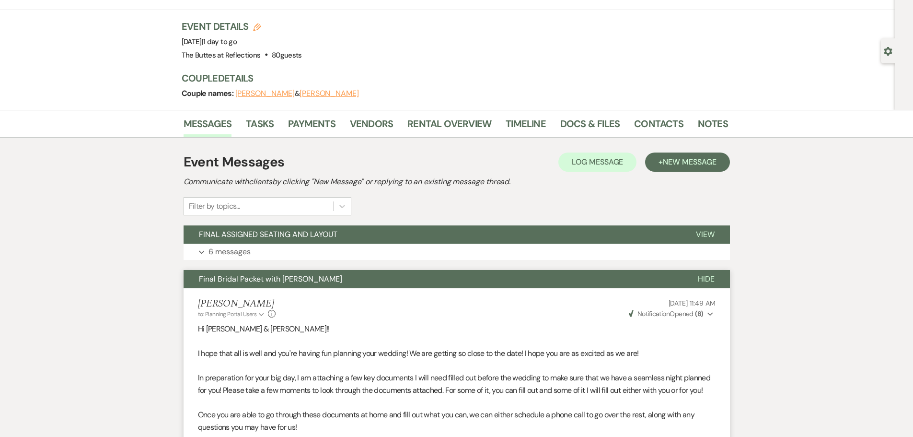
scroll to position [0, 0]
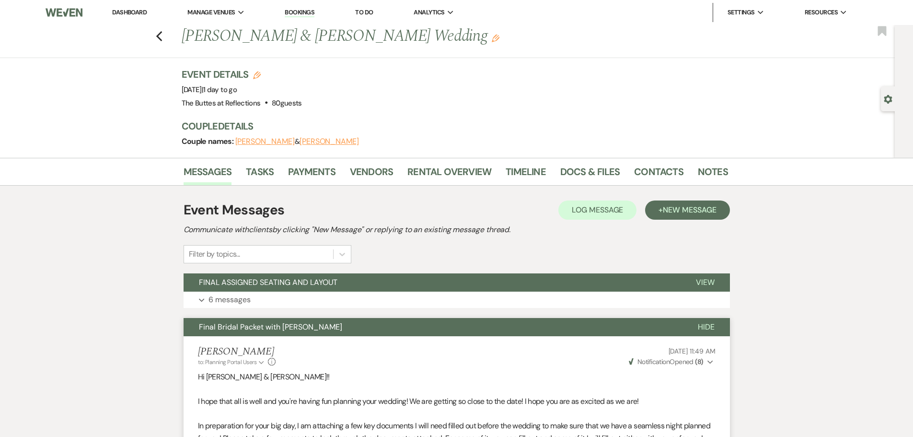
click at [135, 13] on link "Dashboard" at bounding box center [129, 12] width 35 height 8
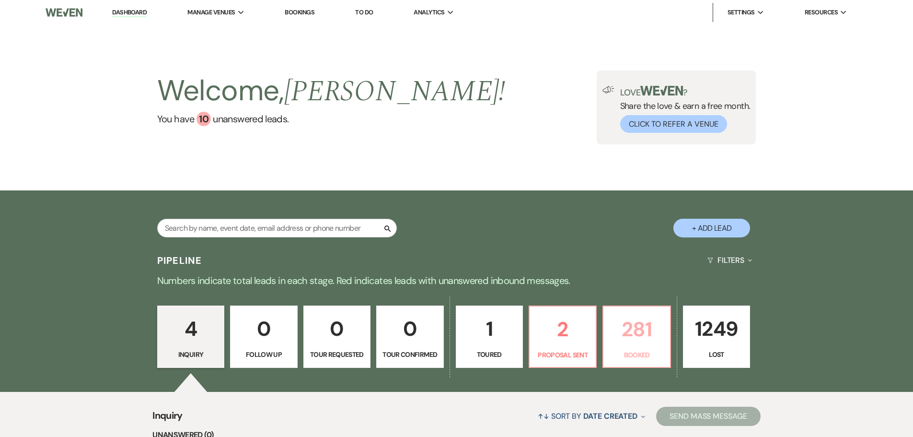
click at [639, 348] on link "281 Booked" at bounding box center [637, 336] width 68 height 62
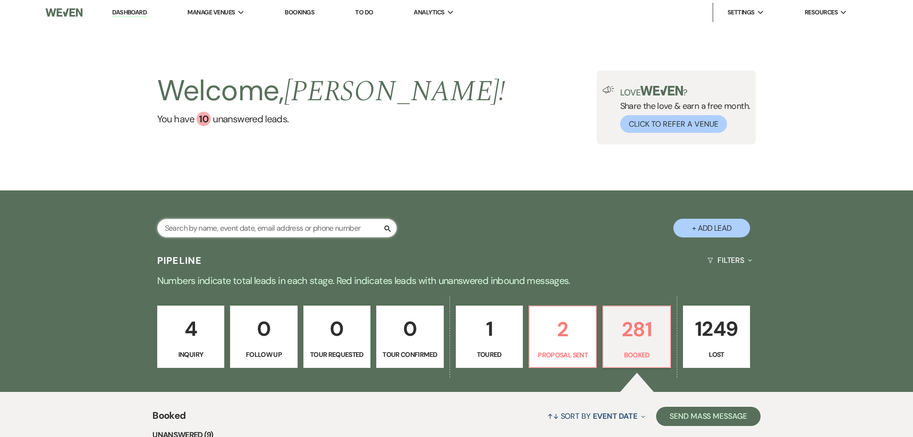
click at [328, 221] on input "text" at bounding box center [277, 228] width 240 height 19
type input "[PERSON_NAME]"
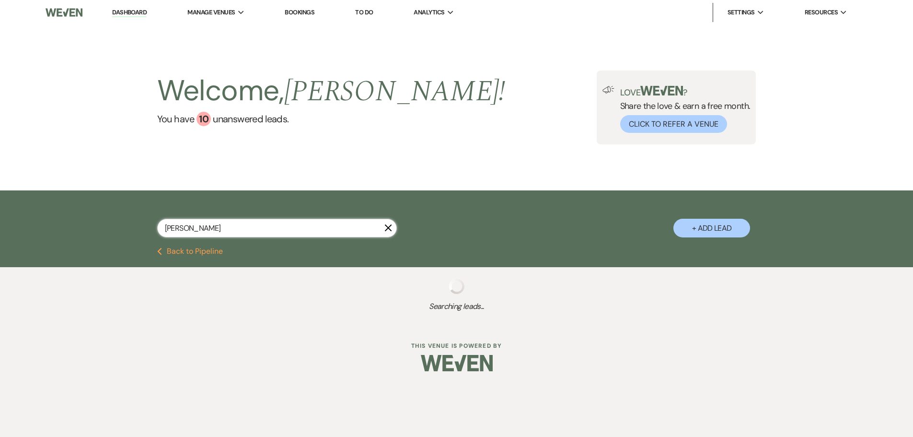
select select "8"
select select "5"
select select "8"
select select "4"
select select "8"
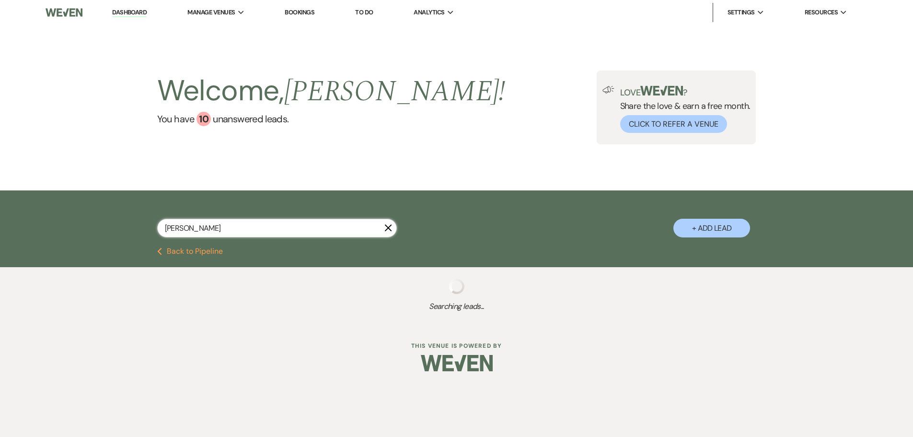
select select "11"
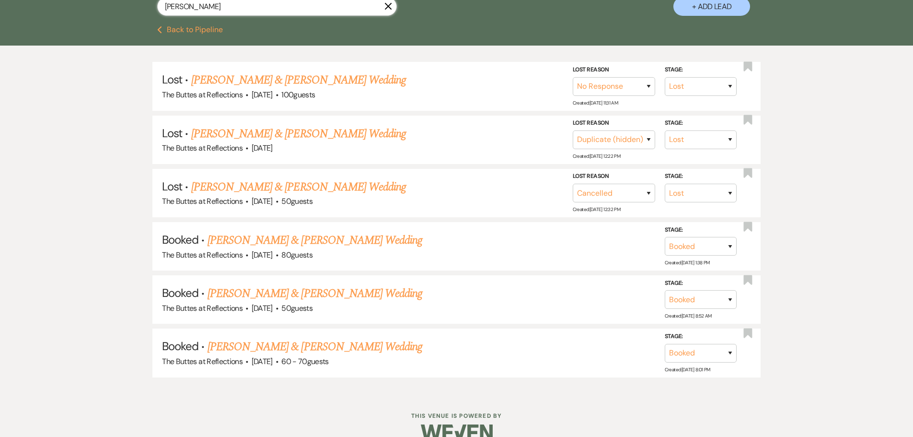
scroll to position [240, 0]
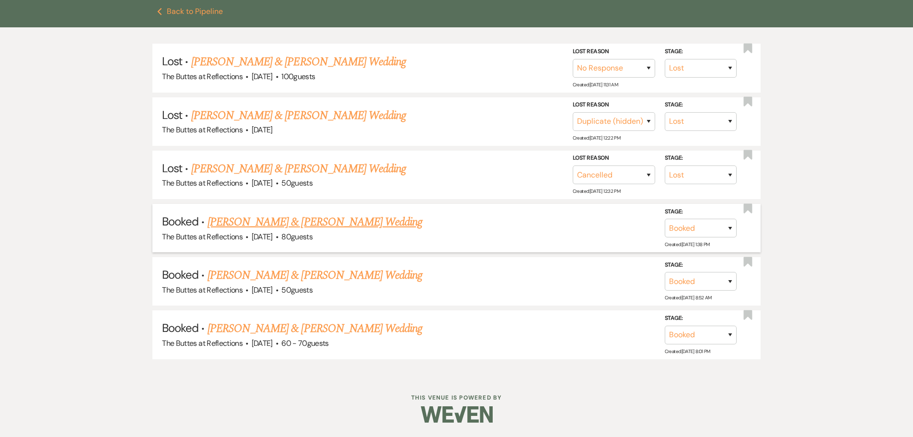
type input "[PERSON_NAME]"
click at [292, 222] on link "[PERSON_NAME] & [PERSON_NAME] Wedding" at bounding box center [315, 221] width 215 height 17
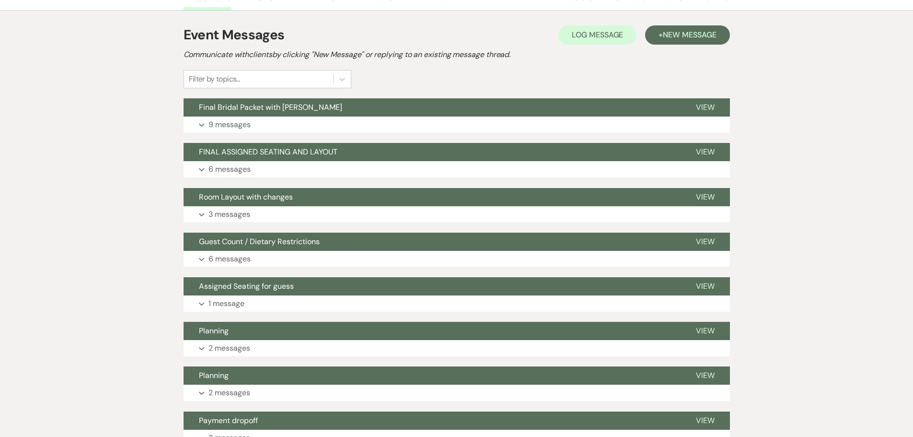
scroll to position [48, 0]
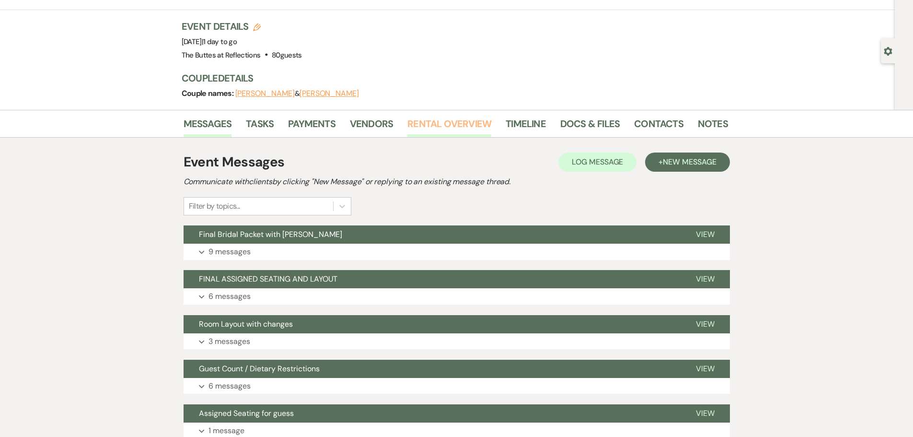
click at [450, 122] on link "Rental Overview" at bounding box center [450, 126] width 84 height 21
